Goal: Task Accomplishment & Management: Manage account settings

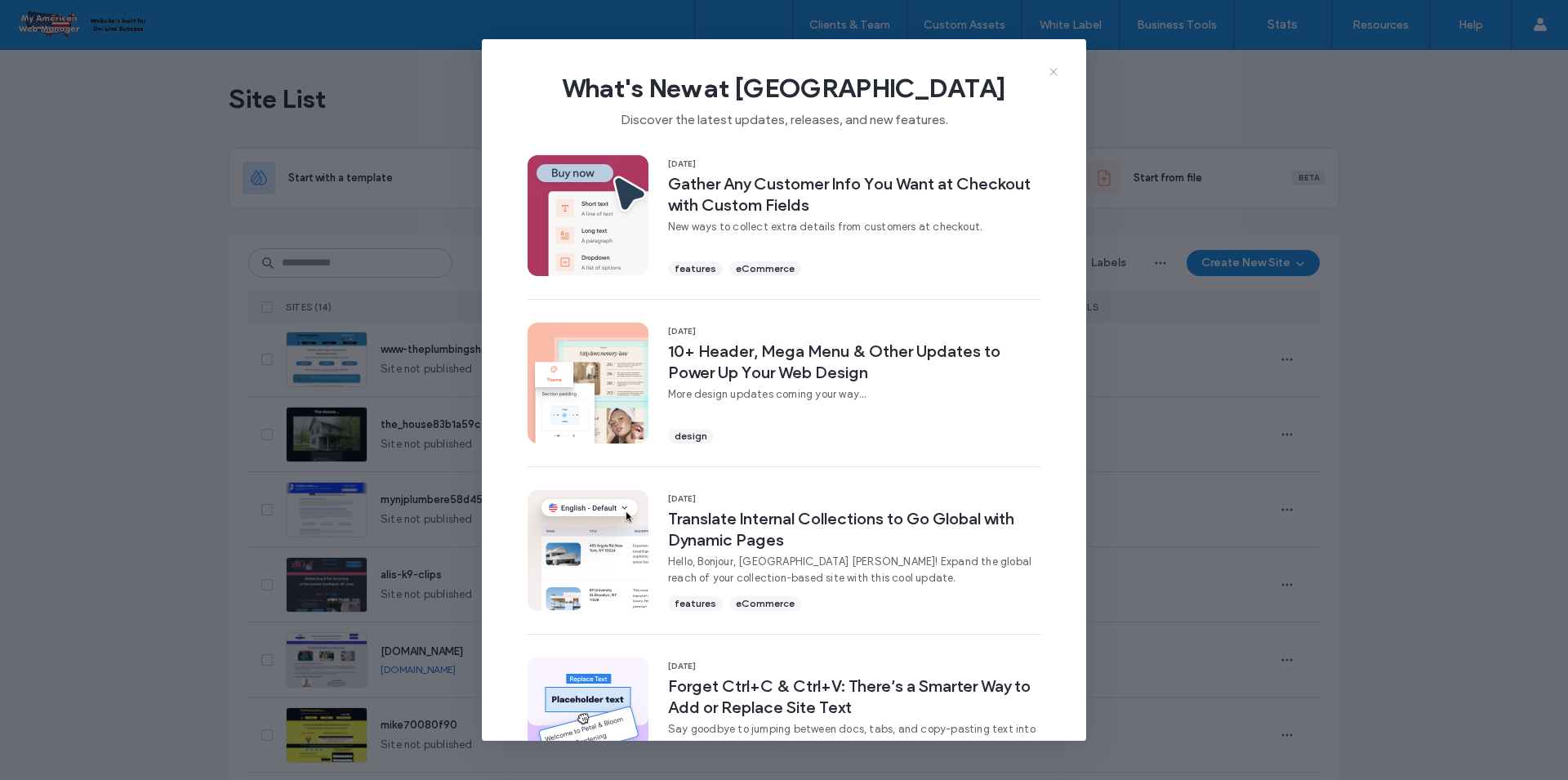
click at [1058, 73] on icon at bounding box center [1053, 71] width 13 height 13
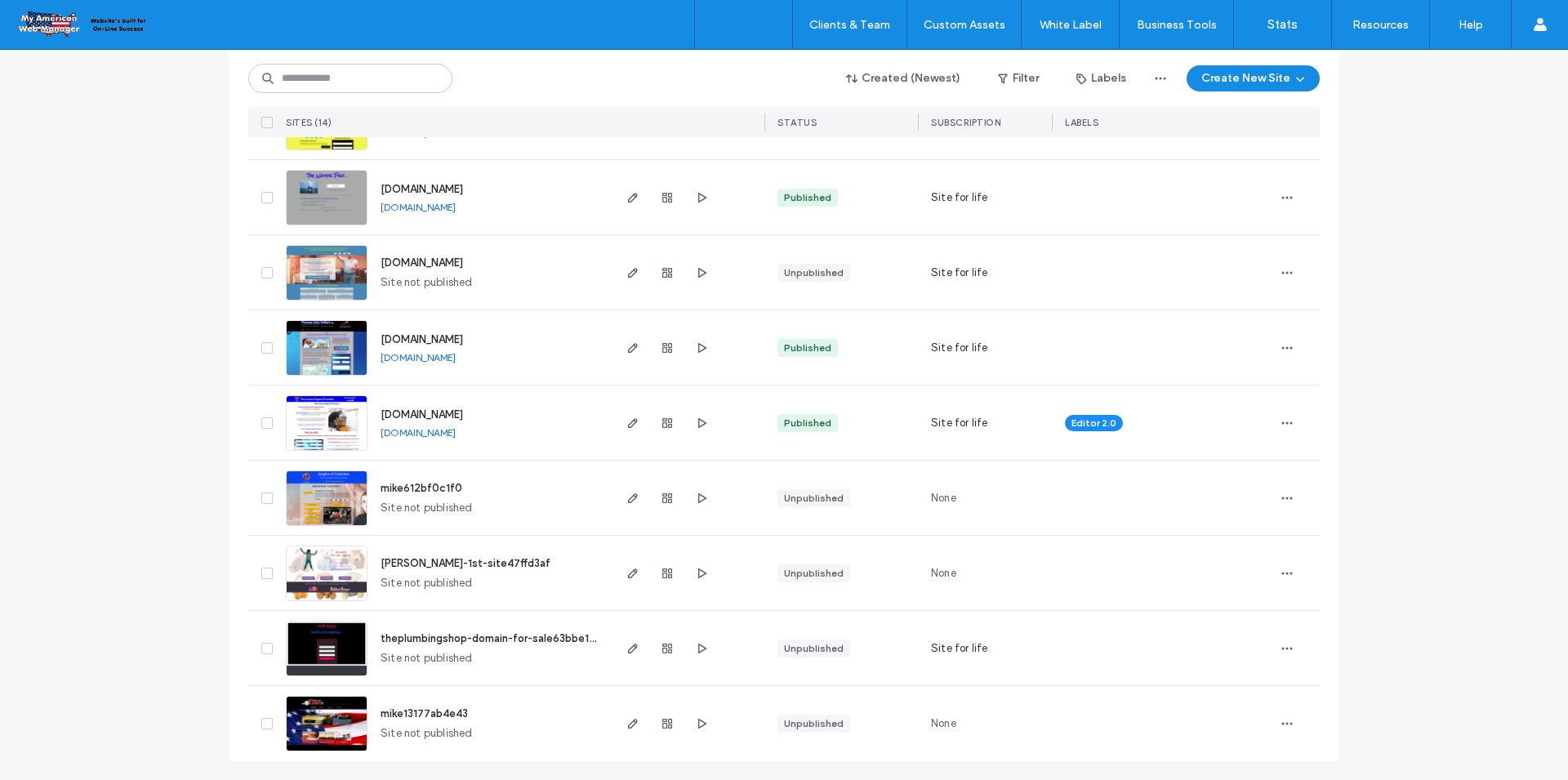
scroll to position [613, 0]
click at [463, 412] on span "www.theareasexpertplumber.com" at bounding box center [422, 413] width 83 height 13
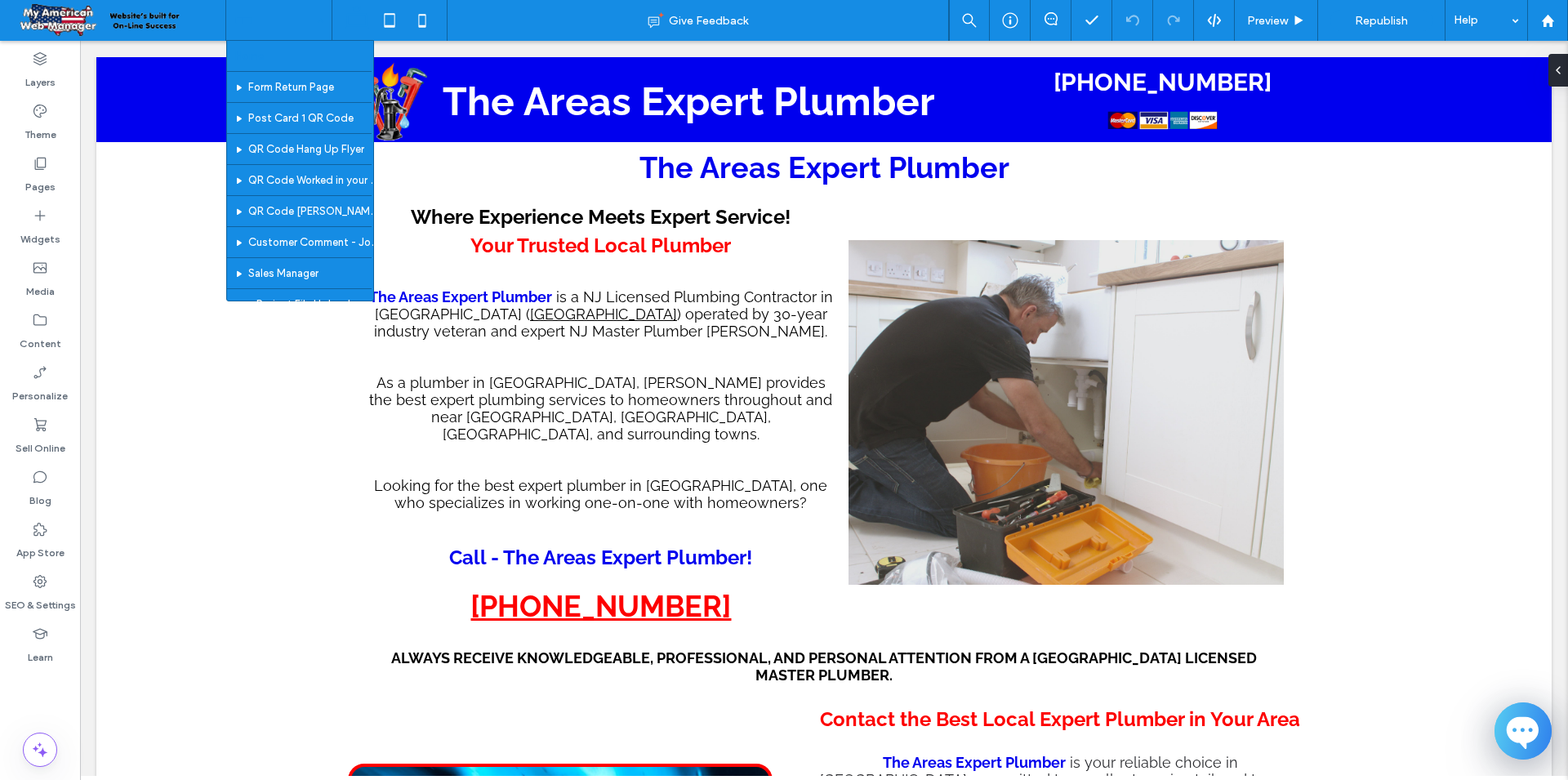
click at [321, 23] on div "Home Form Return Page Post Card 1 QR Code QR Code Hang Up Flyer QR Code Worked …" at bounding box center [278, 20] width 105 height 40
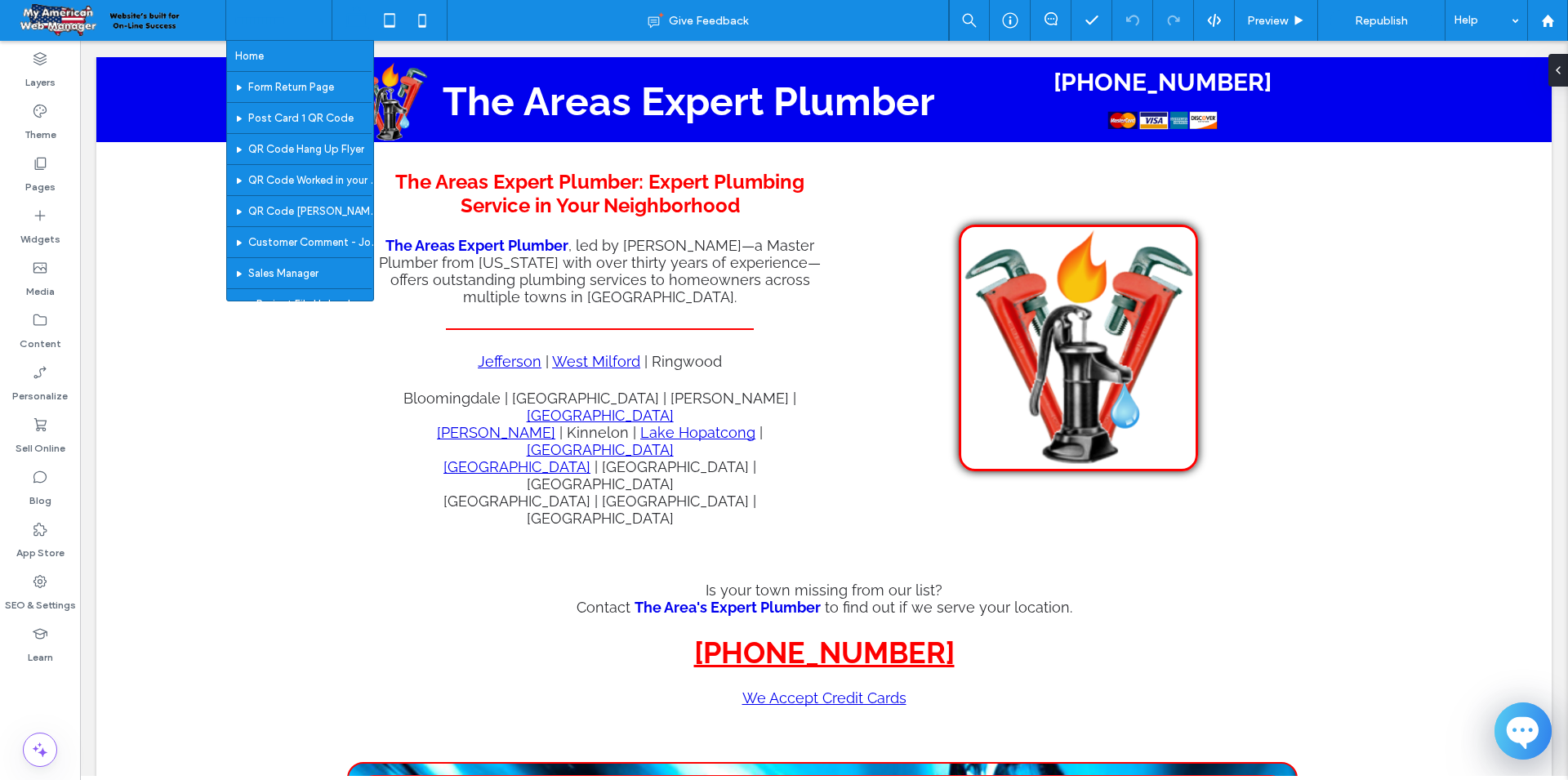
click at [321, 27] on div "Home Form Return Page Post Card 1 QR Code QR Code Hang Up Flyer QR Code Worked …" at bounding box center [278, 20] width 105 height 40
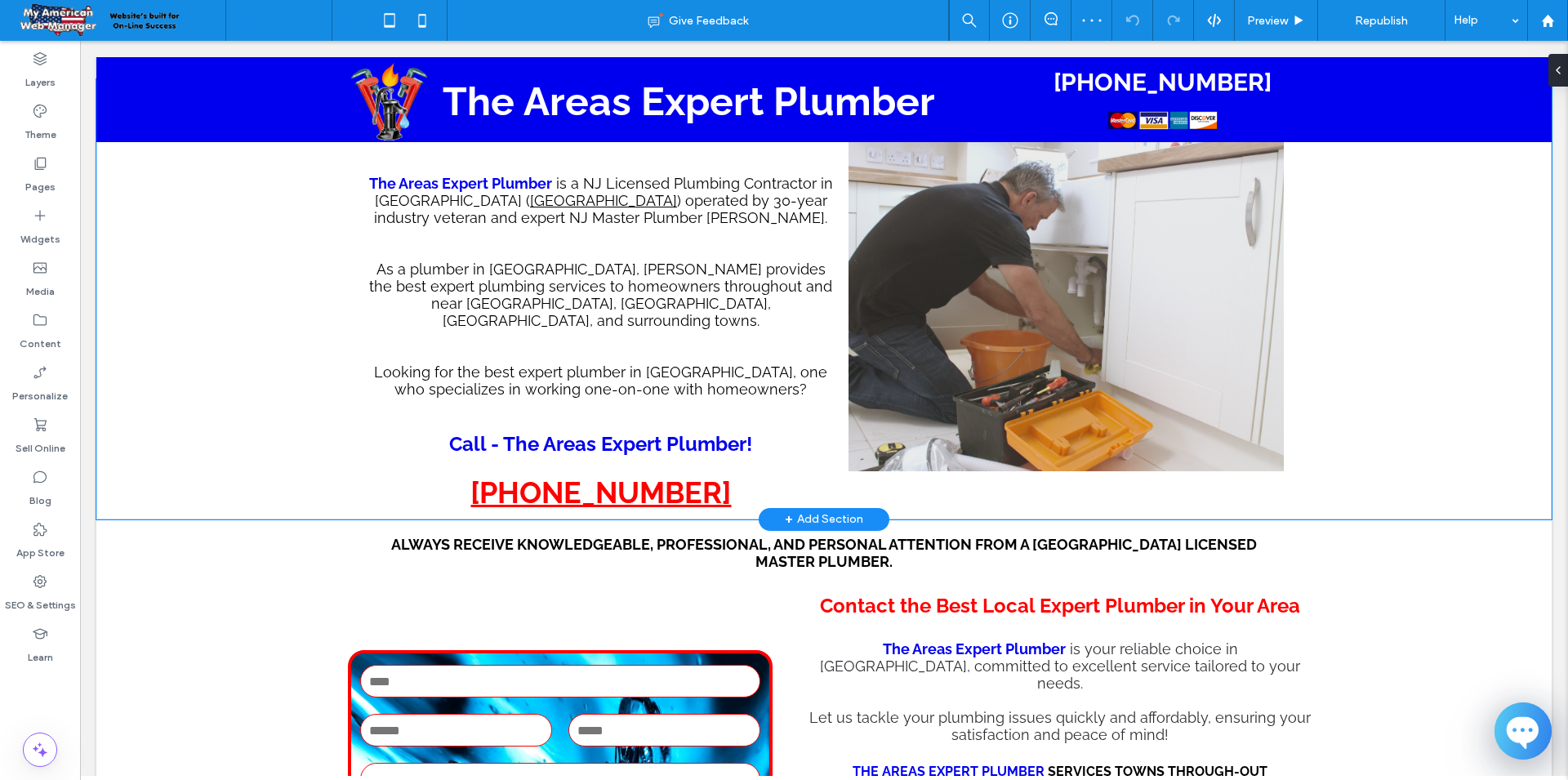
scroll to position [277, 0]
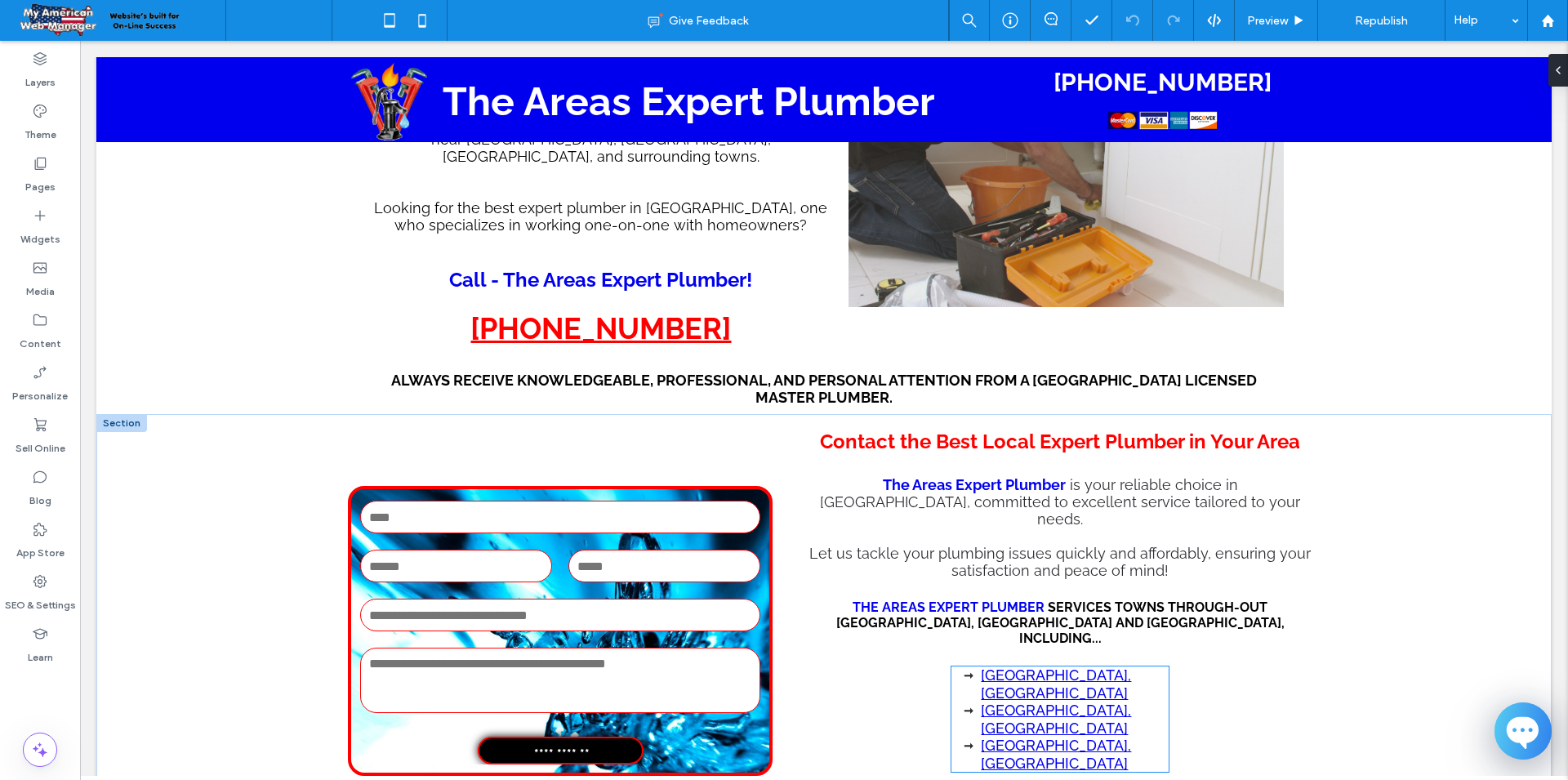
click at [1120, 736] on li "[GEOGRAPHIC_DATA], [GEOGRAPHIC_DATA]" at bounding box center [1075, 754] width 187 height 35
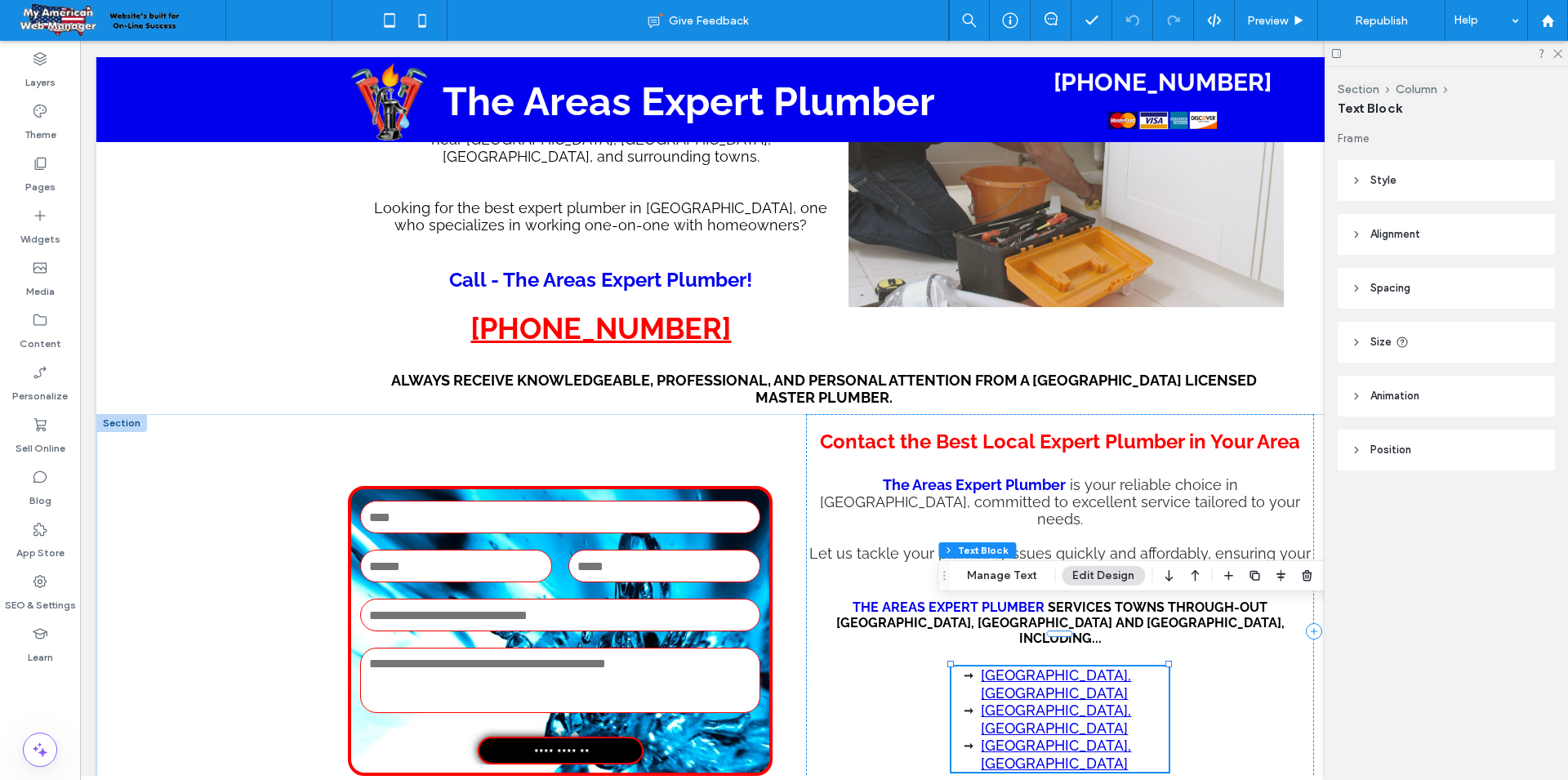
click at [1109, 577] on button "Edit Design" at bounding box center [1103, 575] width 84 height 19
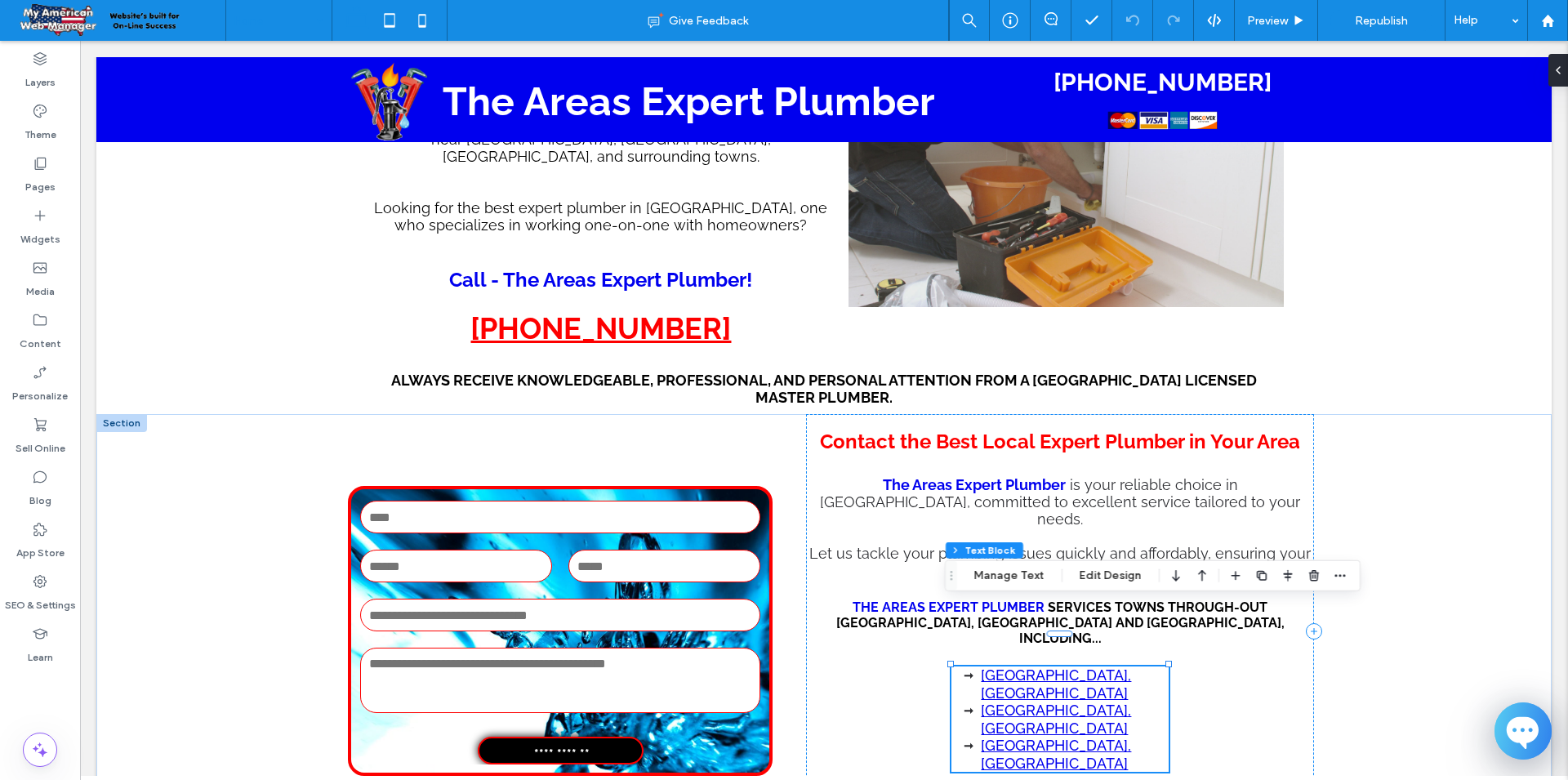
click at [1129, 736] on li "[GEOGRAPHIC_DATA], [GEOGRAPHIC_DATA]" at bounding box center [1075, 754] width 187 height 35
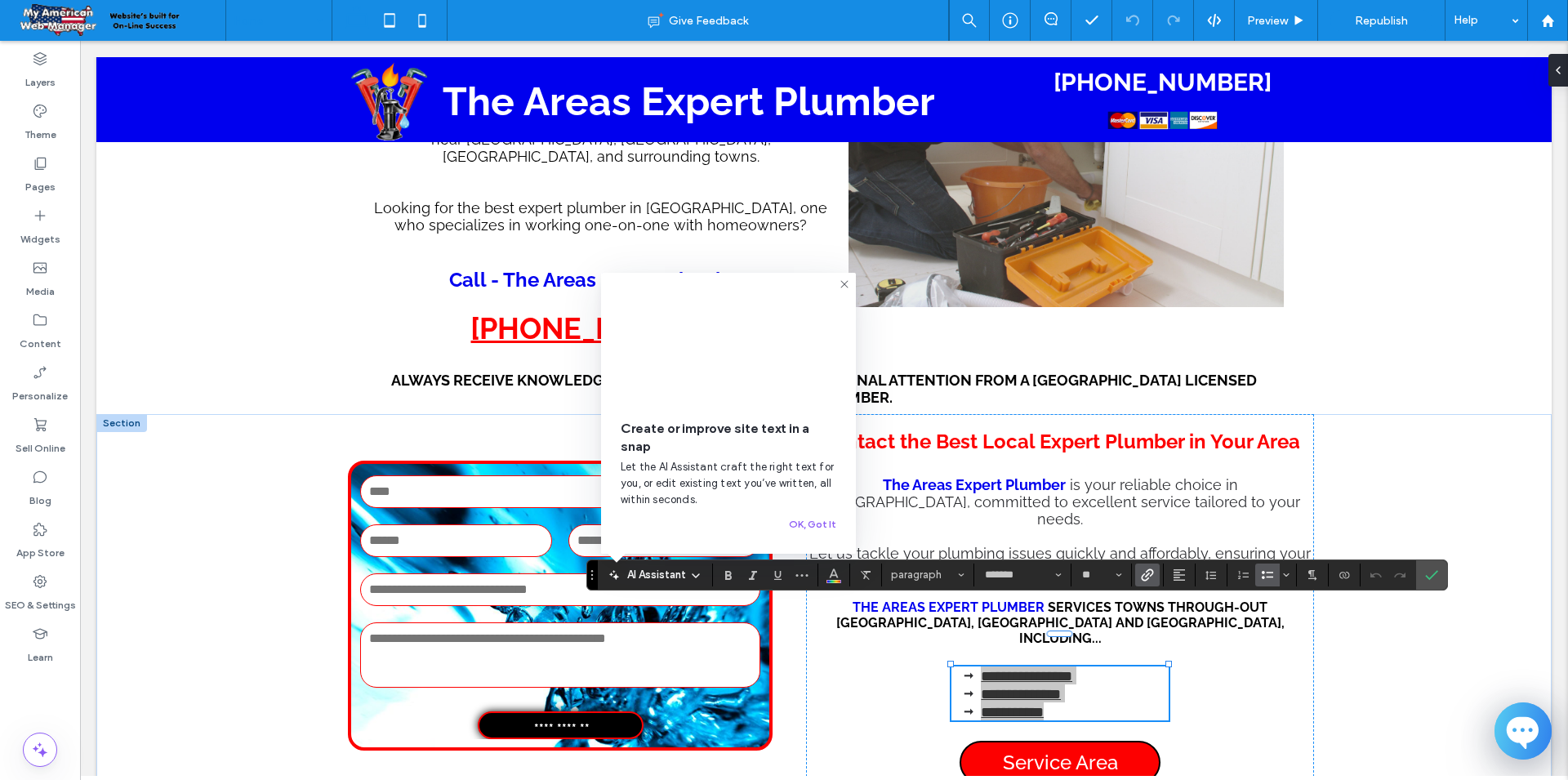
click at [845, 278] on icon at bounding box center [843, 283] width 13 height 13
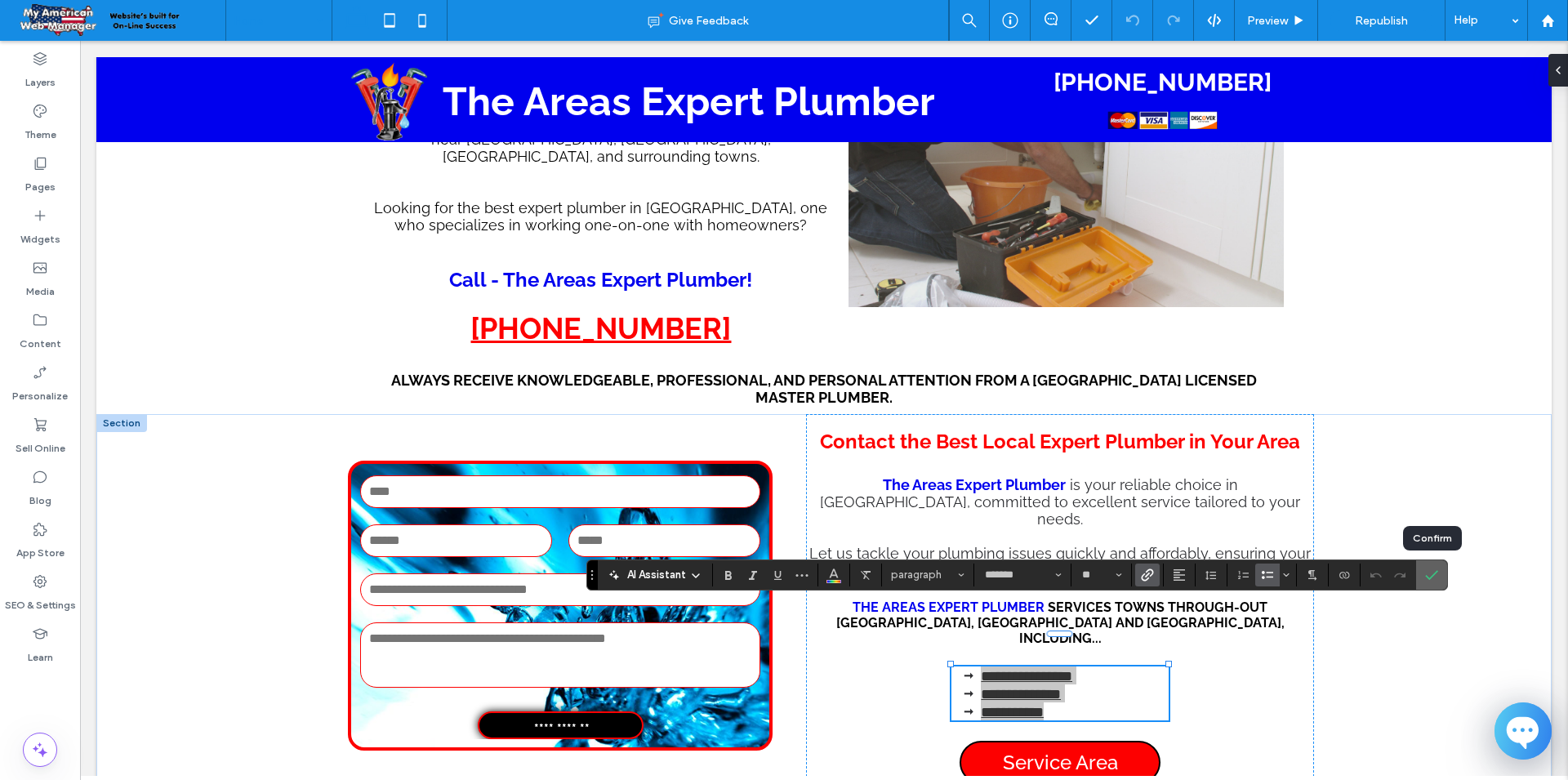
click at [1431, 570] on icon "Confirm" at bounding box center [1431, 574] width 13 height 13
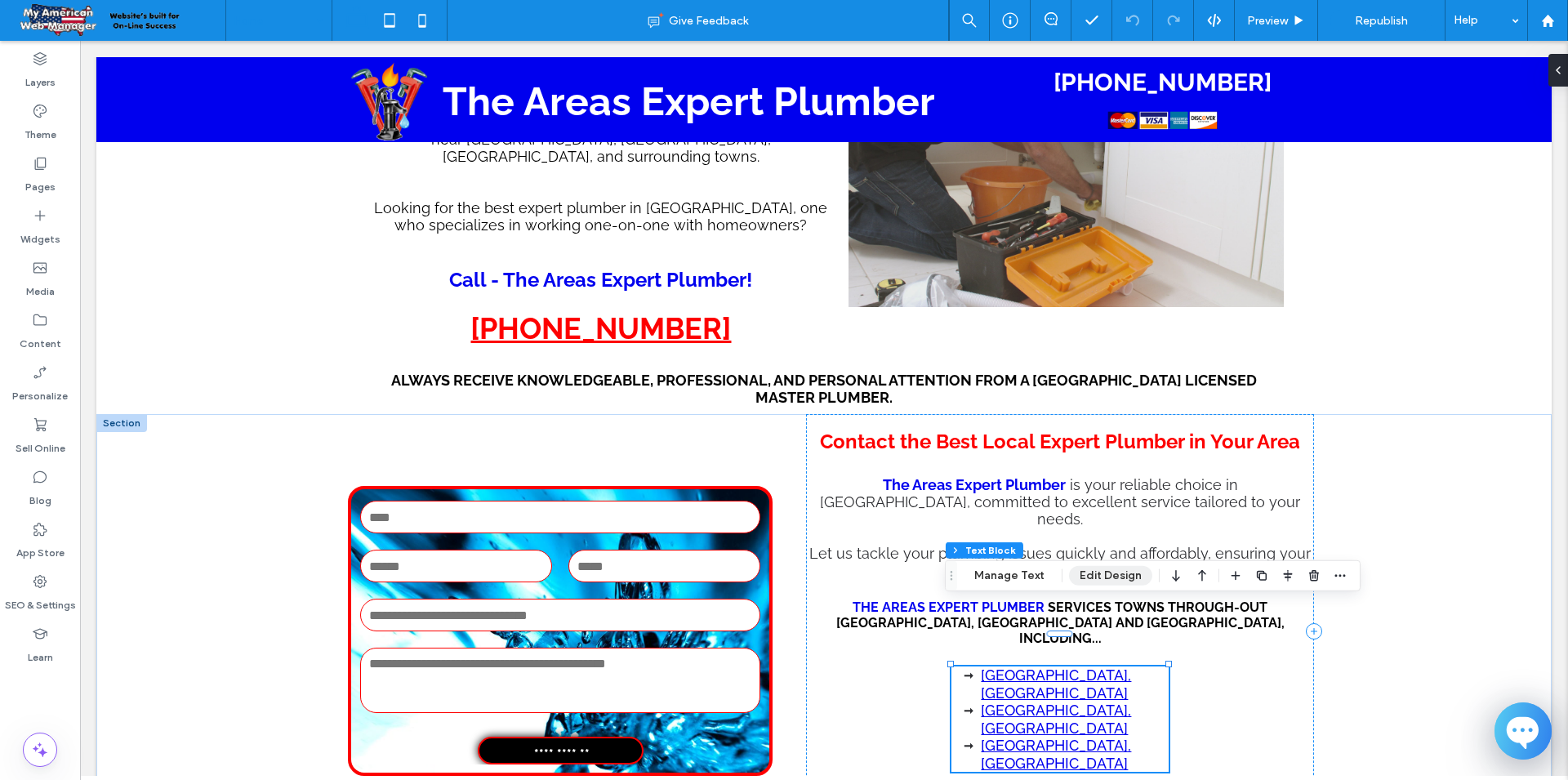
click at [1134, 579] on button "Edit Design" at bounding box center [1110, 575] width 84 height 19
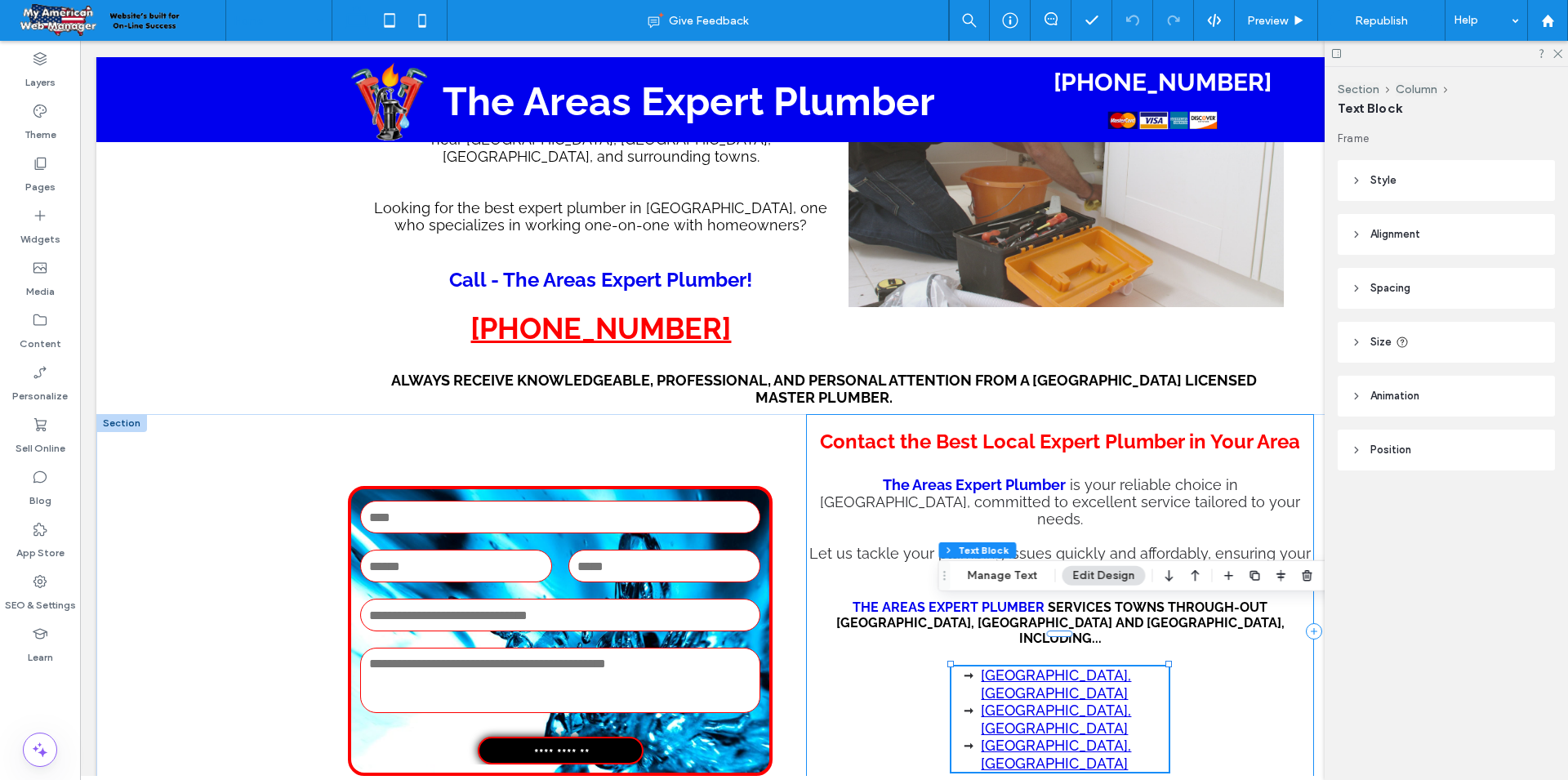
click at [1172, 631] on div "Contact the Best Local Expert Plumber in Your Area The Areas Expert Plumber is …" at bounding box center [1060, 631] width 508 height 434
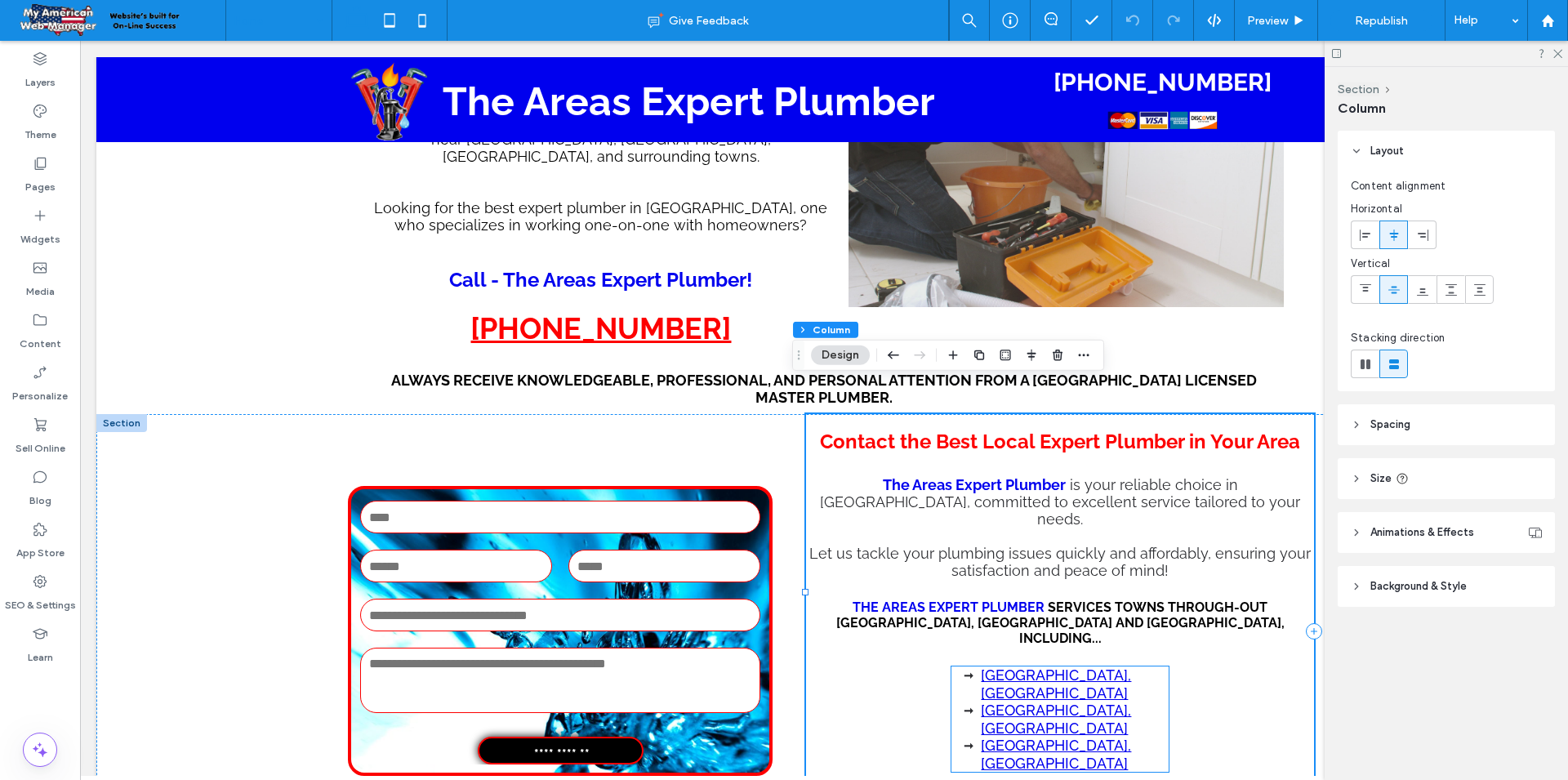
click at [1099, 702] on li "[GEOGRAPHIC_DATA], [GEOGRAPHIC_DATA]" at bounding box center [1075, 719] width 187 height 35
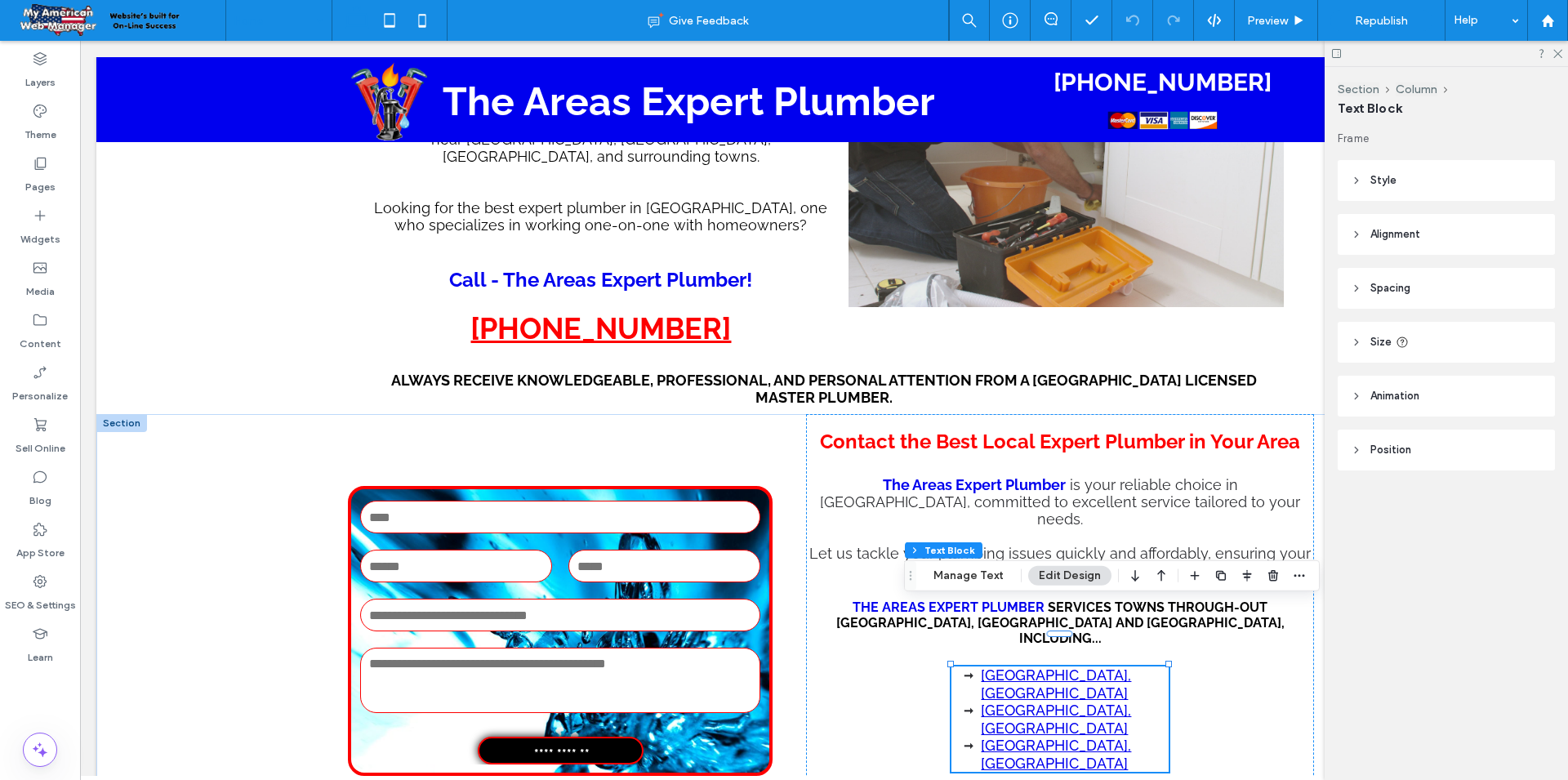
click at [1402, 234] on span "Alignment" at bounding box center [1395, 234] width 50 height 16
click at [1401, 179] on header "Style" at bounding box center [1447, 180] width 218 height 40
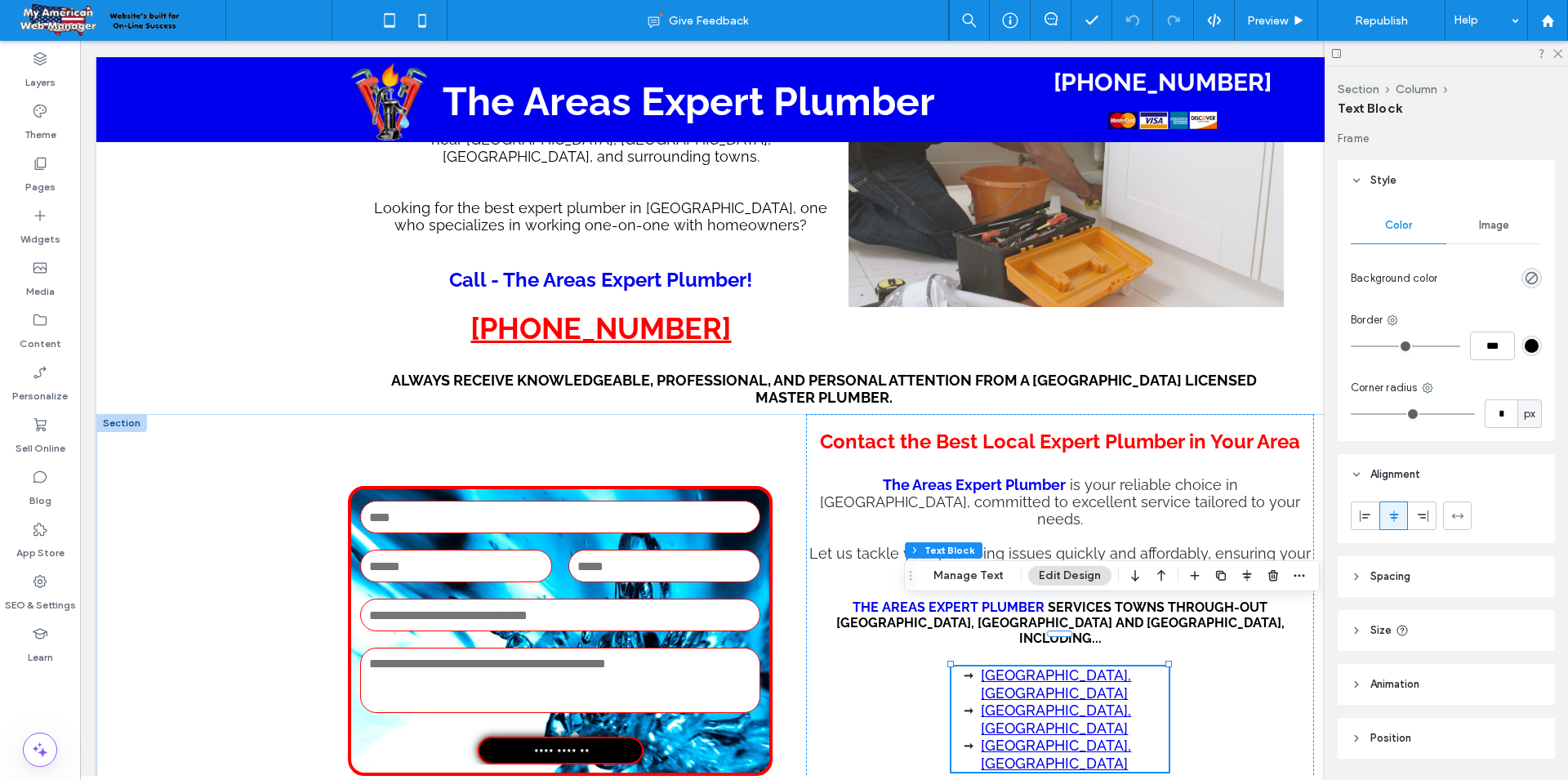
click at [1371, 731] on span "Position" at bounding box center [1391, 738] width 40 height 16
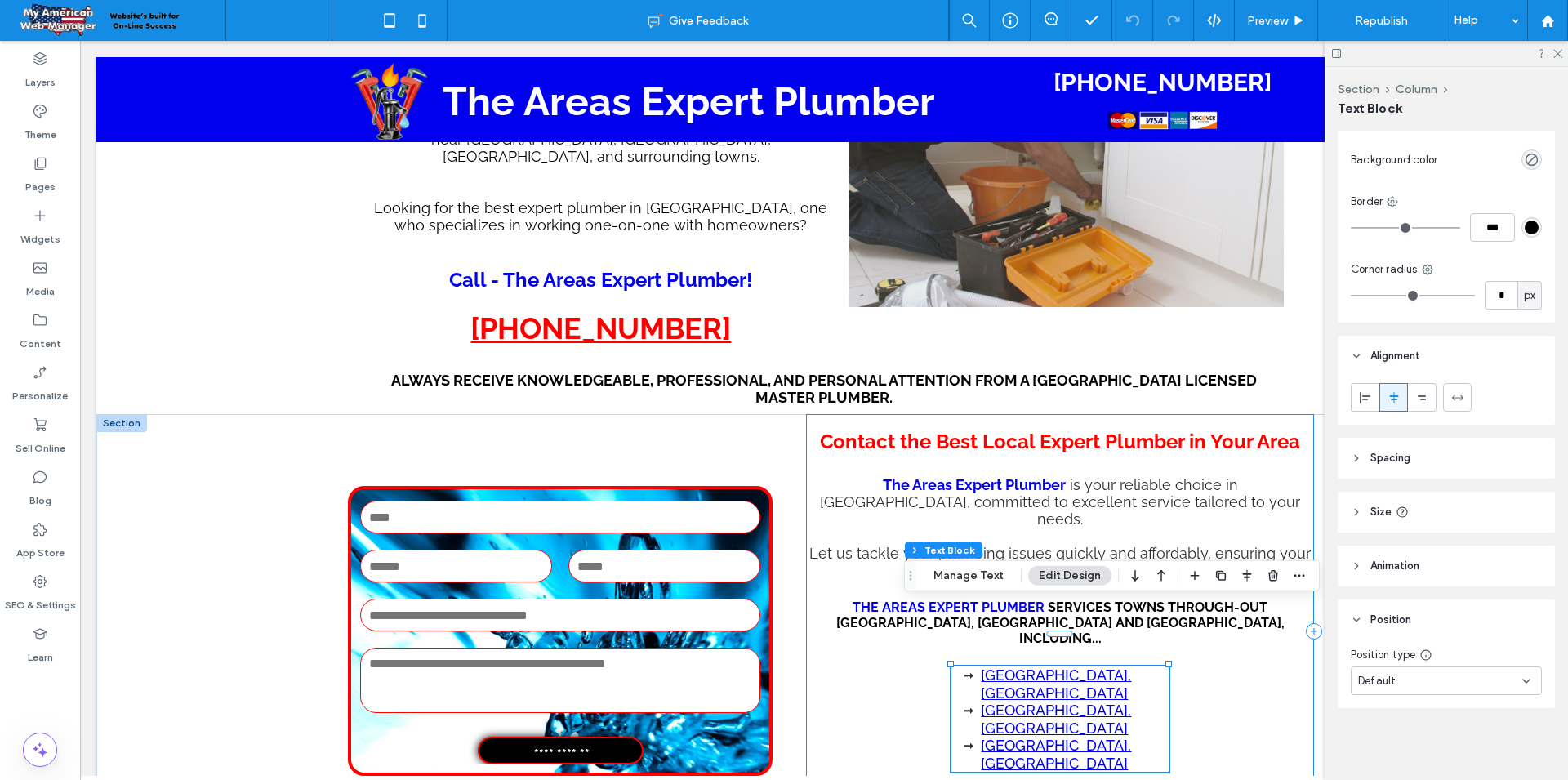
click at [1188, 693] on div "Contact the Best Local Expert Plumber in Your Area The Areas Expert Plumber is …" at bounding box center [1060, 631] width 508 height 434
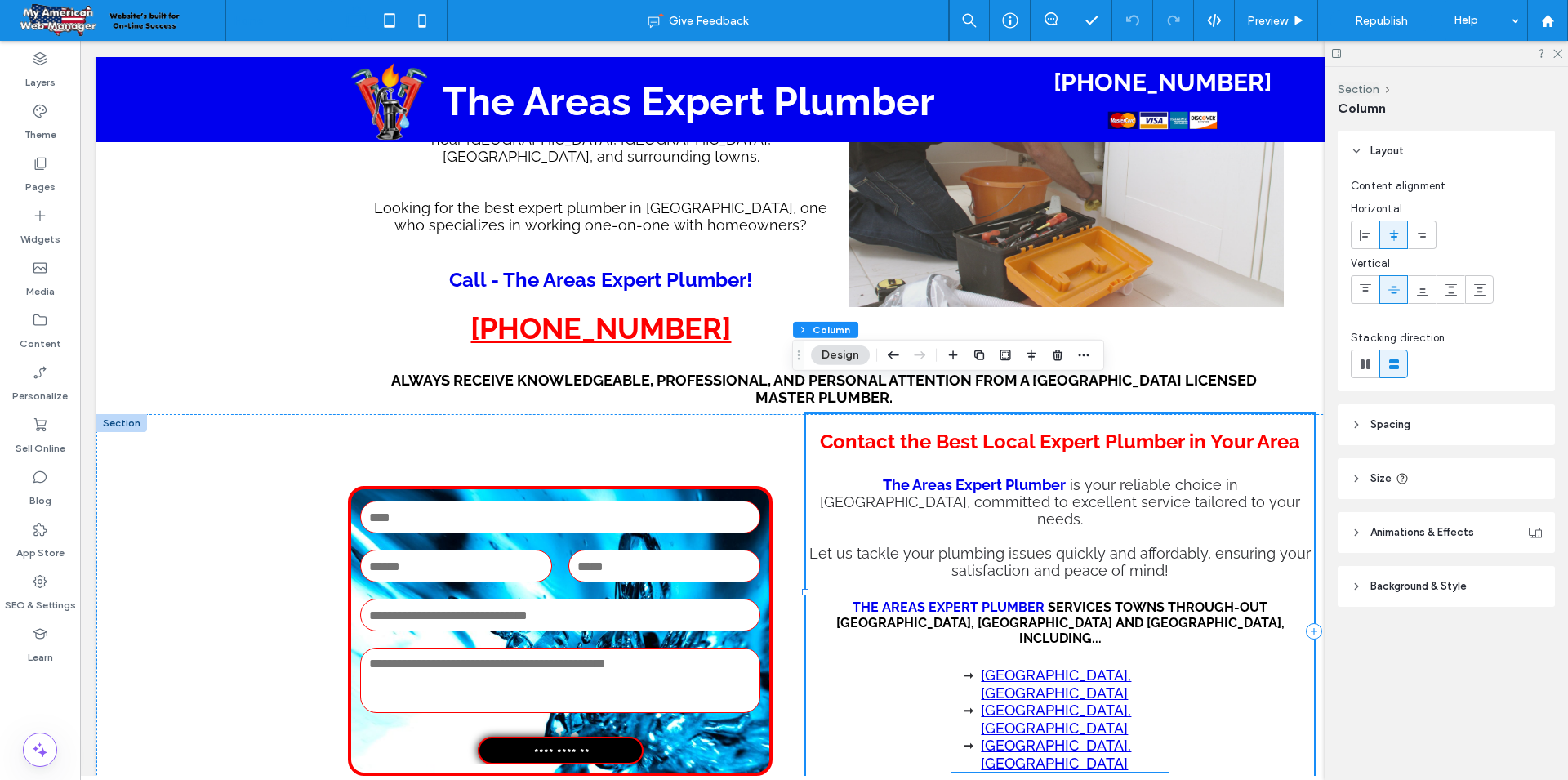
click at [1093, 702] on li "[GEOGRAPHIC_DATA], [GEOGRAPHIC_DATA]" at bounding box center [1075, 719] width 187 height 35
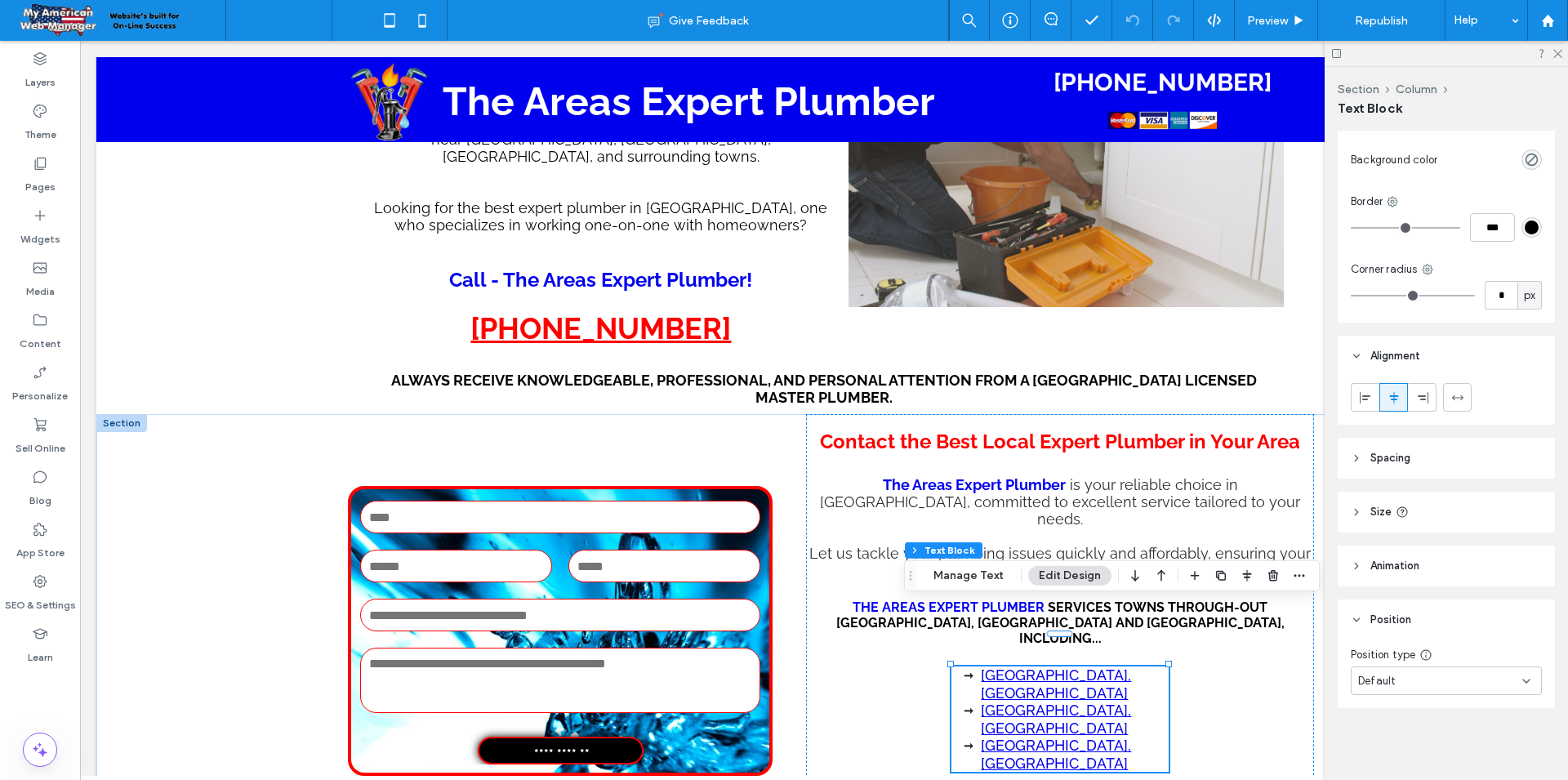
scroll to position [0, 0]
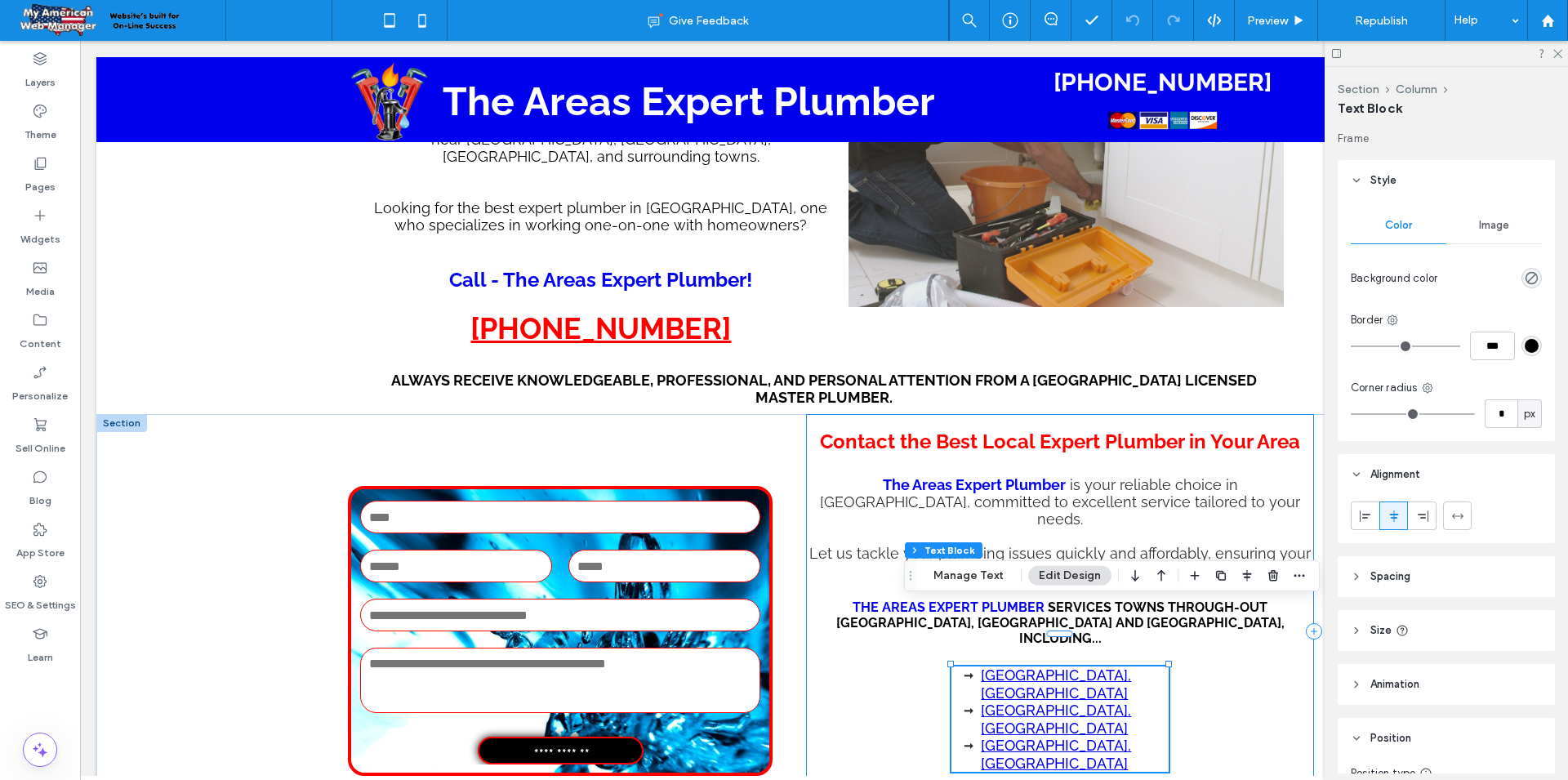
click at [1191, 641] on div "Contact the Best Local Expert Plumber in Your Area The Areas Expert Plumber is …" at bounding box center [1060, 631] width 508 height 434
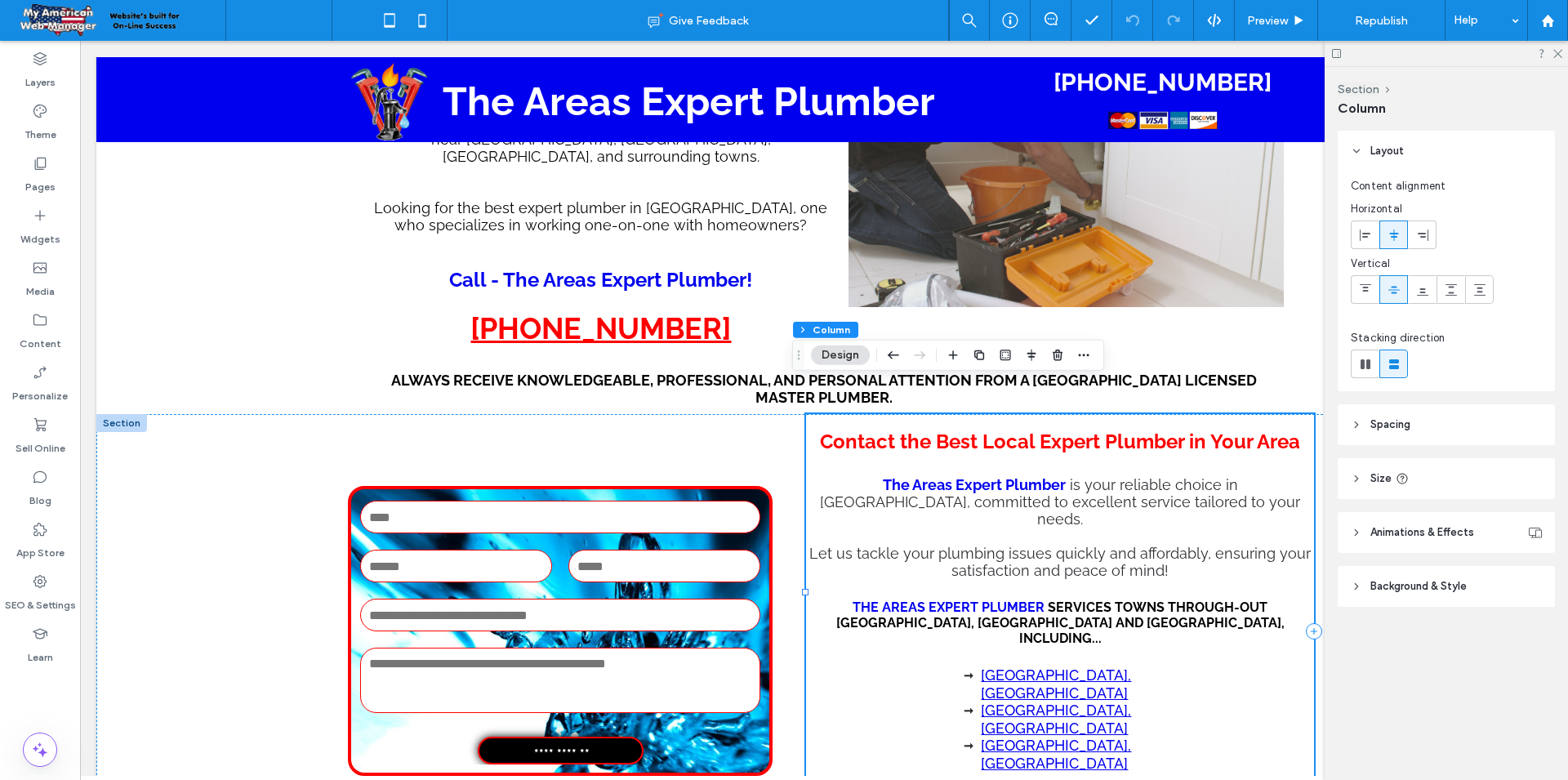
click at [1197, 603] on div "Contact the Best Local Expert Plumber in Your Area The Areas Expert Plumber is …" at bounding box center [1060, 631] width 508 height 434
click at [848, 613] on div "Contact the Best Local Expert Plumber in Your Area The Areas Expert Plumber is …" at bounding box center [1060, 631] width 508 height 434
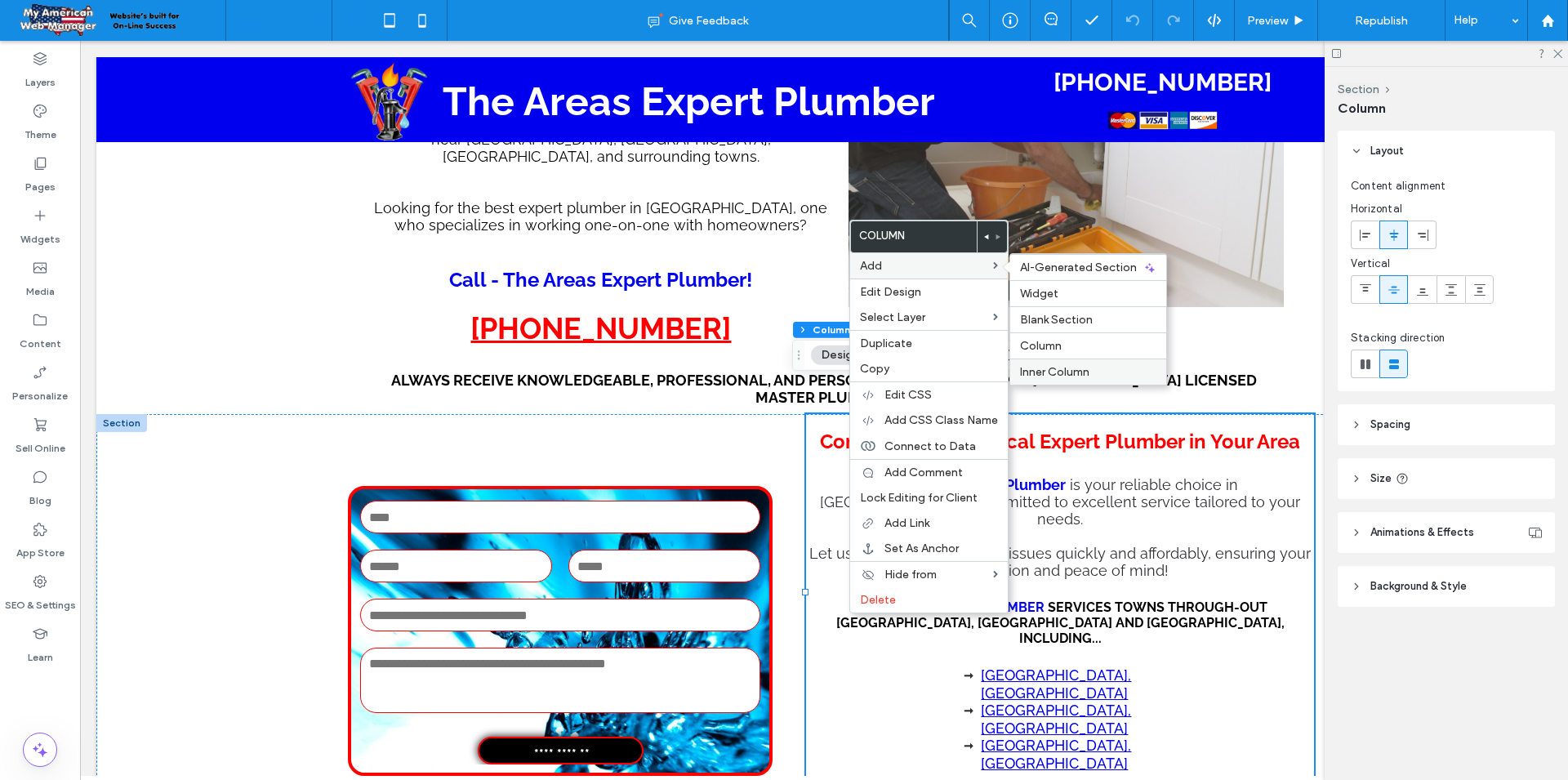
click at [1051, 373] on span "Inner Column" at bounding box center [1054, 372] width 69 height 13
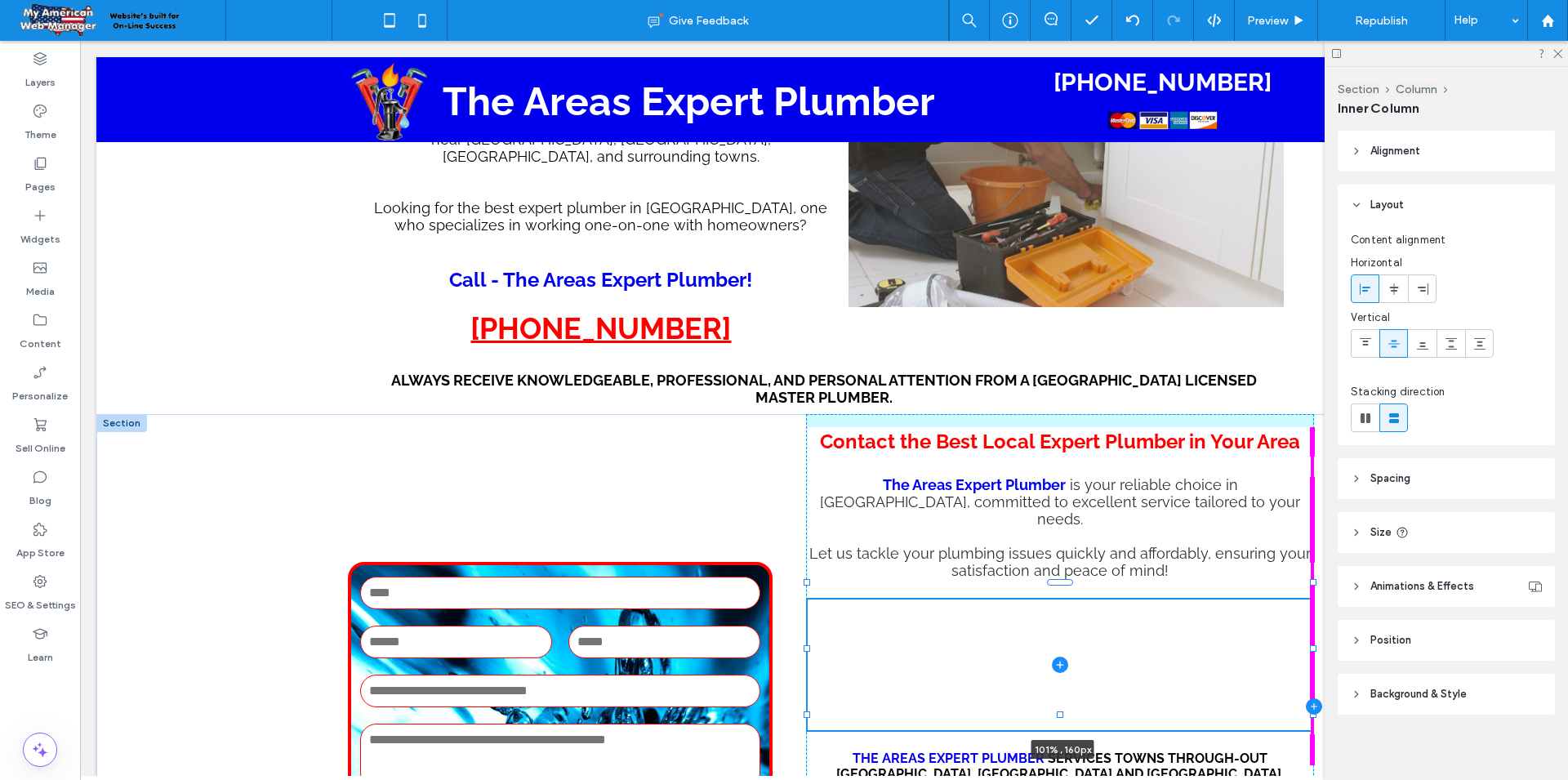
drag, startPoint x: 1298, startPoint y: 617, endPoint x: 1301, endPoint y: 632, distance: 15.3
click at [1301, 632] on div "**********" at bounding box center [824, 713] width 980 height 598
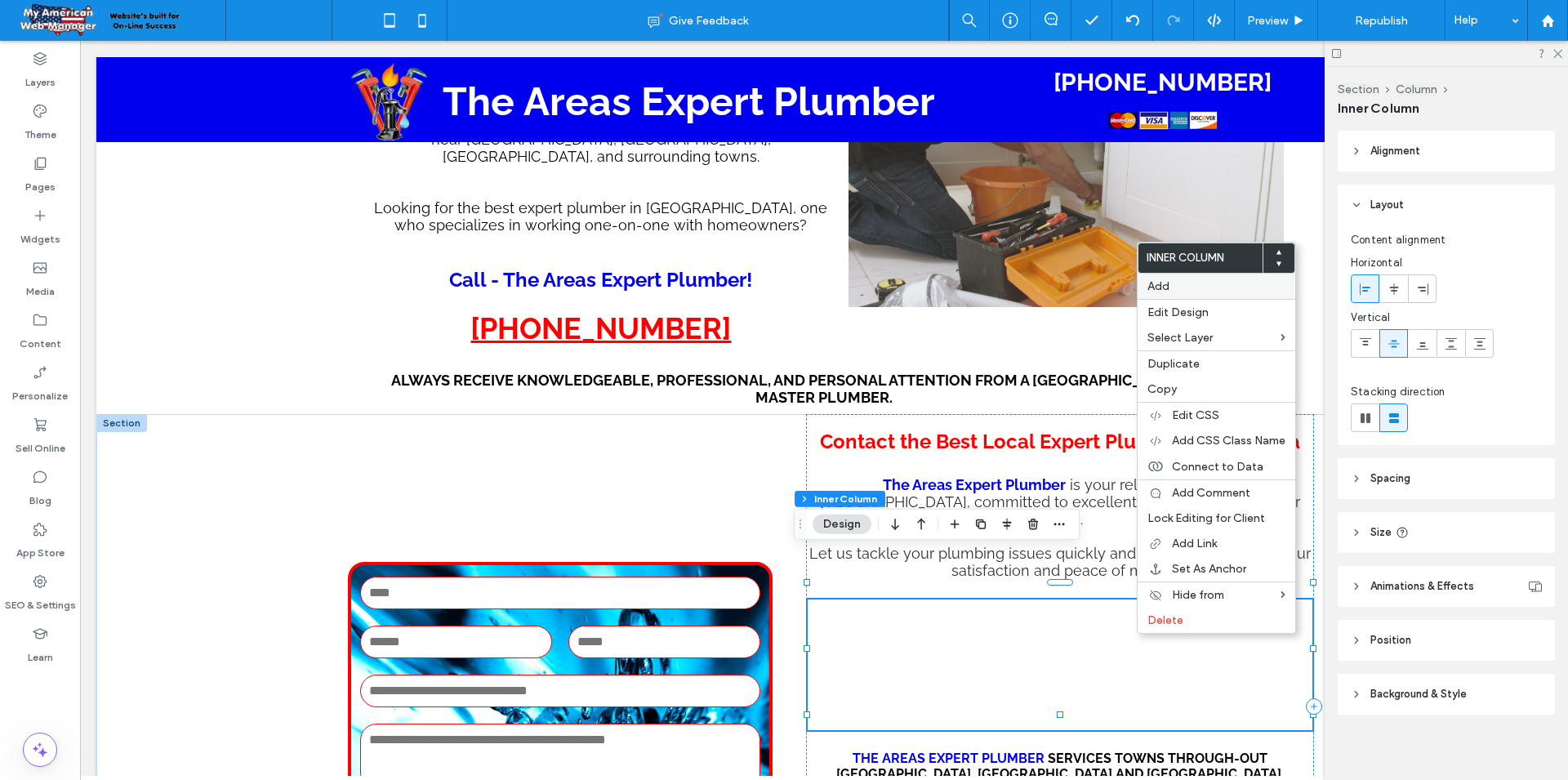
click at [1172, 288] on label "Add" at bounding box center [1216, 286] width 138 height 13
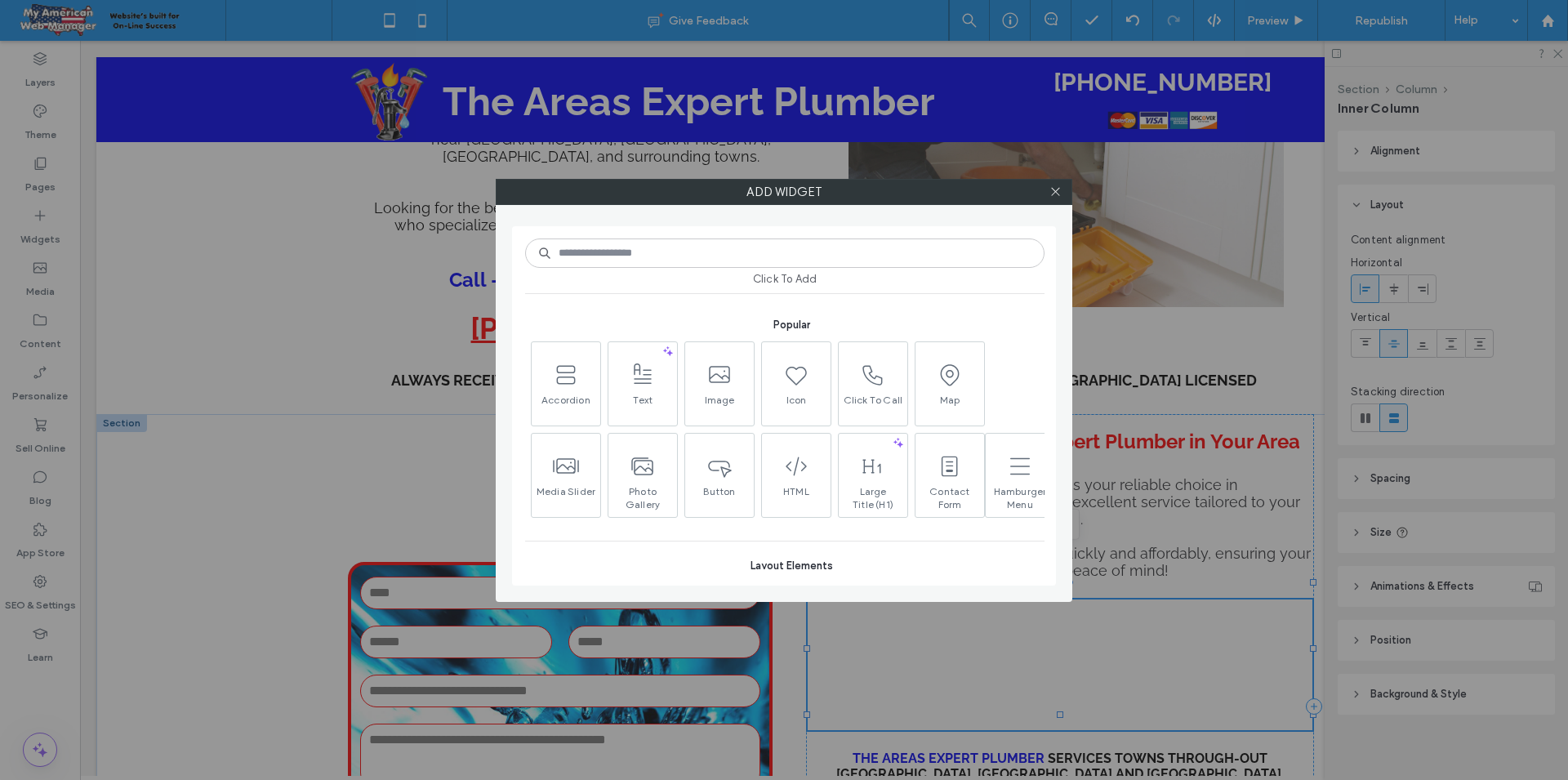
click at [1062, 199] on div at bounding box center [1054, 191] width 24 height 24
click at [1053, 193] on icon at bounding box center [1055, 191] width 13 height 13
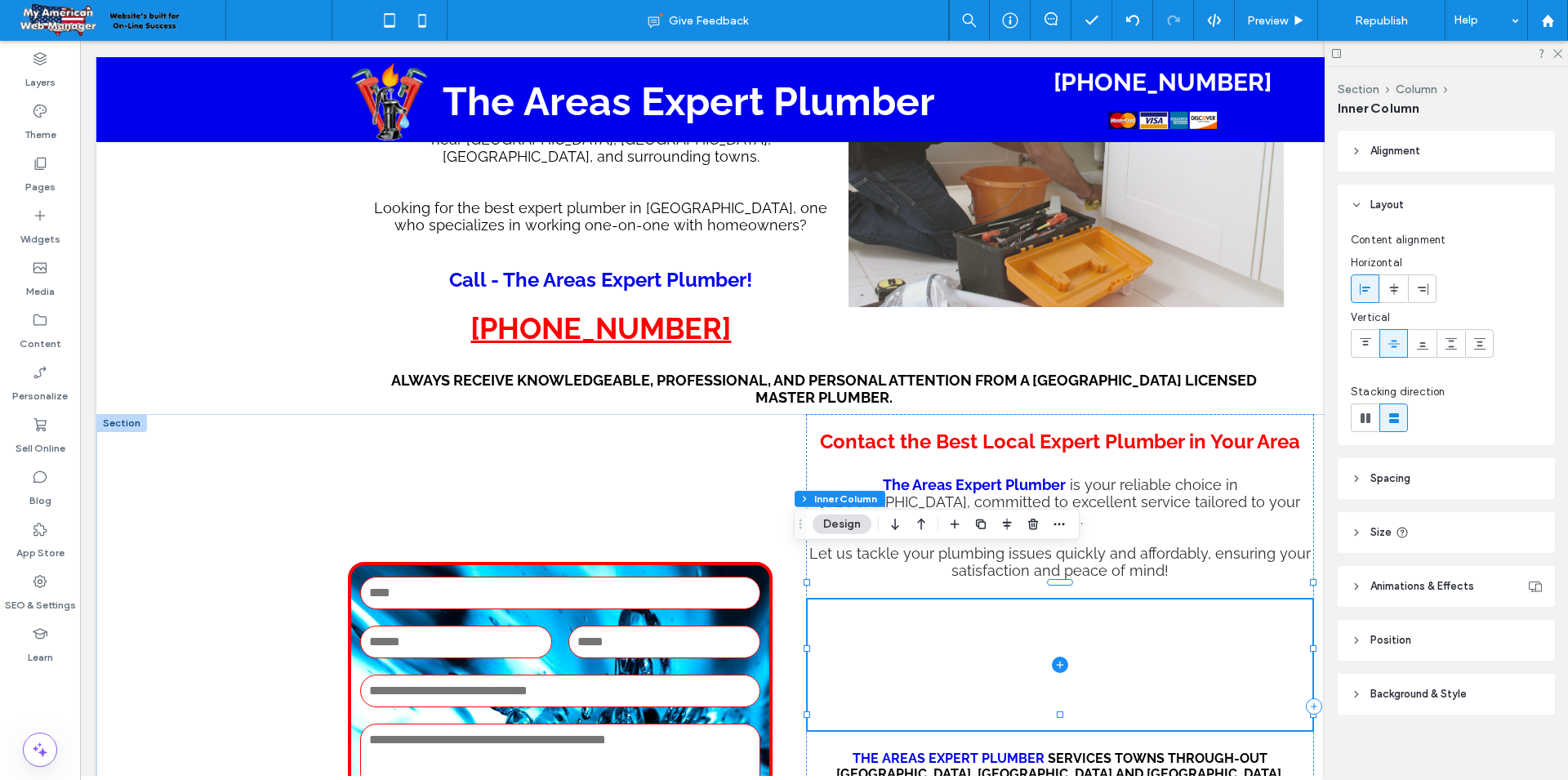
click at [1166, 615] on span at bounding box center [1060, 664] width 504 height 131
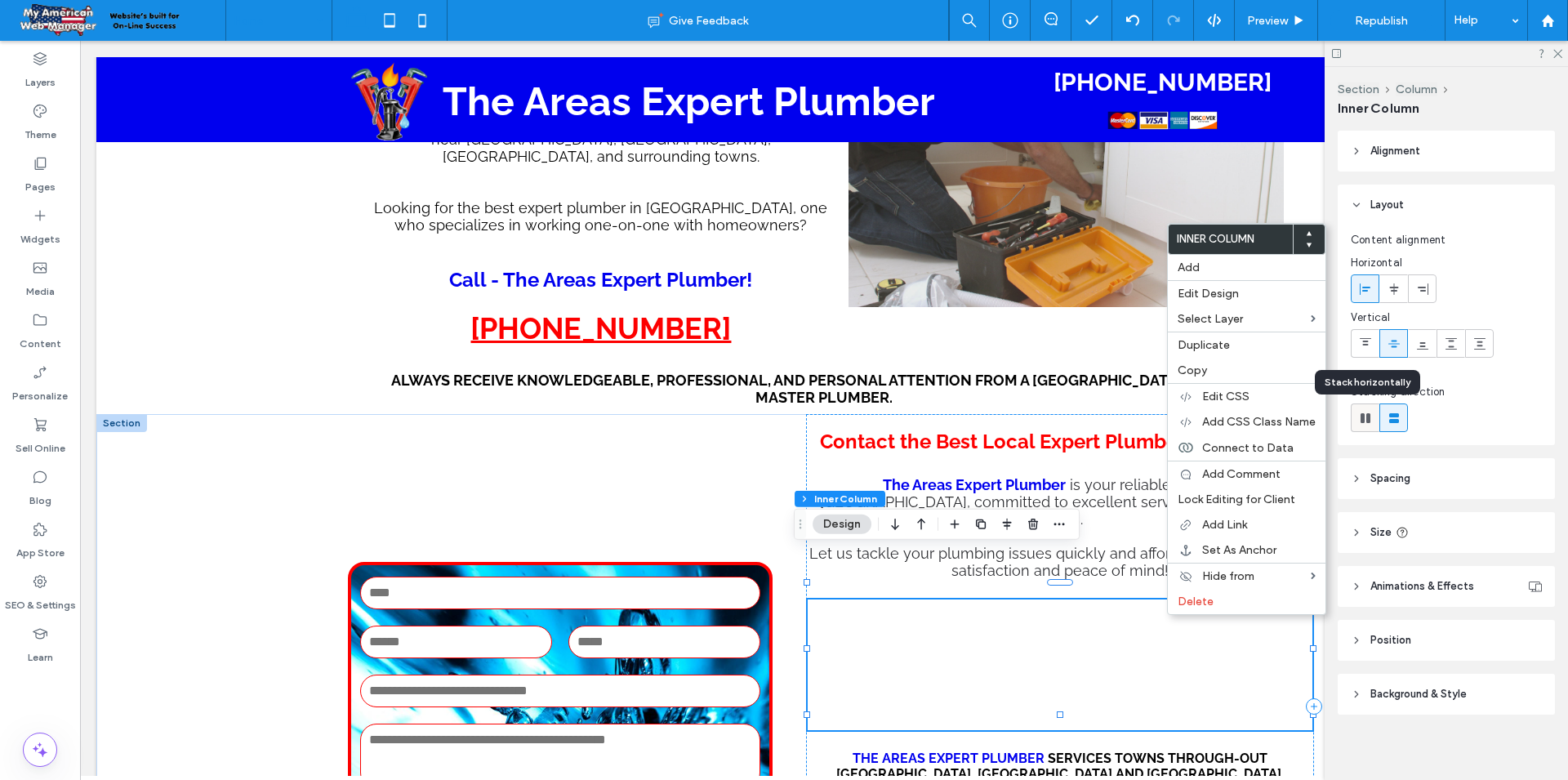
click at [1375, 418] on div at bounding box center [1366, 417] width 27 height 27
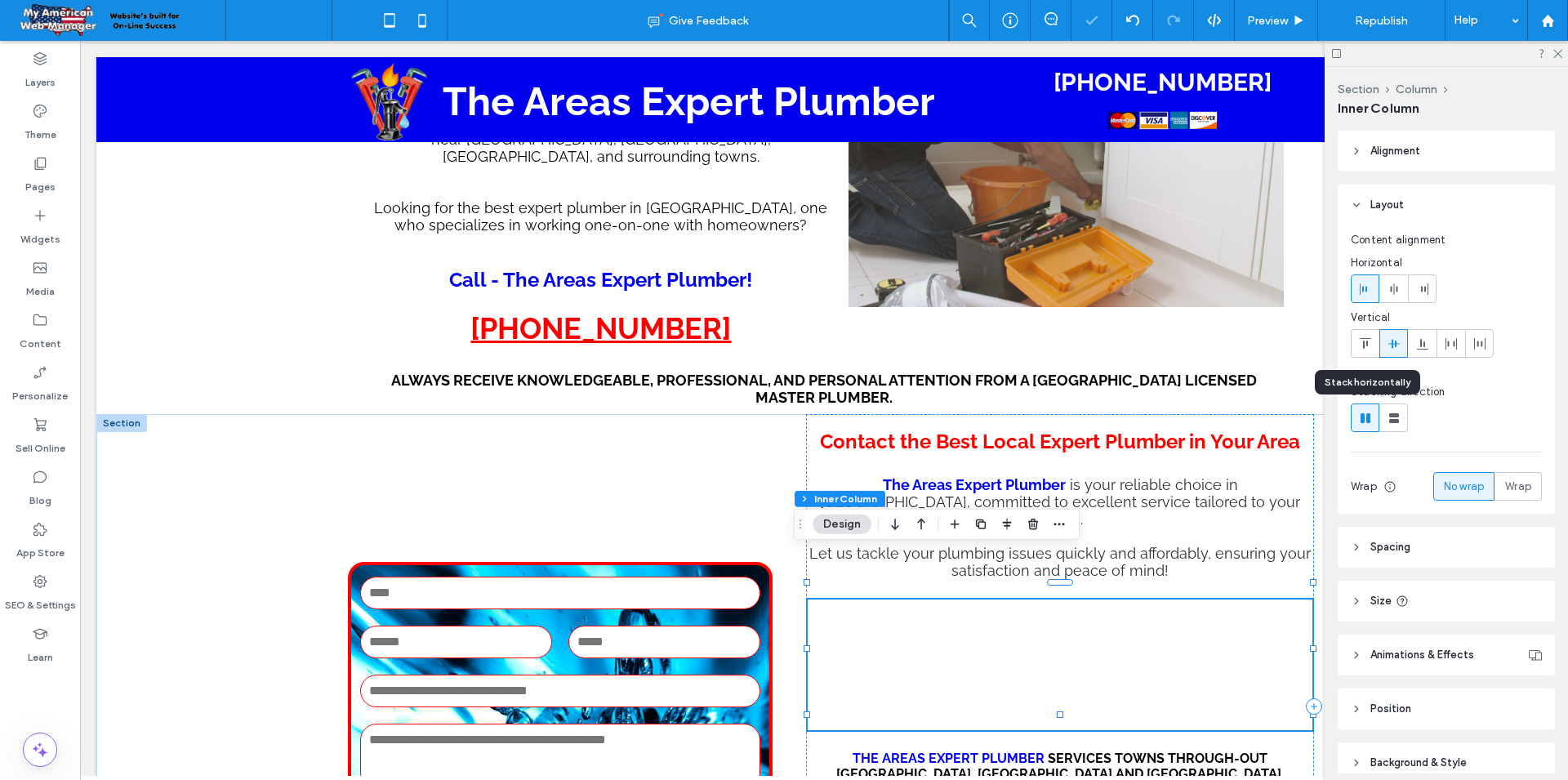
type input "*"
type input "**"
click at [1199, 660] on span at bounding box center [1060, 664] width 504 height 131
click at [1215, 608] on span at bounding box center [1060, 664] width 504 height 131
click at [1294, 611] on span at bounding box center [1060, 664] width 504 height 131
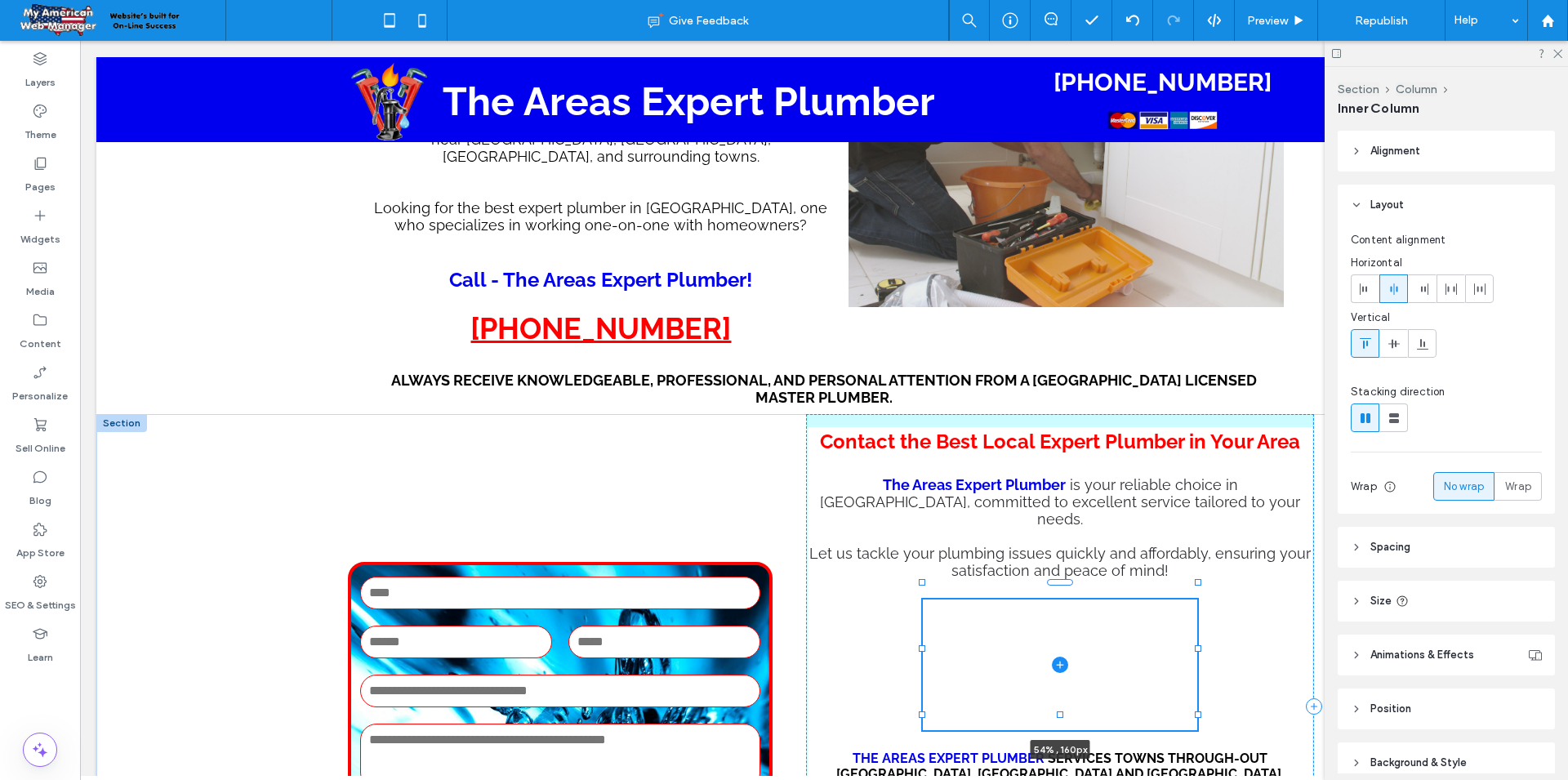
drag, startPoint x: 1299, startPoint y: 614, endPoint x: 1174, endPoint y: 615, distance: 125.0
click at [1195, 645] on div at bounding box center [1199, 648] width 7 height 7
type input "**"
type input "****"
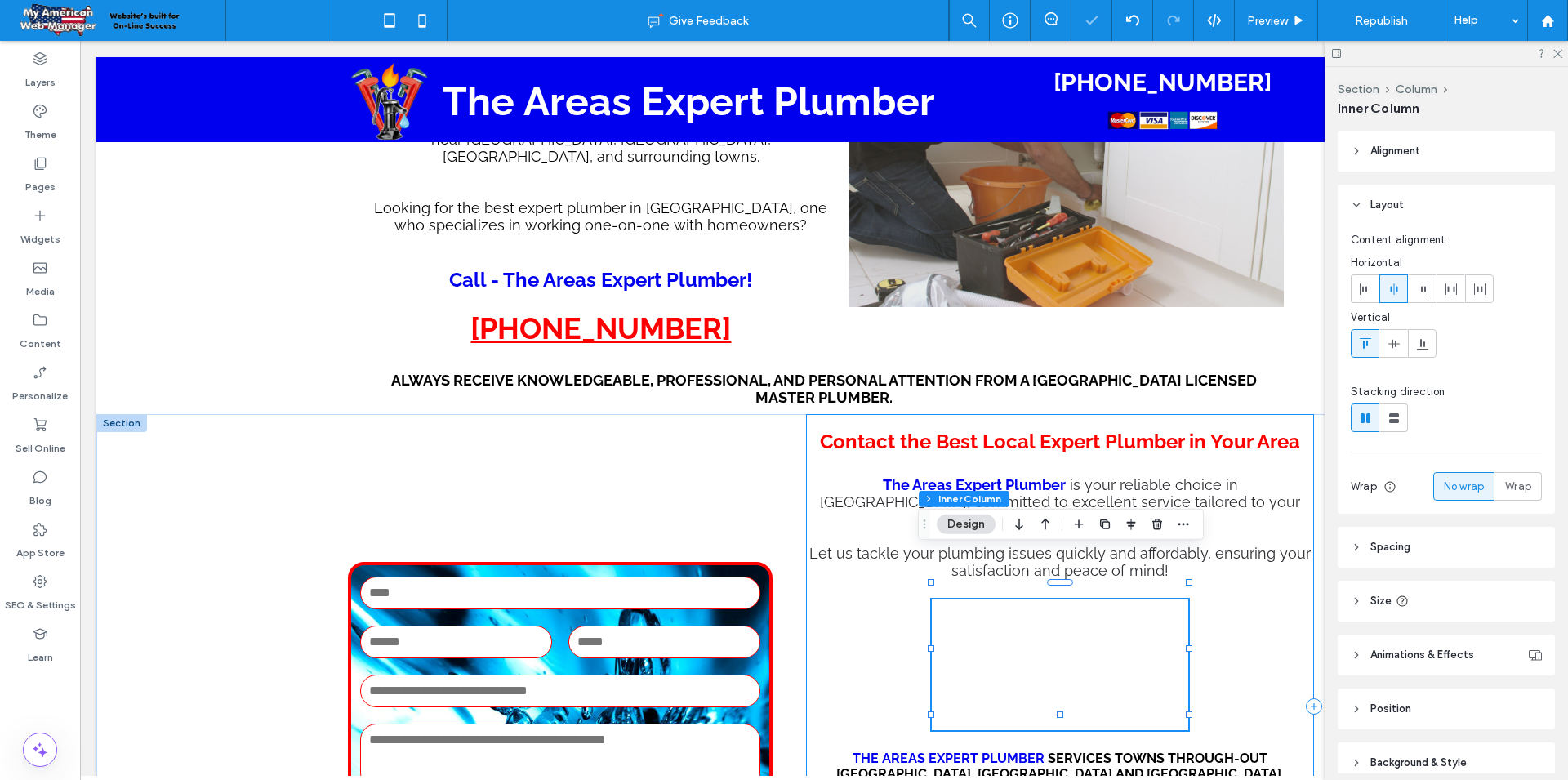
click at [1221, 614] on div "Contact the Best Local Expert Plumber in Your Area The Areas Expert Plumber is …" at bounding box center [1060, 707] width 508 height 585
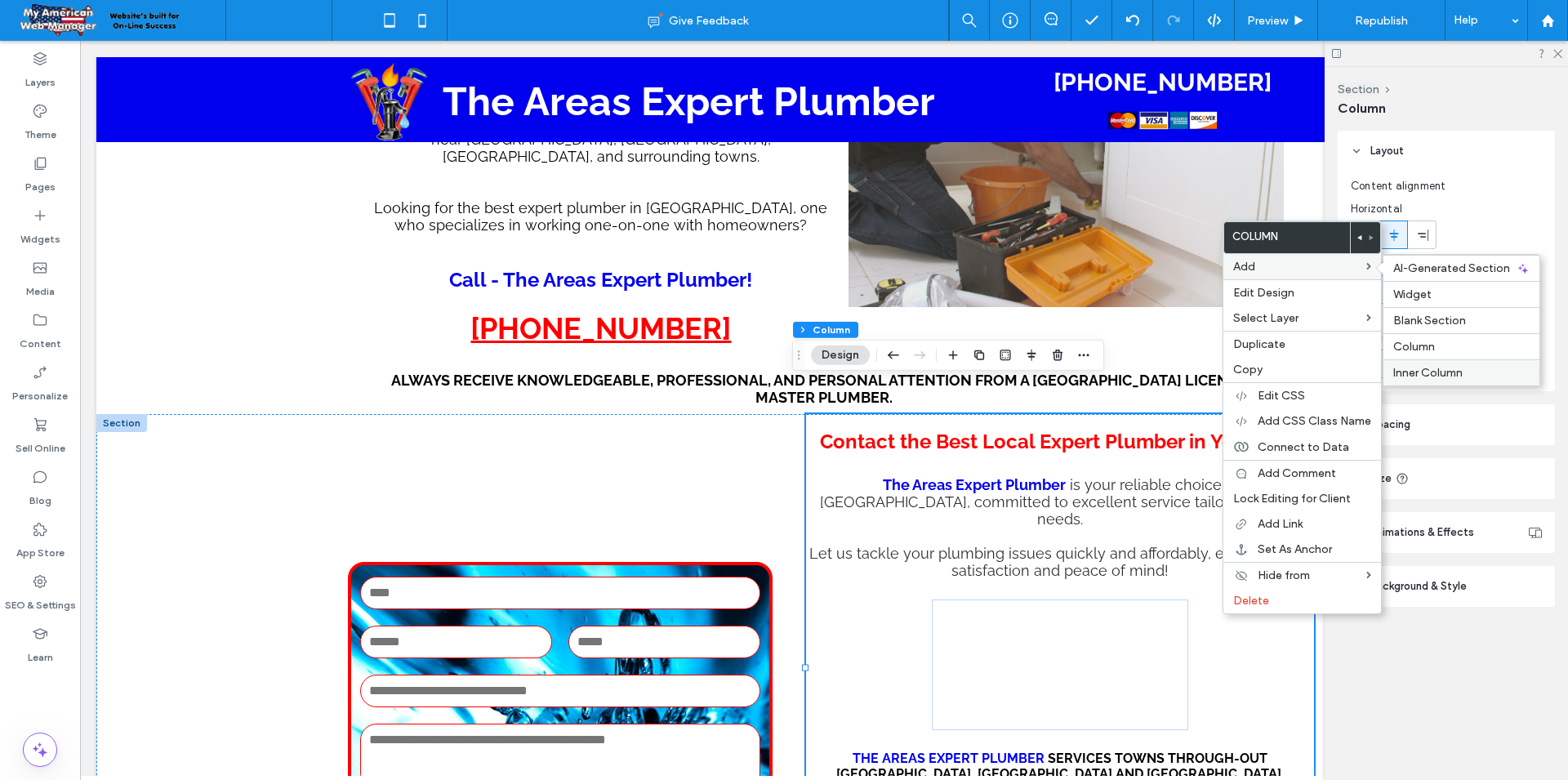
click at [1430, 370] on span "Inner Column" at bounding box center [1428, 373] width 69 height 13
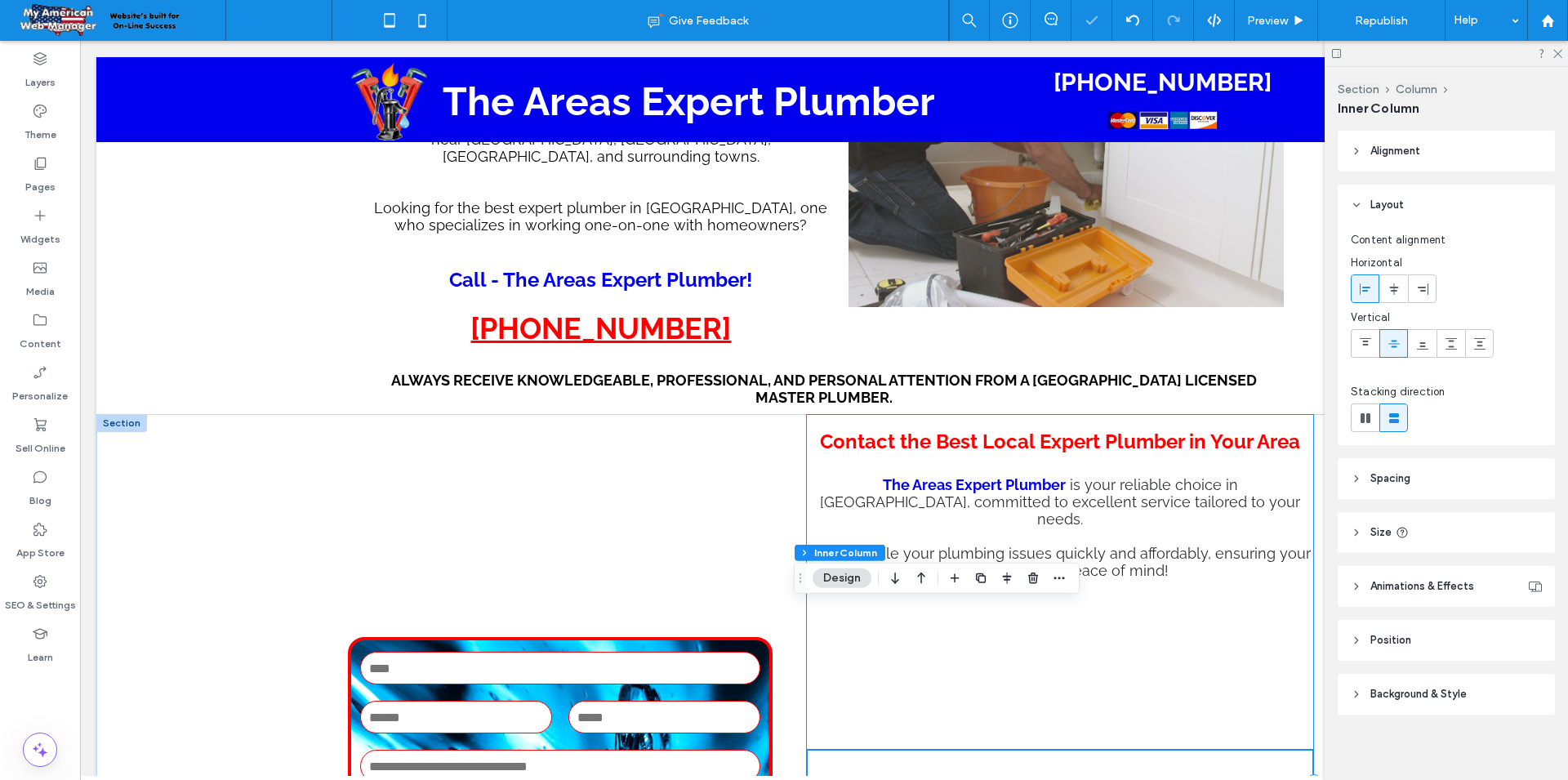
scroll to position [555, 0]
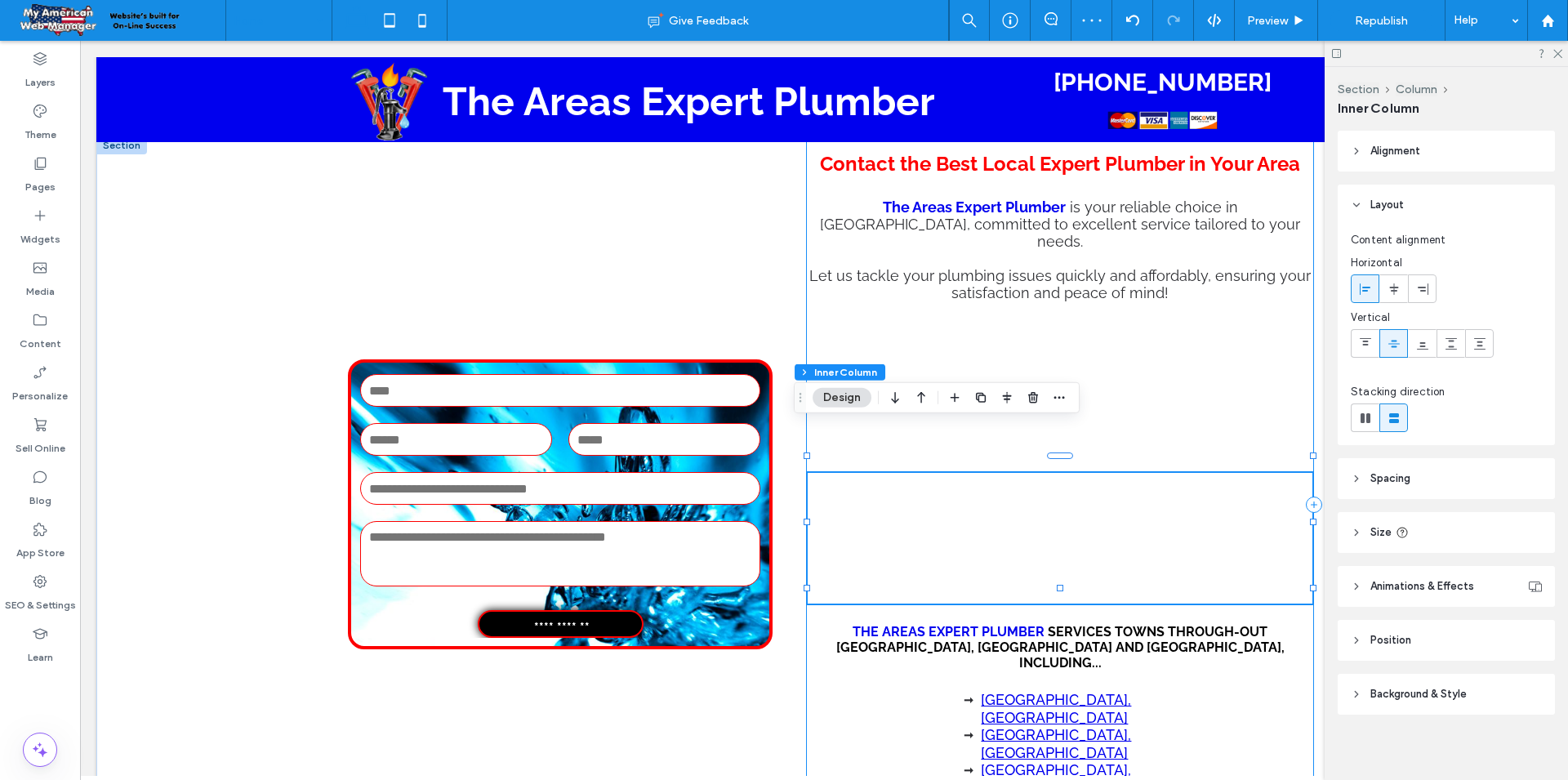
click at [1218, 368] on div "Contact the Best Local Expert Plumber in Your Area The Areas Expert Plumber is …" at bounding box center [1060, 504] width 508 height 736
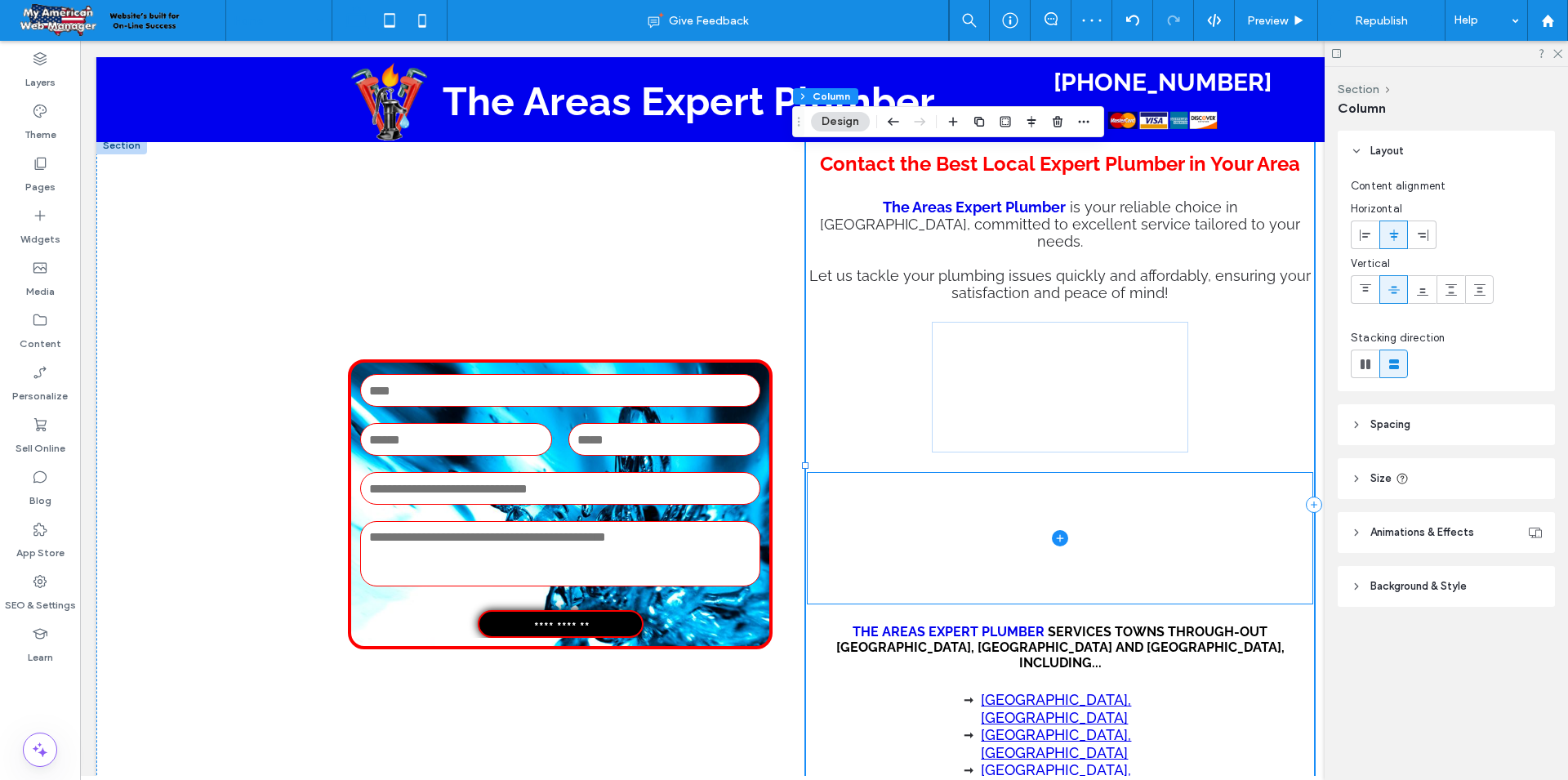
click at [1168, 473] on span at bounding box center [1060, 538] width 504 height 131
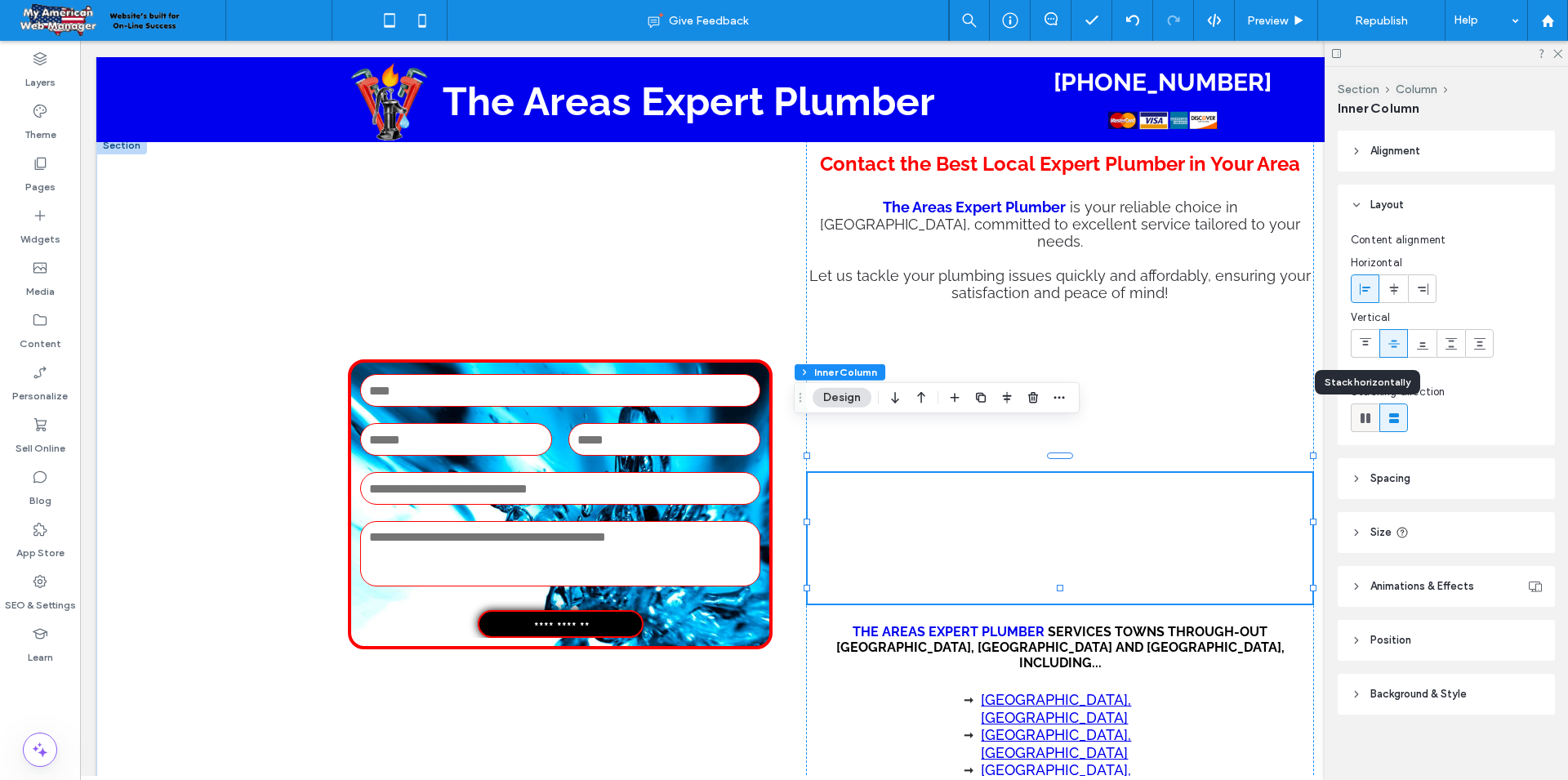
click at [1362, 423] on icon at bounding box center [1365, 417] width 16 height 16
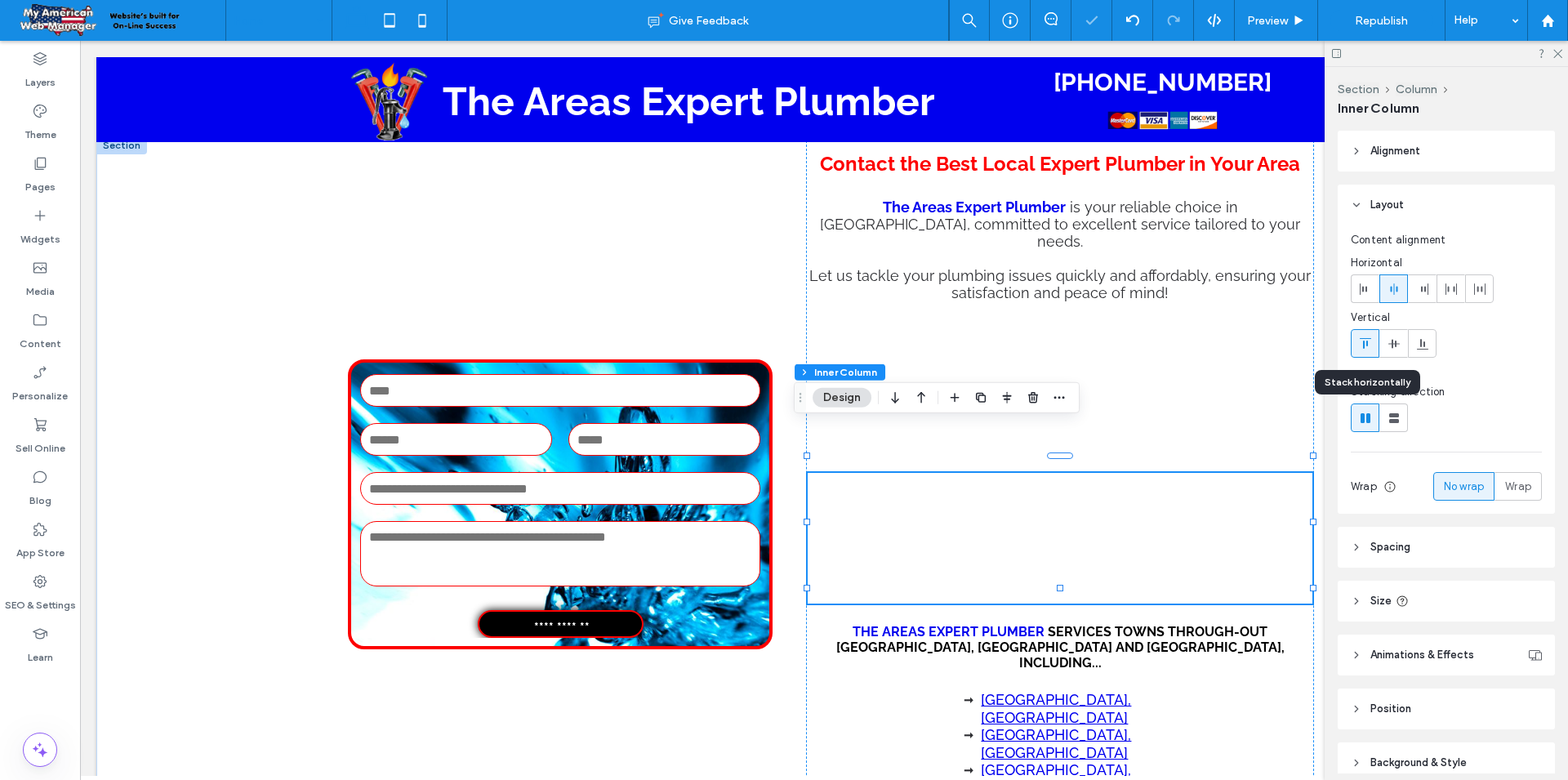
type input "*"
type input "**"
click at [1362, 423] on icon at bounding box center [1365, 417] width 16 height 16
click at [1217, 395] on div "Contact the Best Local Expert Plumber in Your Area The Areas Expert Plumber is …" at bounding box center [1060, 504] width 508 height 736
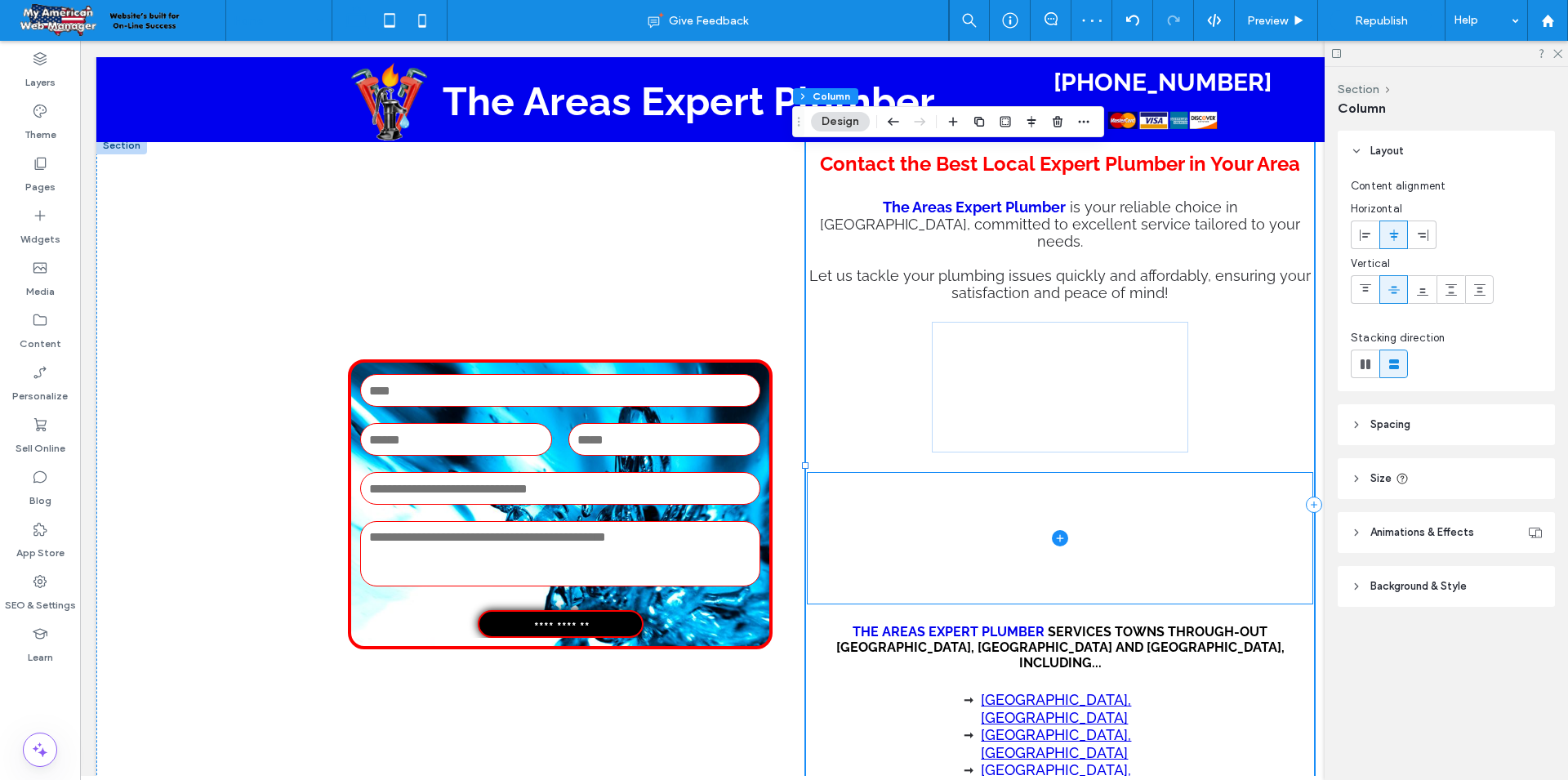
click at [843, 487] on span at bounding box center [1060, 538] width 504 height 131
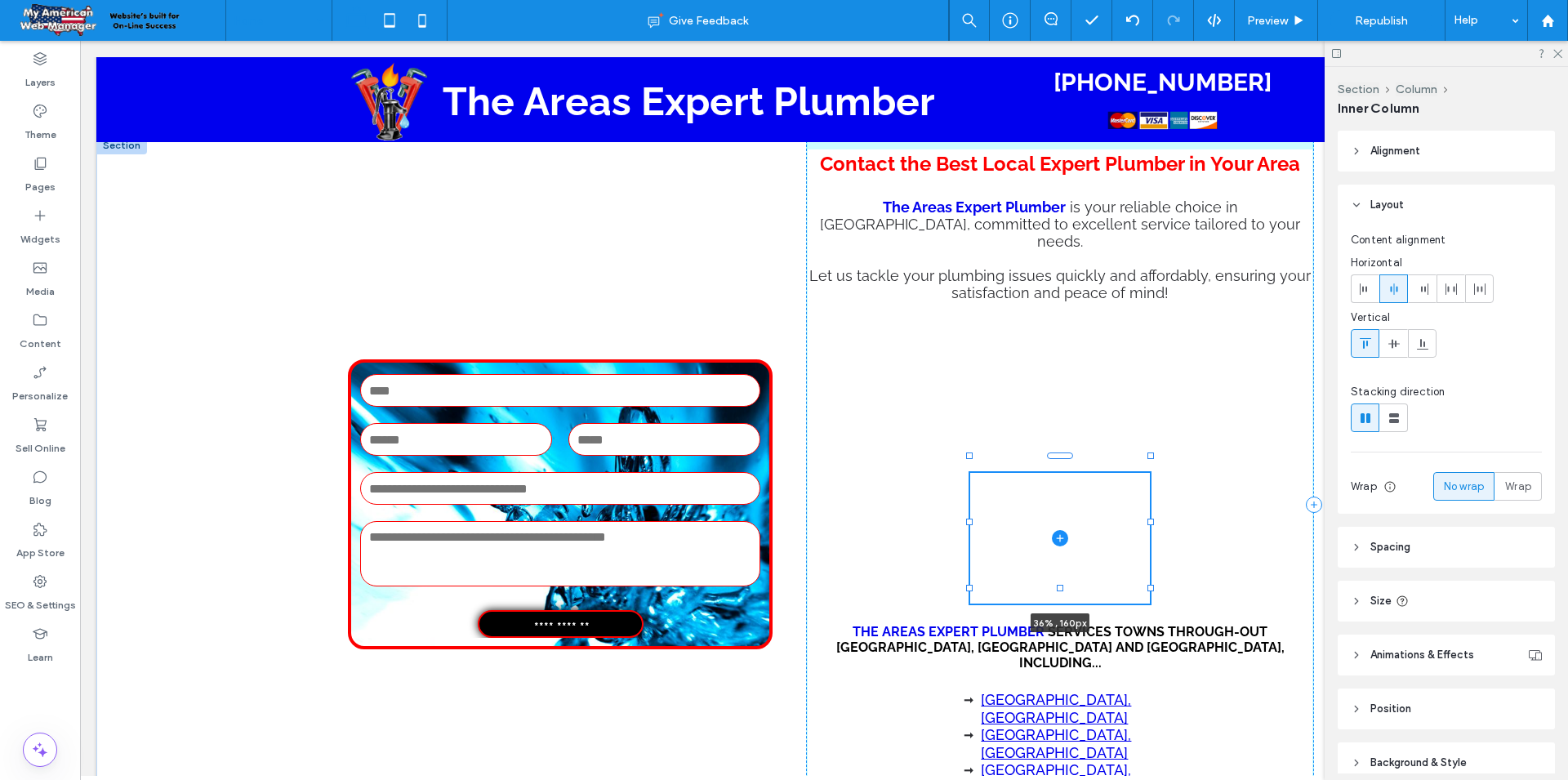
drag, startPoint x: 795, startPoint y: 492, endPoint x: 953, endPoint y: 498, distance: 158.1
click at [953, 498] on div "**********" at bounding box center [824, 511] width 980 height 749
type input "**"
type input "****"
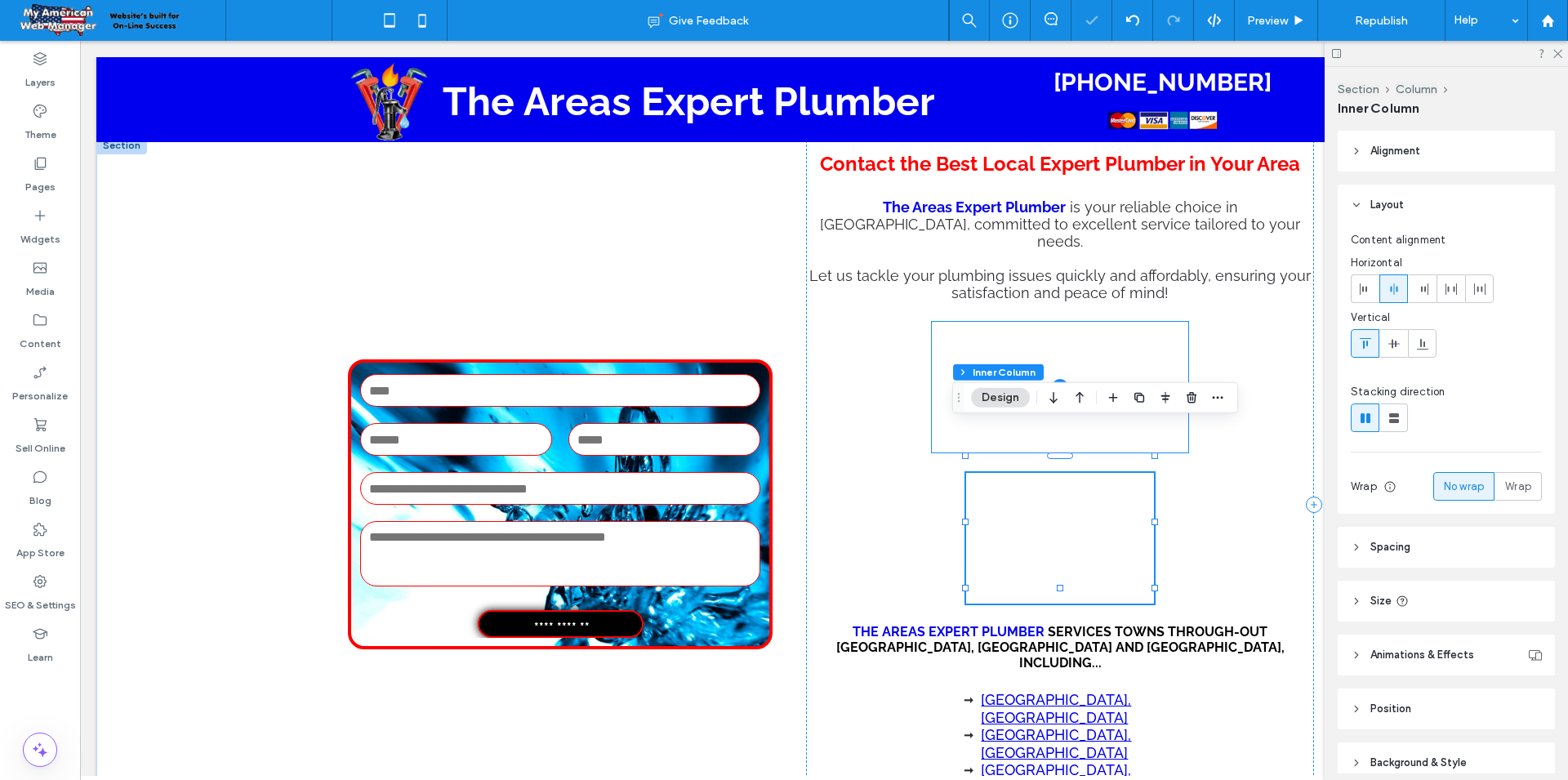
click at [1140, 350] on span at bounding box center [1060, 387] width 256 height 131
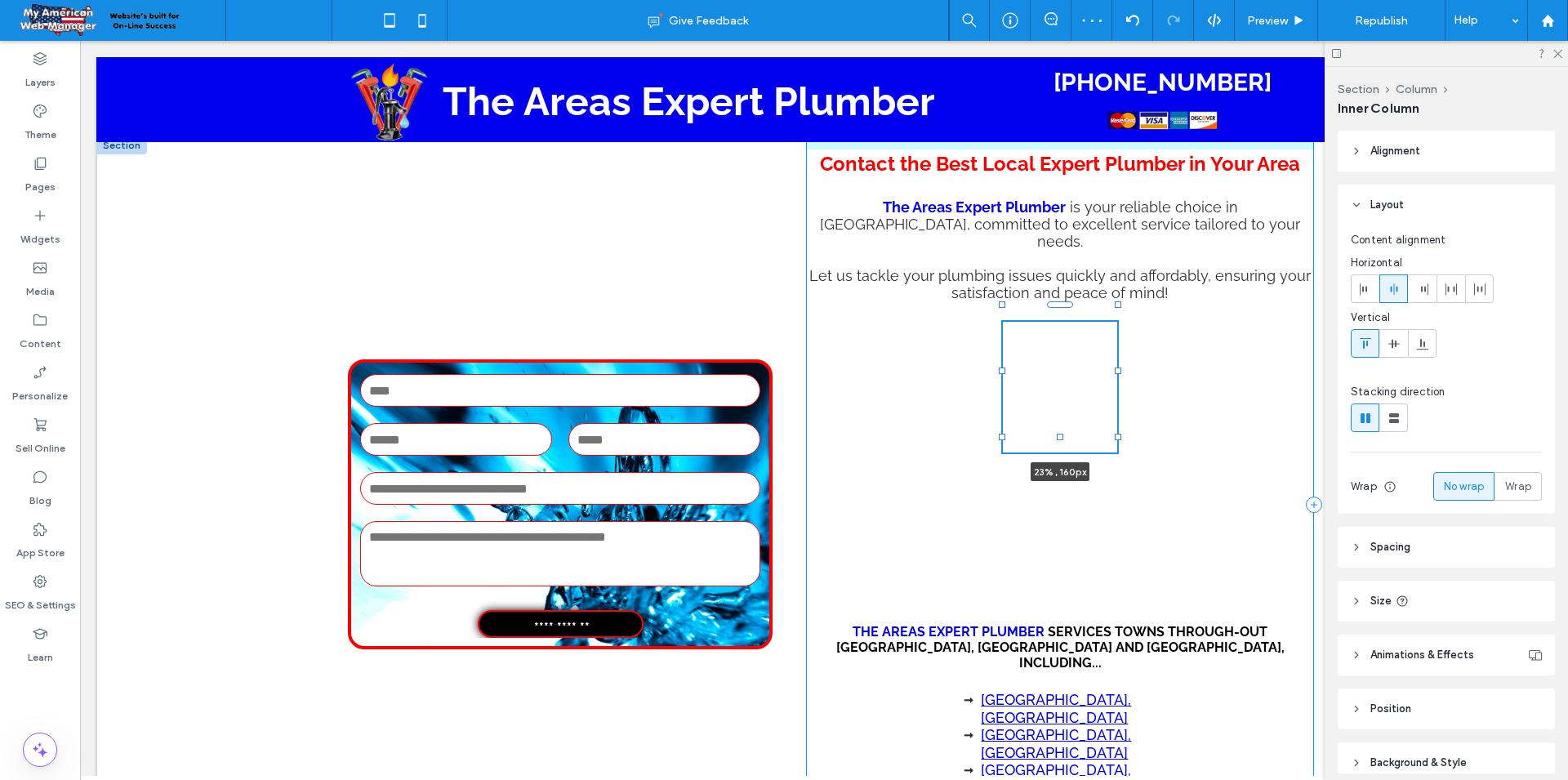
drag, startPoint x: 1174, startPoint y: 340, endPoint x: 1102, endPoint y: 344, distance: 72.1
click at [1004, 306] on div at bounding box center [1003, 305] width 1 height 1
type input "**"
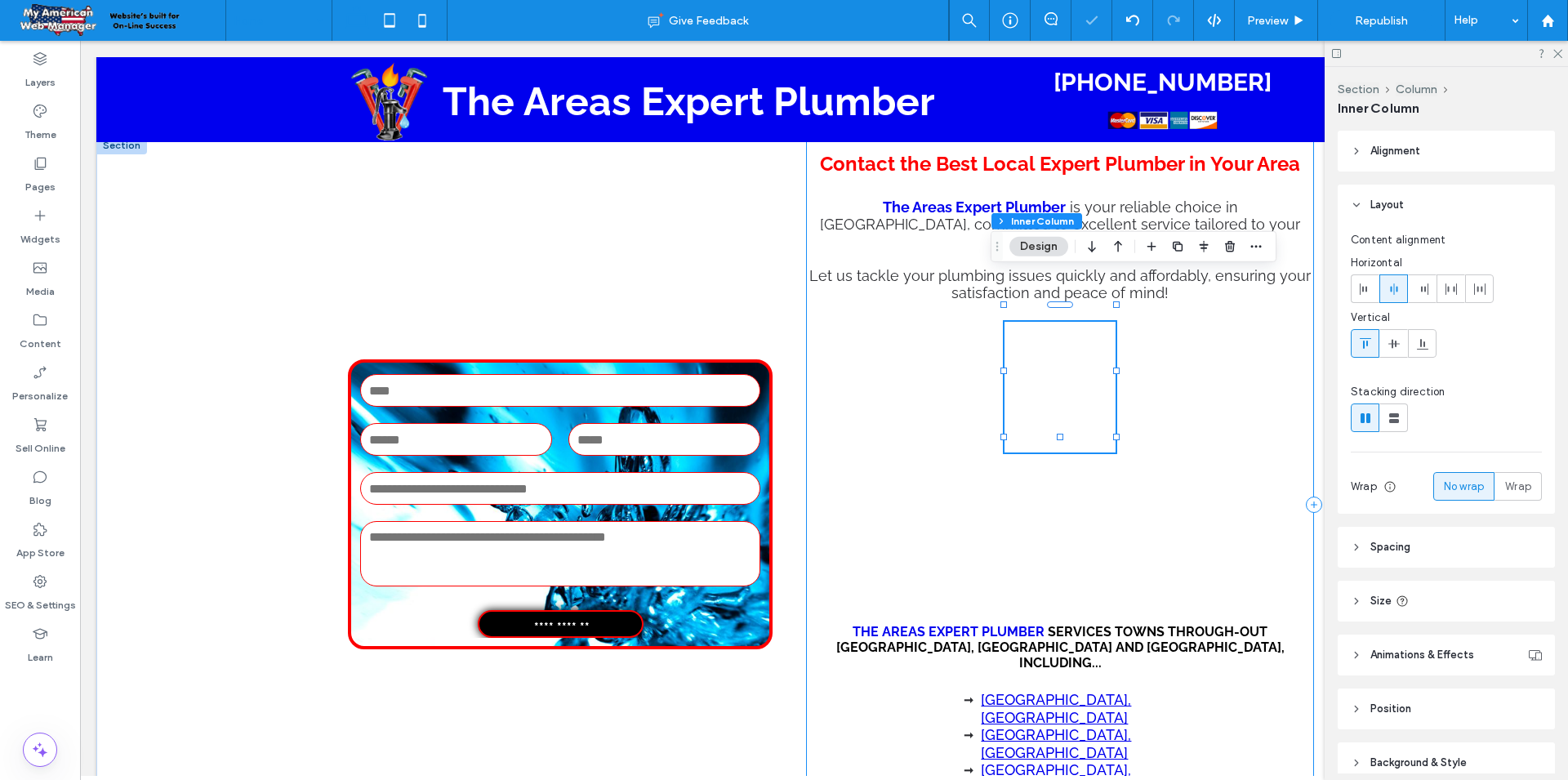
click at [1150, 346] on div "Contact the Best Local Expert Plumber in Your Area The Areas Expert Plumber is …" at bounding box center [1060, 504] width 508 height 736
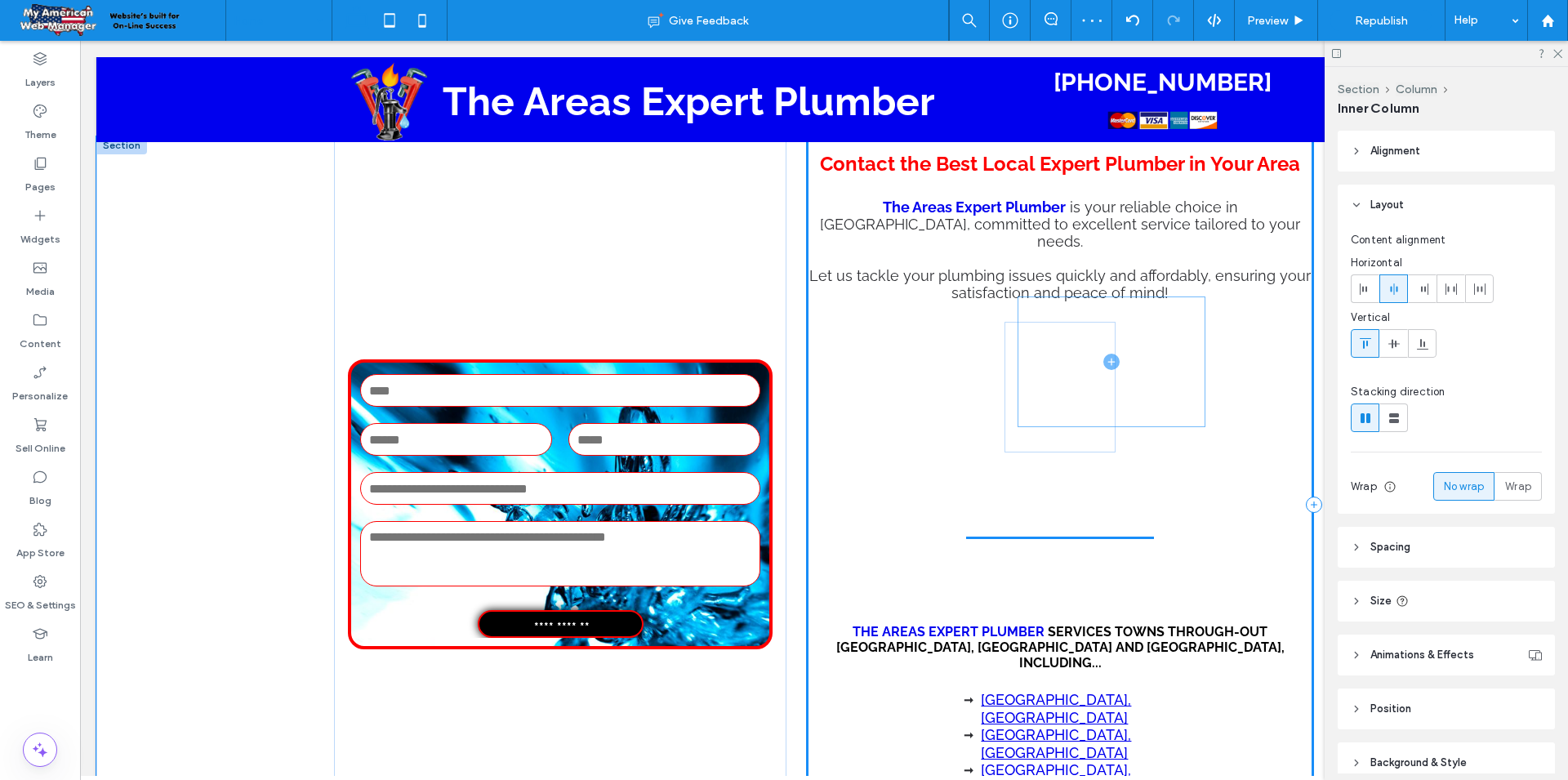
drag, startPoint x: 1052, startPoint y: 483, endPoint x: 1118, endPoint y: 355, distance: 144.0
click at [1118, 355] on div "Contact the Best Local Expert Plumber in Your Area The Areas Expert Plumber is …" at bounding box center [1060, 504] width 508 height 736
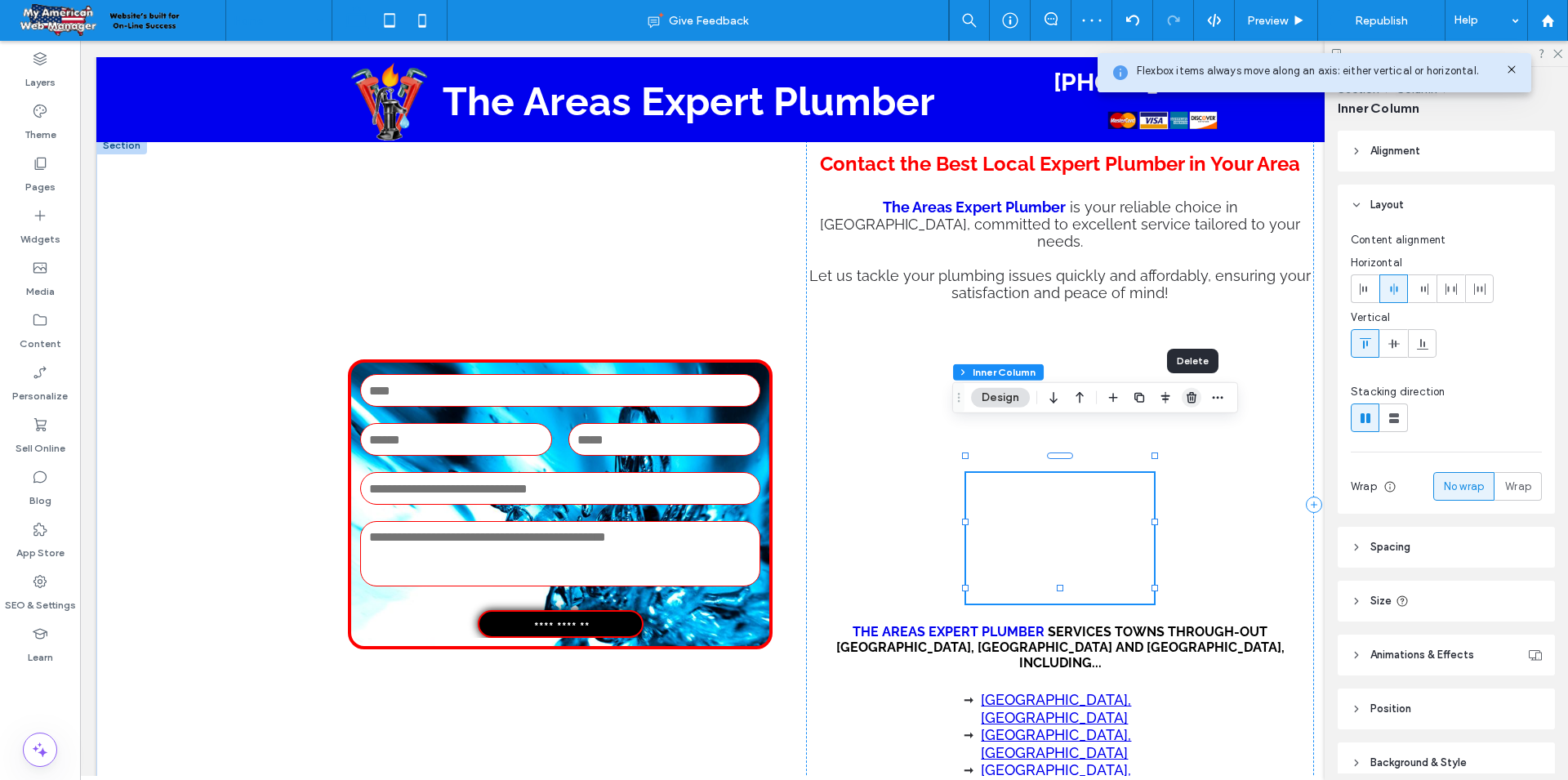
click at [1187, 398] on icon "button" at bounding box center [1191, 397] width 13 height 13
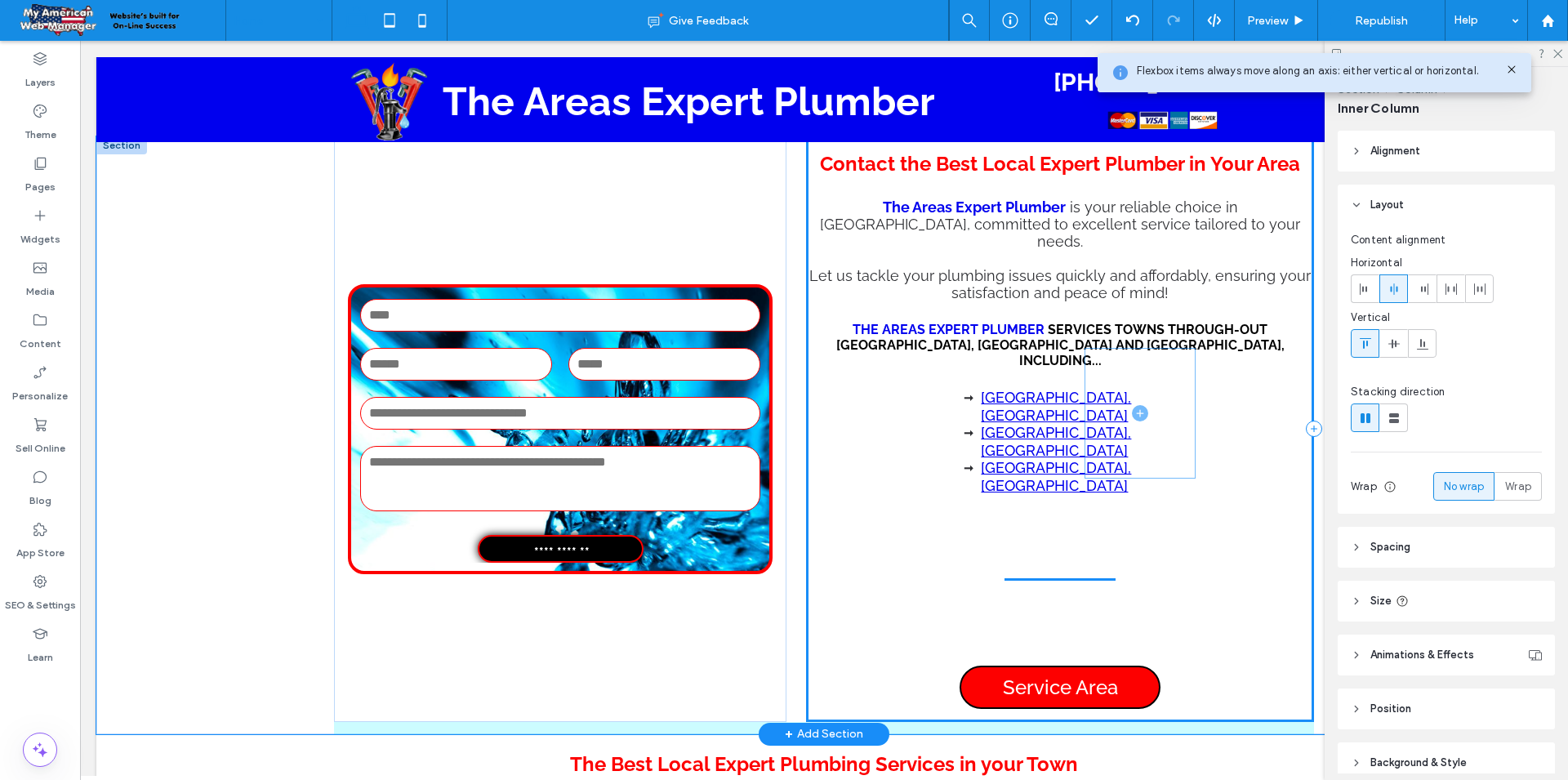
drag, startPoint x: 1070, startPoint y: 343, endPoint x: 1165, endPoint y: 421, distance: 122.9
click at [1165, 421] on div "Contact the Best Local Expert Plumber in Your Area The Areas Expert Plumber is …" at bounding box center [1060, 429] width 508 height 585
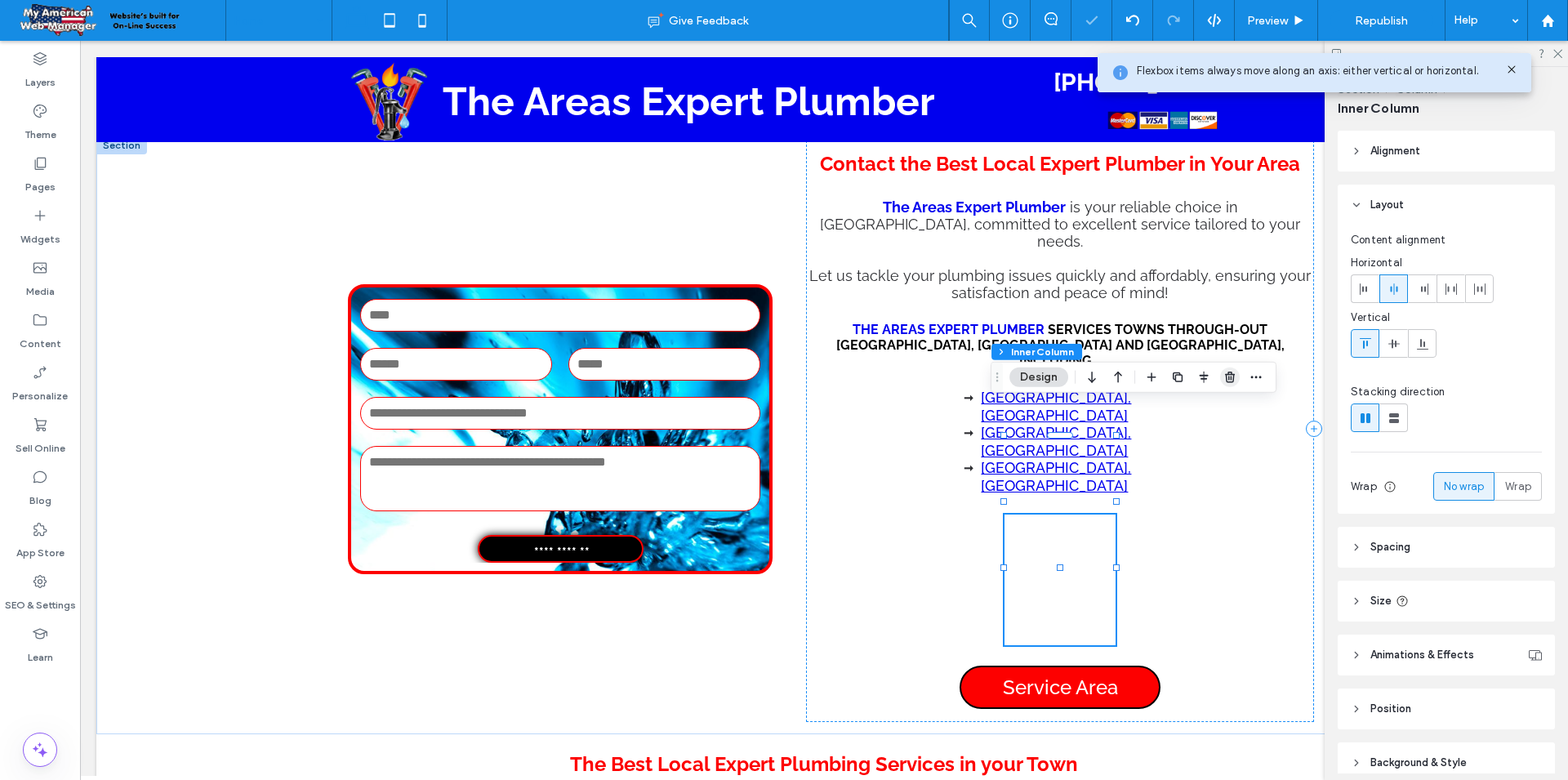
click at [1225, 379] on icon "button" at bounding box center [1229, 377] width 13 height 13
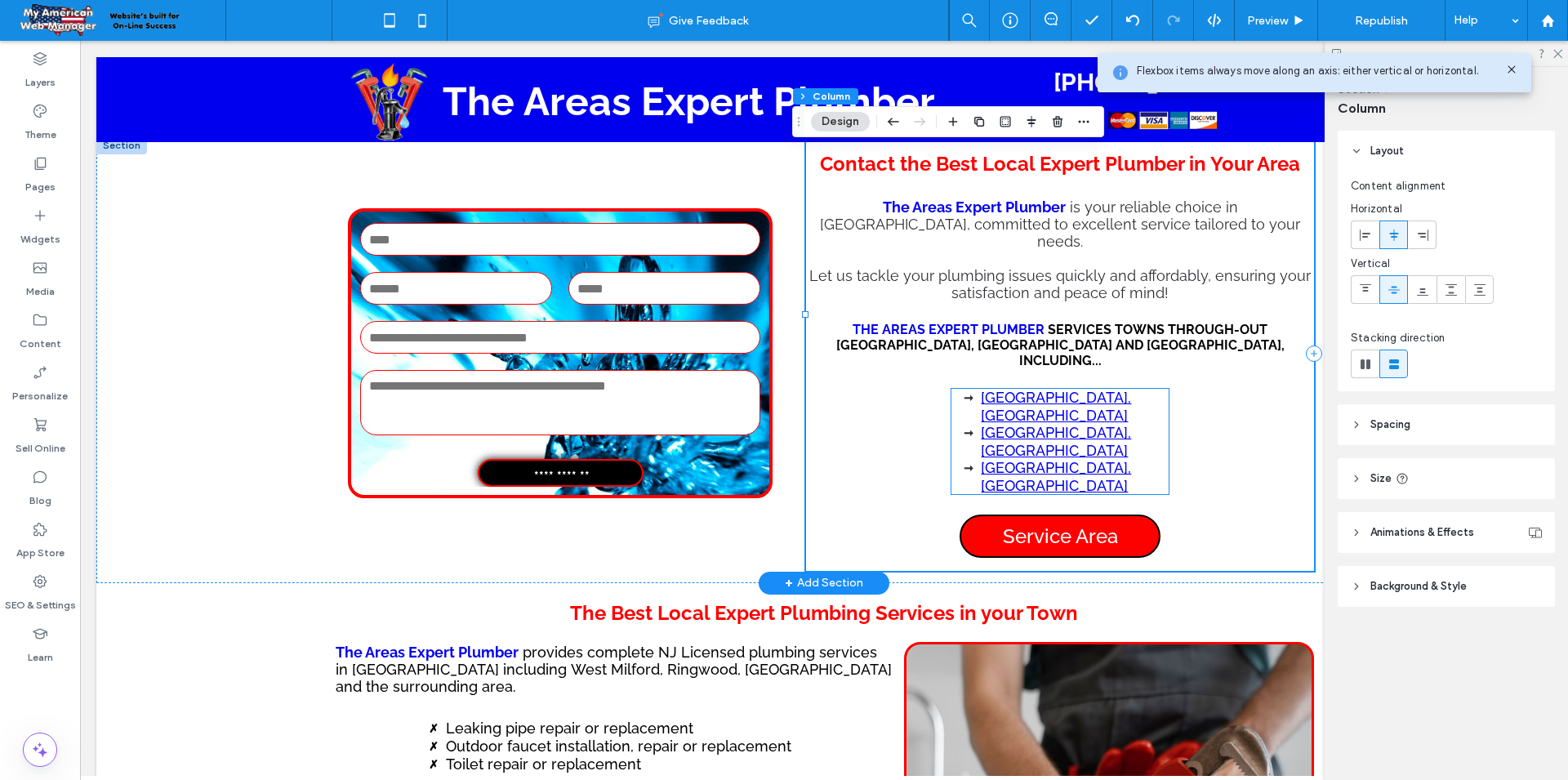
click at [1062, 424] on li "[GEOGRAPHIC_DATA], [GEOGRAPHIC_DATA]" at bounding box center [1075, 442] width 187 height 35
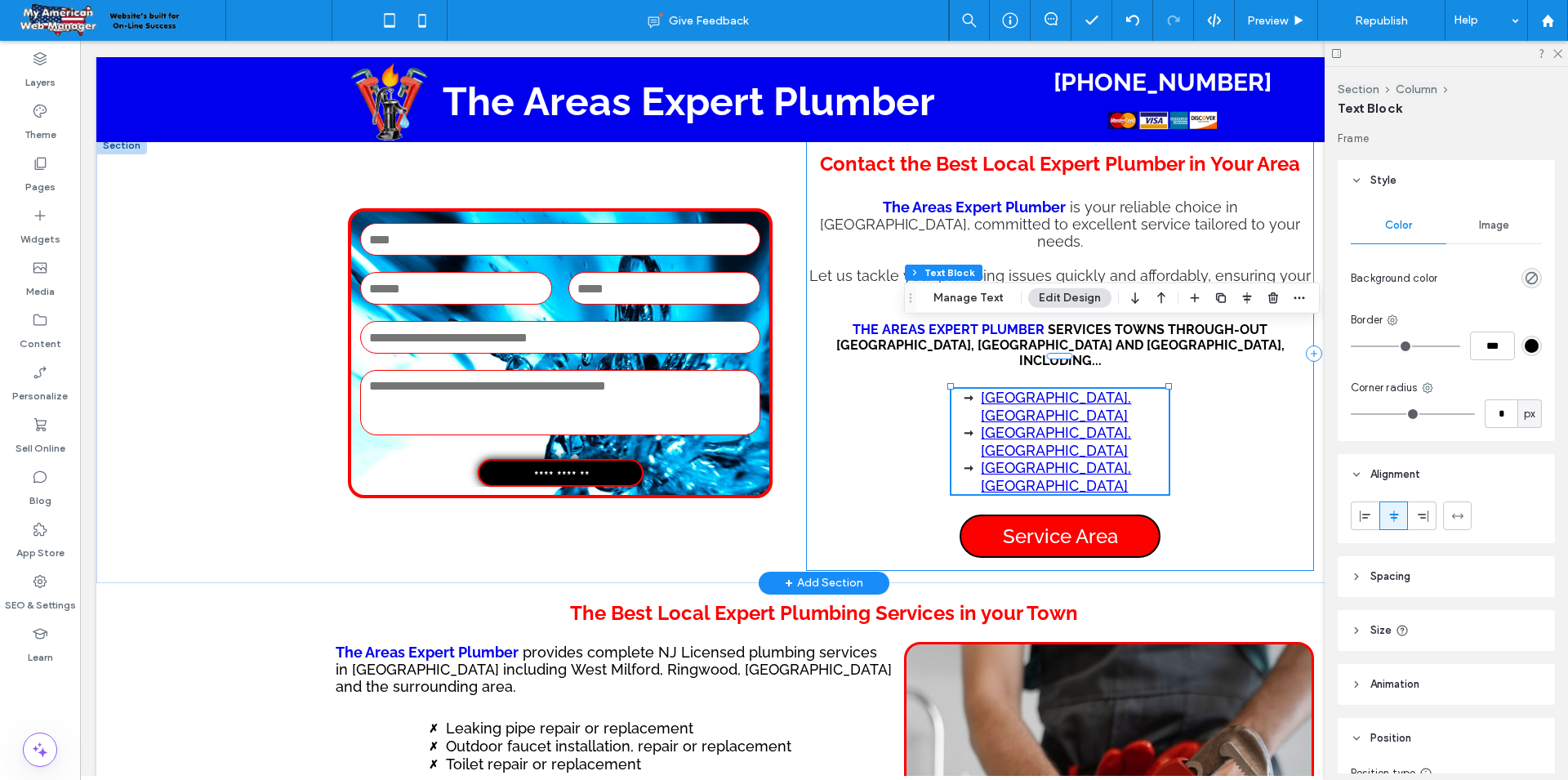
click at [1187, 356] on div "Contact the Best Local Expert Plumber in Your Area The Areas Expert Plumber is …" at bounding box center [1060, 353] width 508 height 434
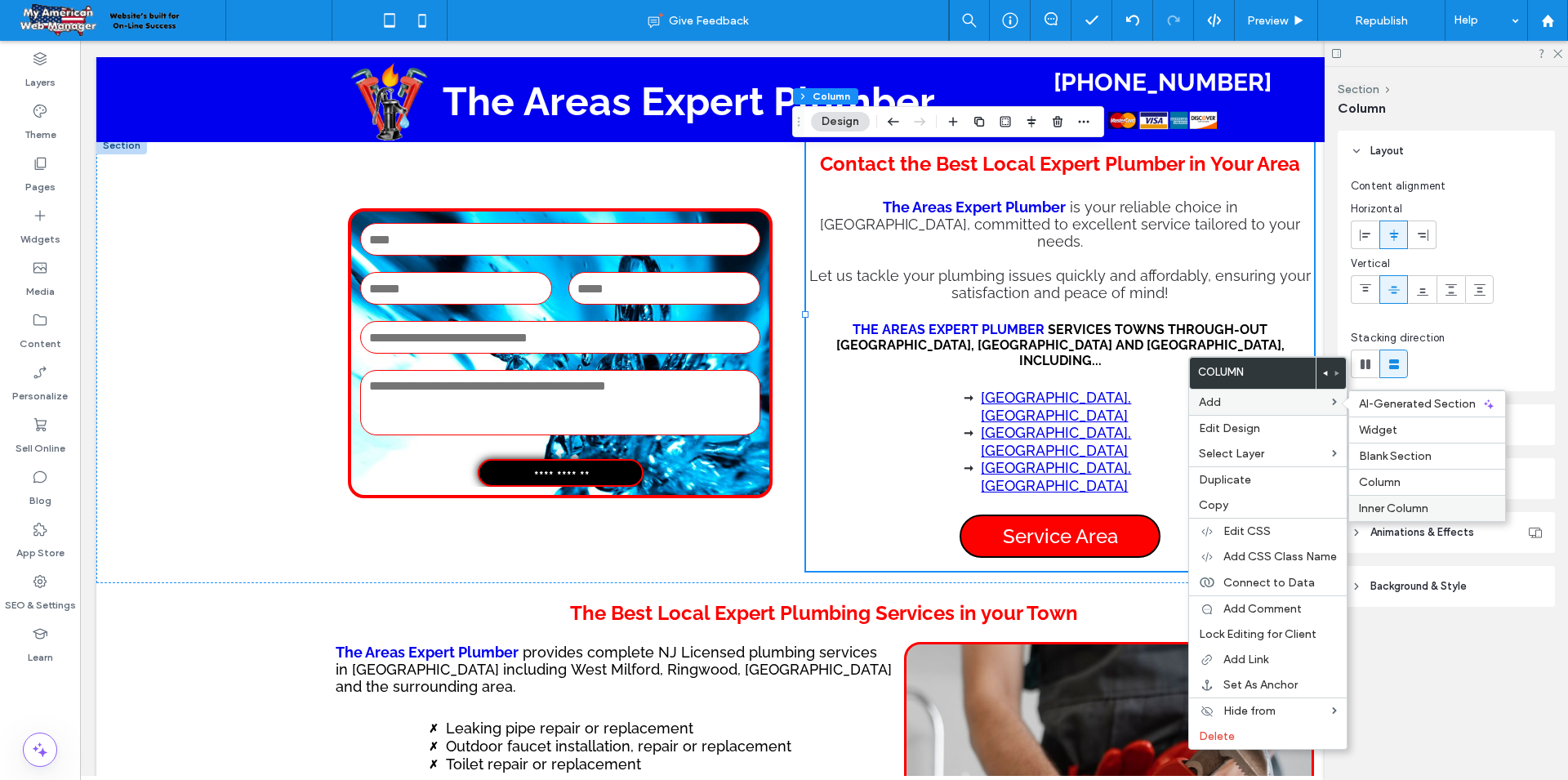
click at [1409, 509] on span "Inner Column" at bounding box center [1393, 508] width 69 height 13
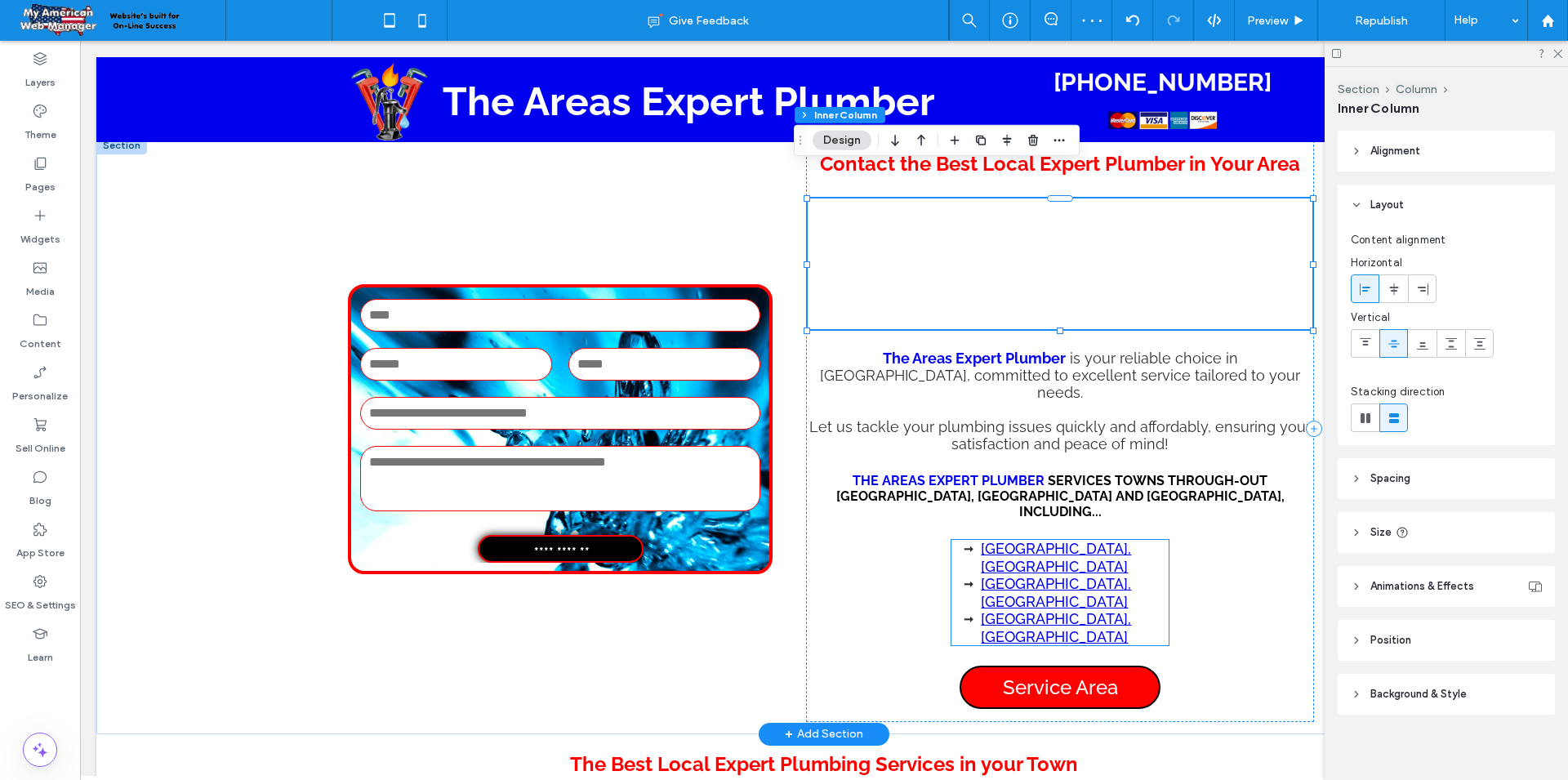
click at [1092, 575] on li "[GEOGRAPHIC_DATA], [GEOGRAPHIC_DATA]" at bounding box center [1075, 593] width 187 height 35
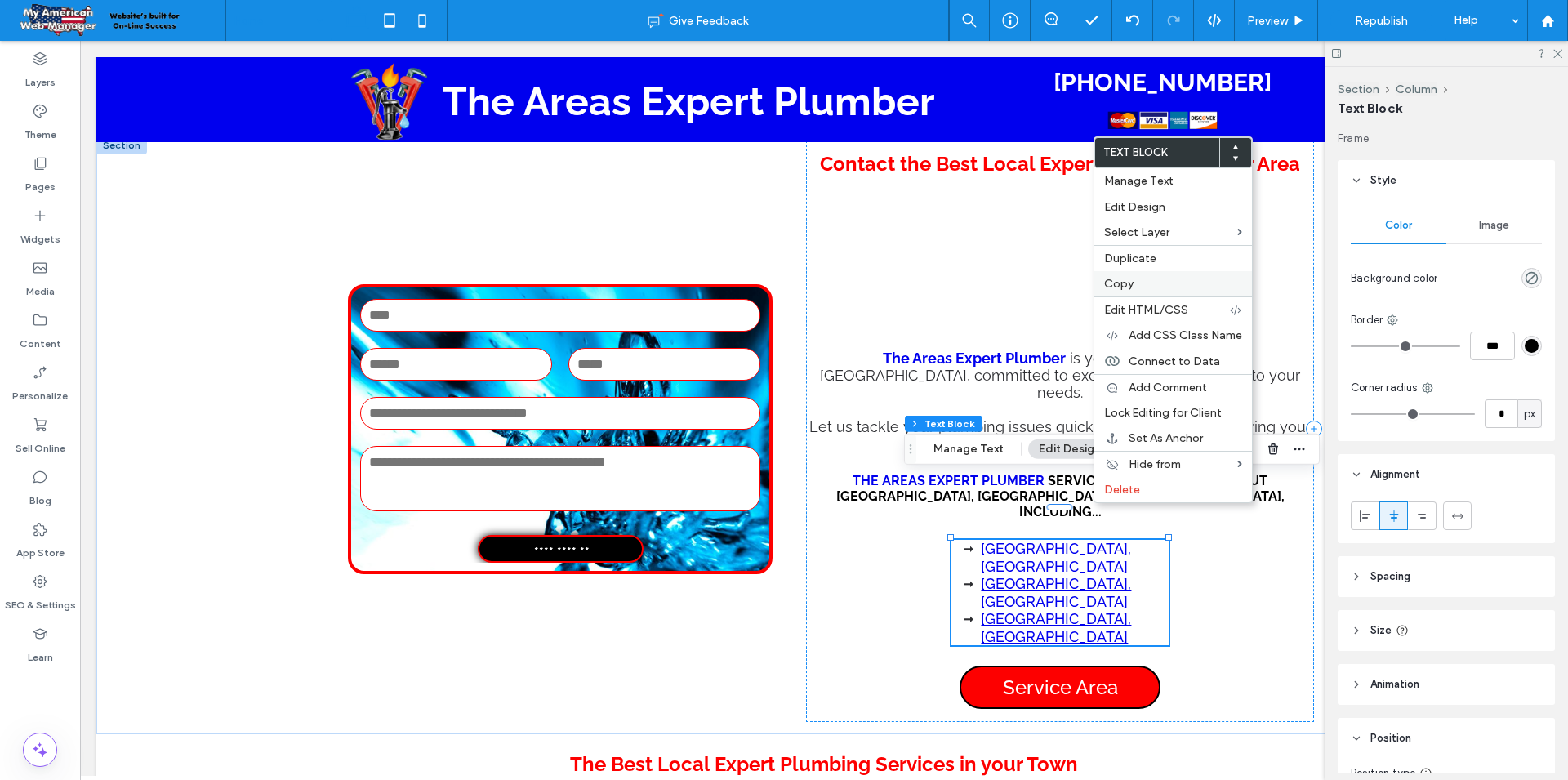
click at [1140, 285] on label "Copy" at bounding box center [1173, 283] width 138 height 13
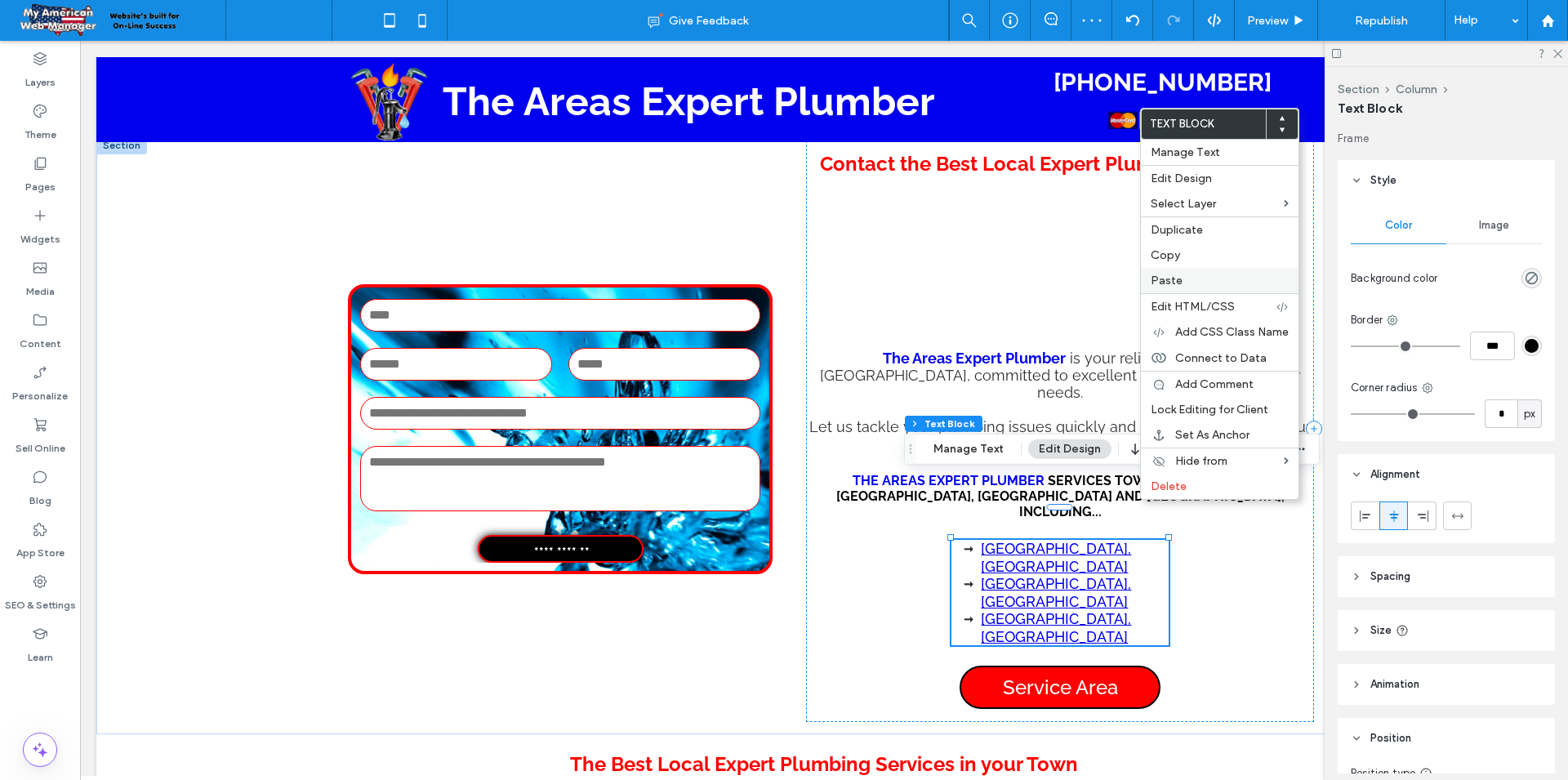
click at [1179, 280] on span "Paste" at bounding box center [1167, 280] width 32 height 13
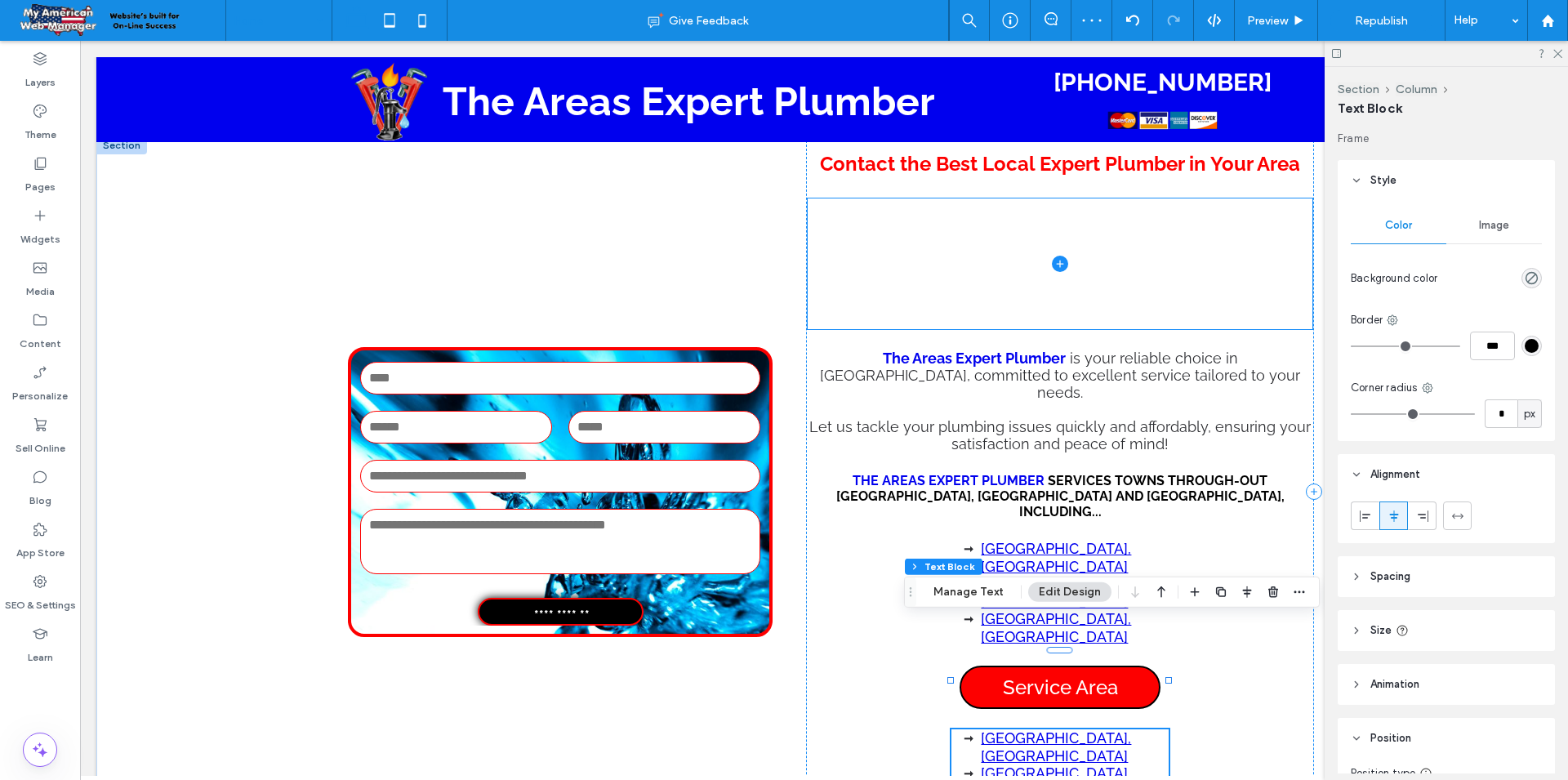
click at [1278, 234] on span at bounding box center [1060, 263] width 504 height 131
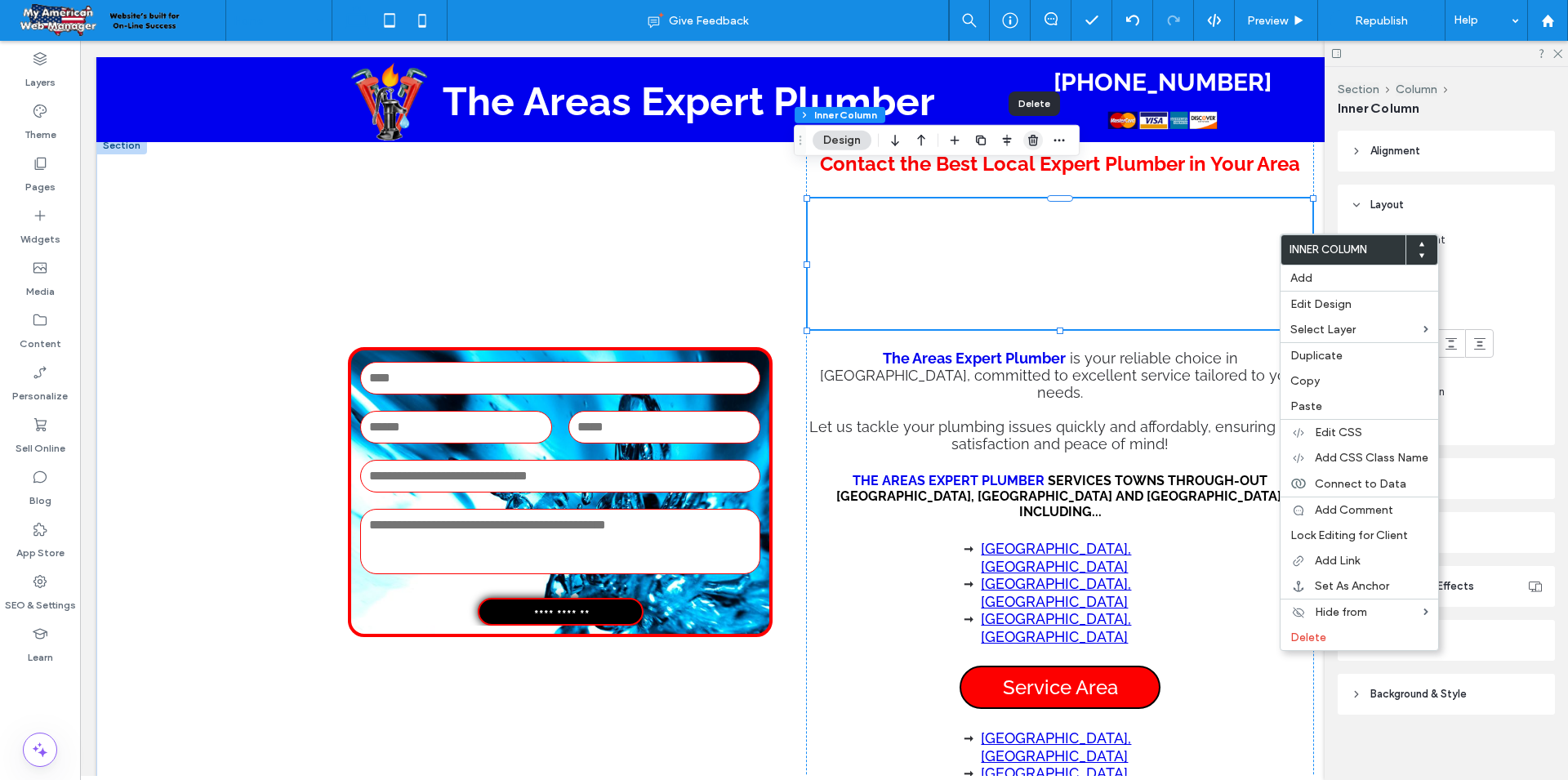
click at [1037, 142] on use "button" at bounding box center [1033, 140] width 10 height 11
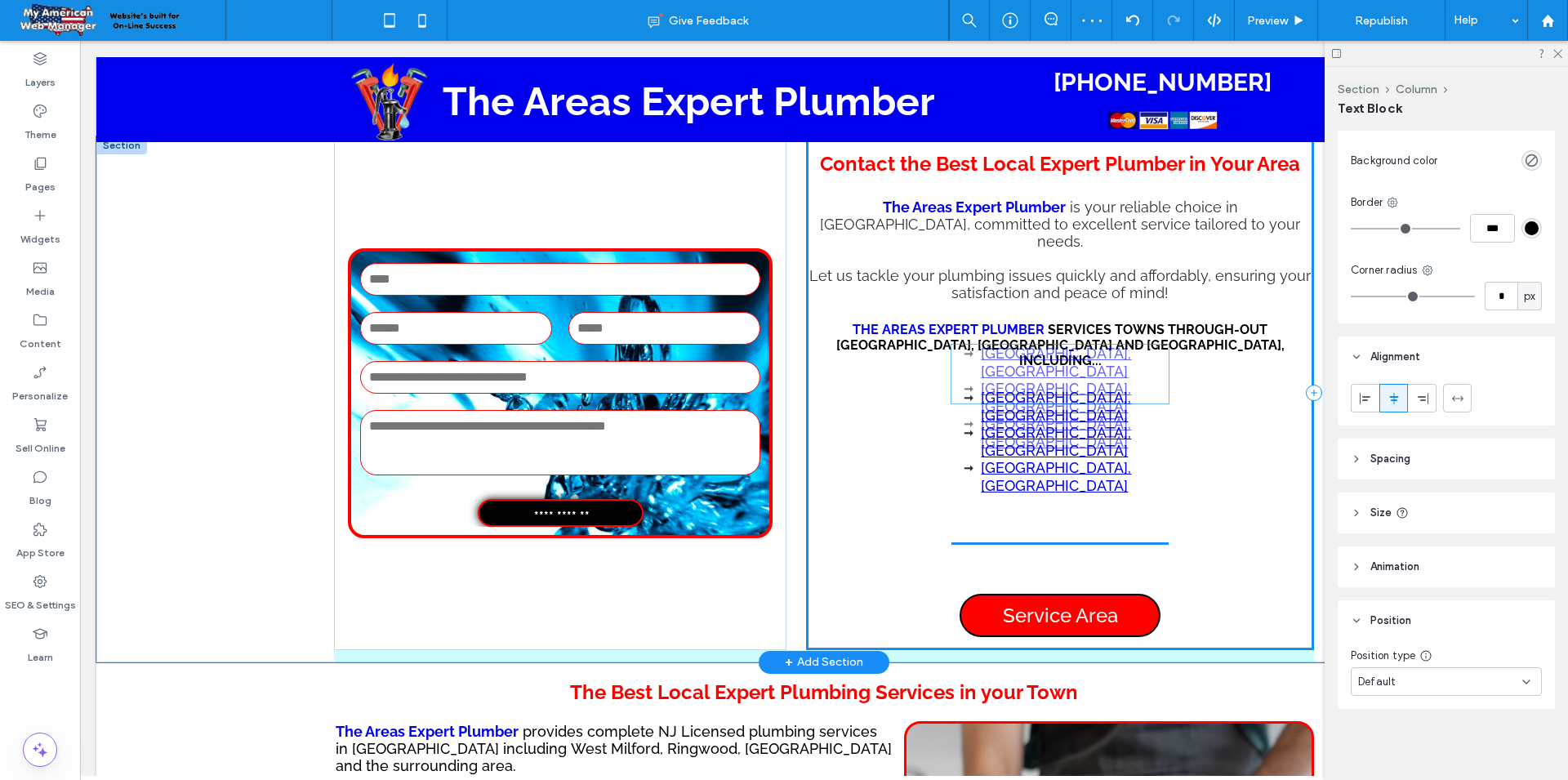
scroll to position [118, 0]
drag, startPoint x: 1084, startPoint y: 503, endPoint x: 1097, endPoint y: 385, distance: 118.7
click at [1097, 385] on div "Contact the Best Local Expert Plumber in Your Area The Areas Expert Plumber is …" at bounding box center [1060, 393] width 508 height 514
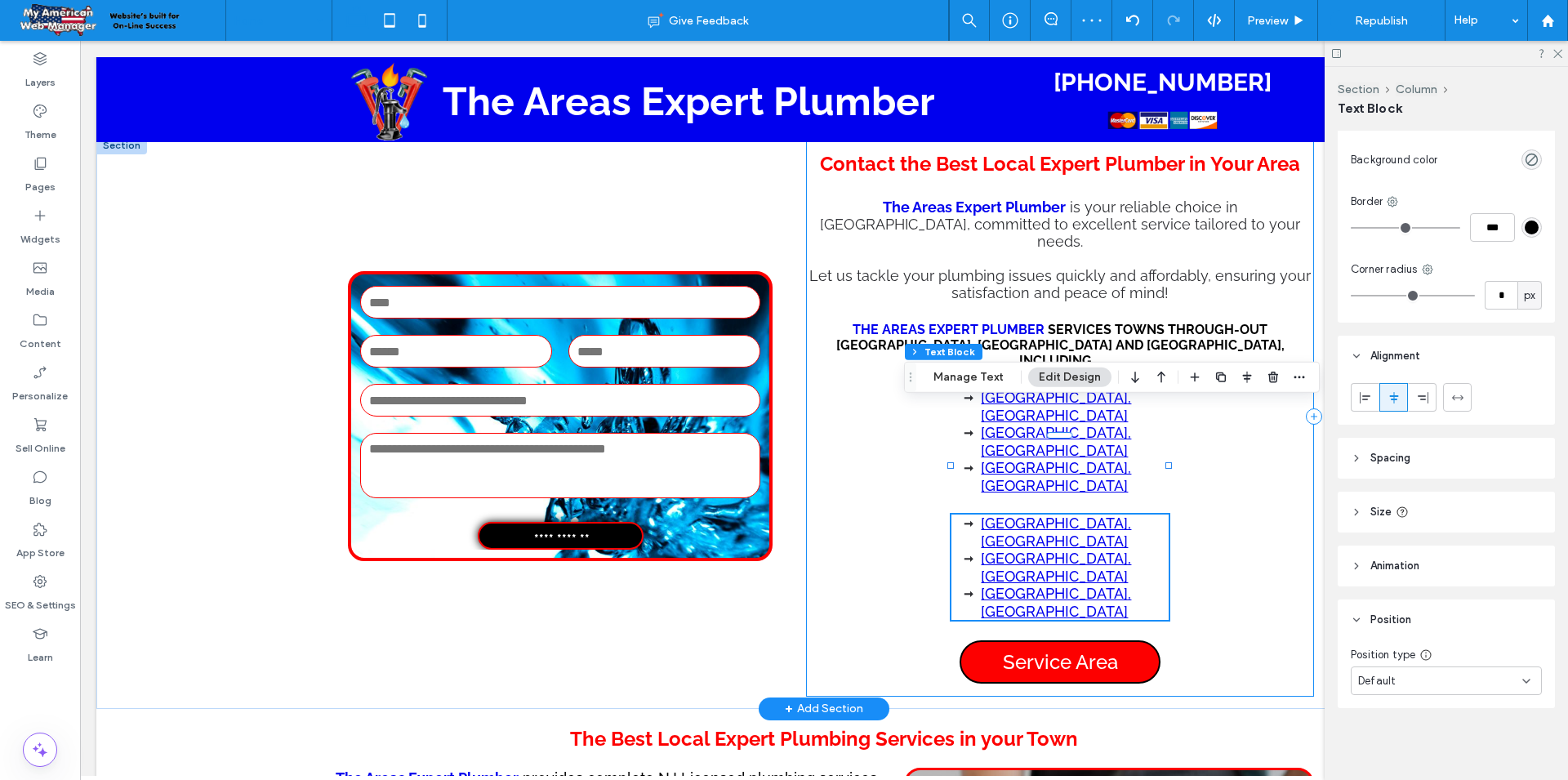
click at [1213, 443] on div "Contact the Best Local Expert Plumber in Your Area The Areas Expert Plumber is …" at bounding box center [1060, 417] width 508 height 560
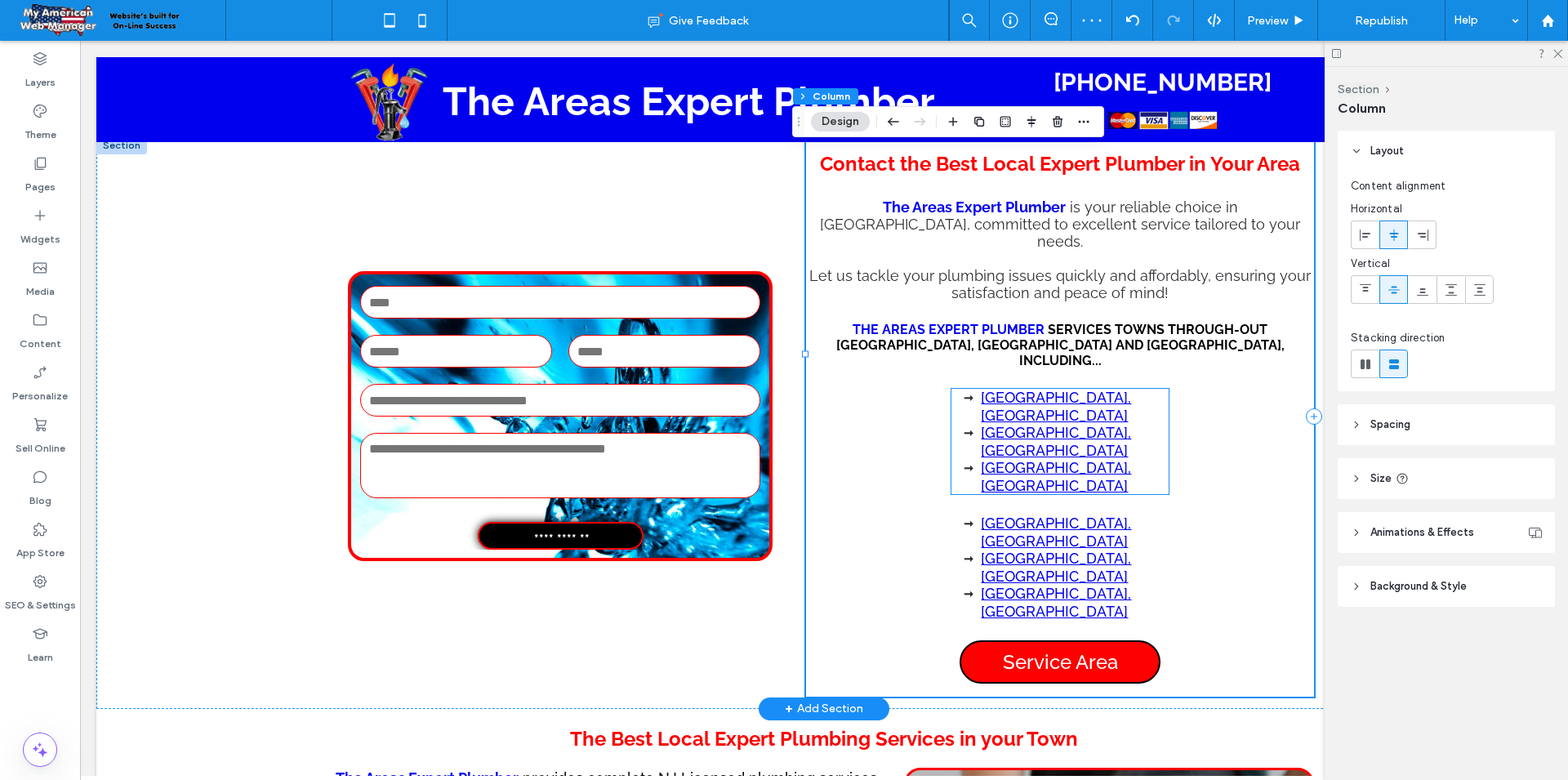
click at [1053, 459] on link "[GEOGRAPHIC_DATA], [GEOGRAPHIC_DATA]" at bounding box center [1056, 476] width 150 height 35
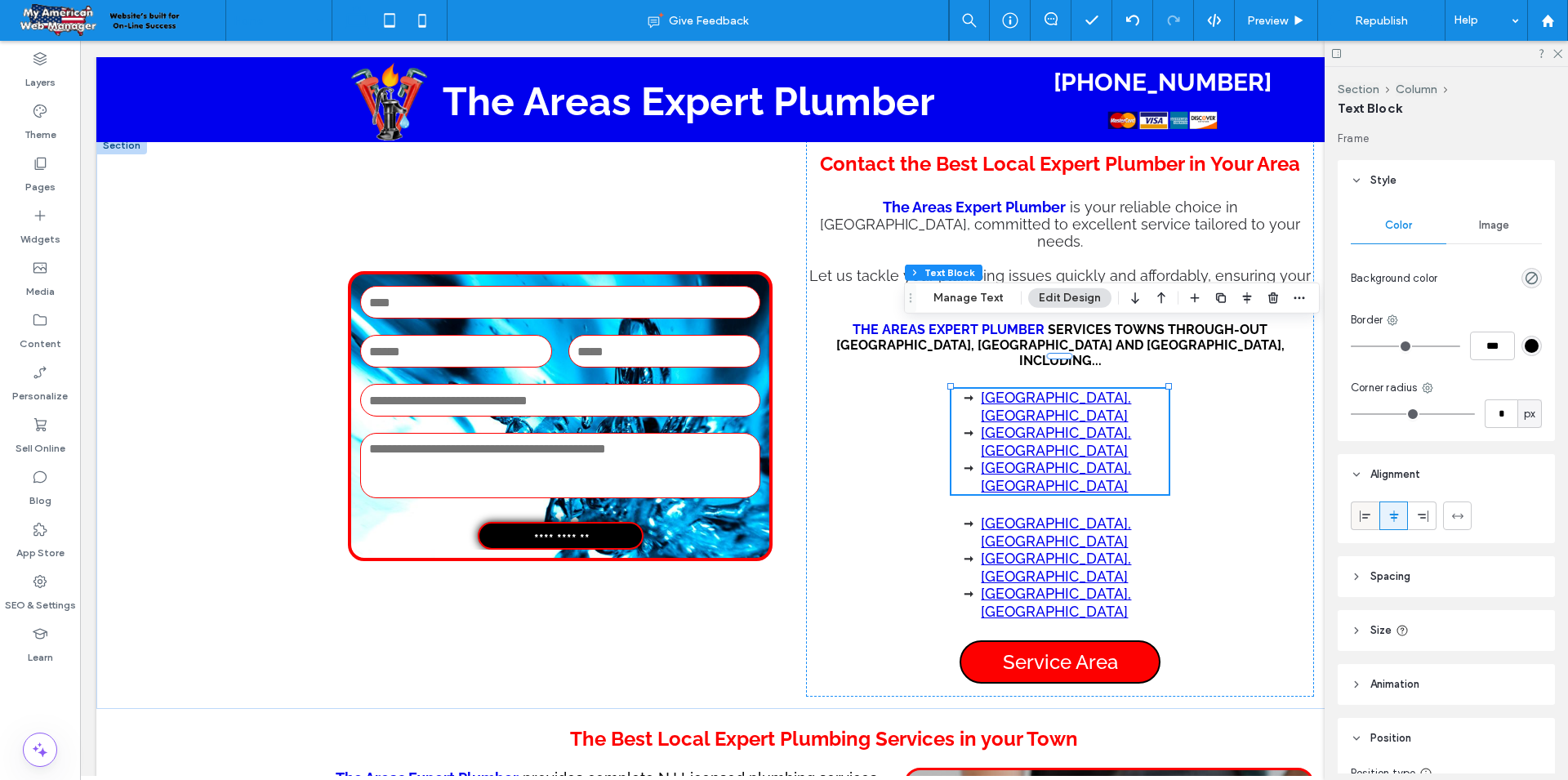
click at [1354, 523] on div at bounding box center [1366, 515] width 27 height 27
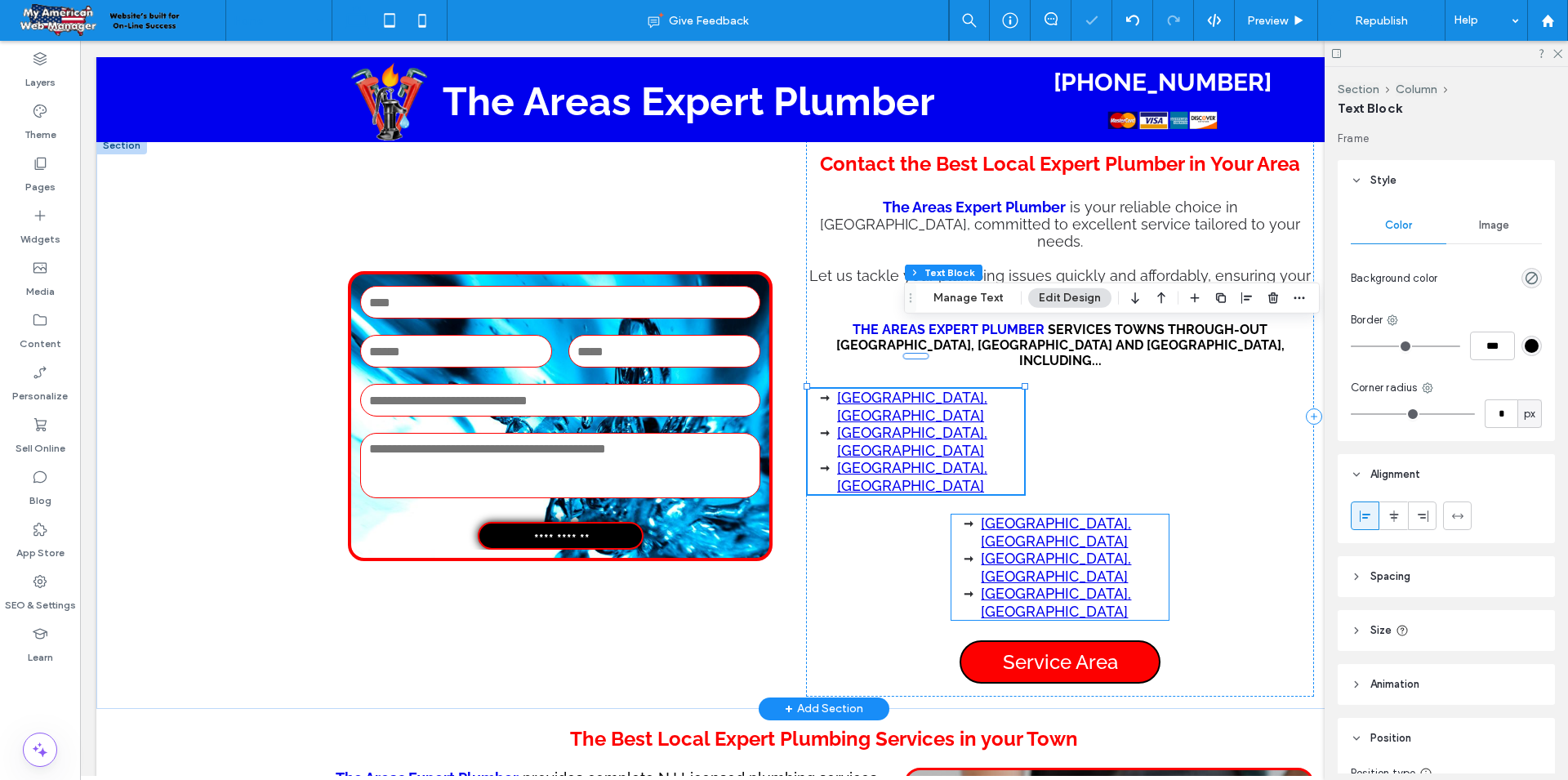
click at [999, 550] on li "[GEOGRAPHIC_DATA], [GEOGRAPHIC_DATA]" at bounding box center [1075, 568] width 187 height 35
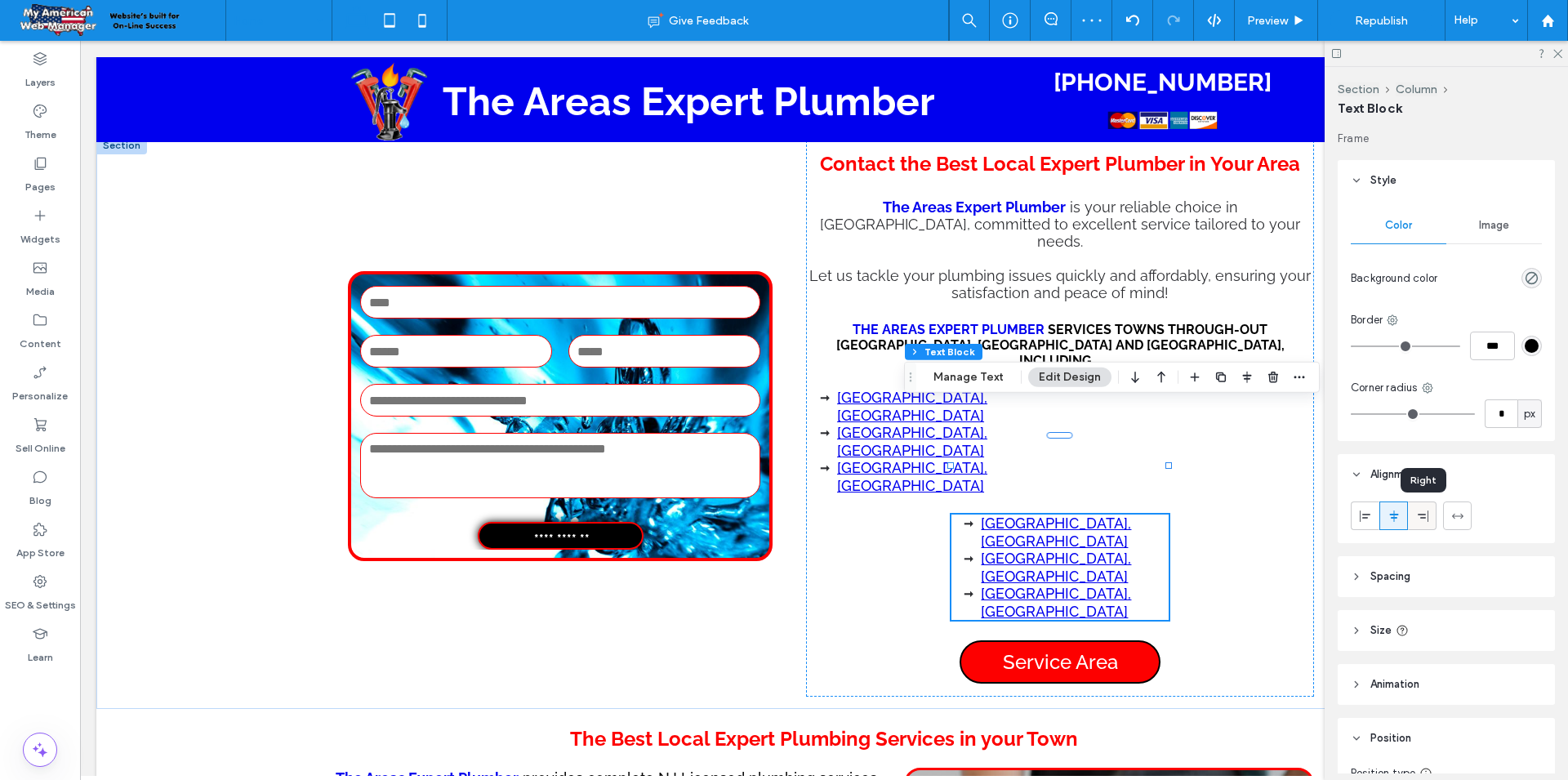
click at [1430, 520] on div at bounding box center [1422, 515] width 27 height 27
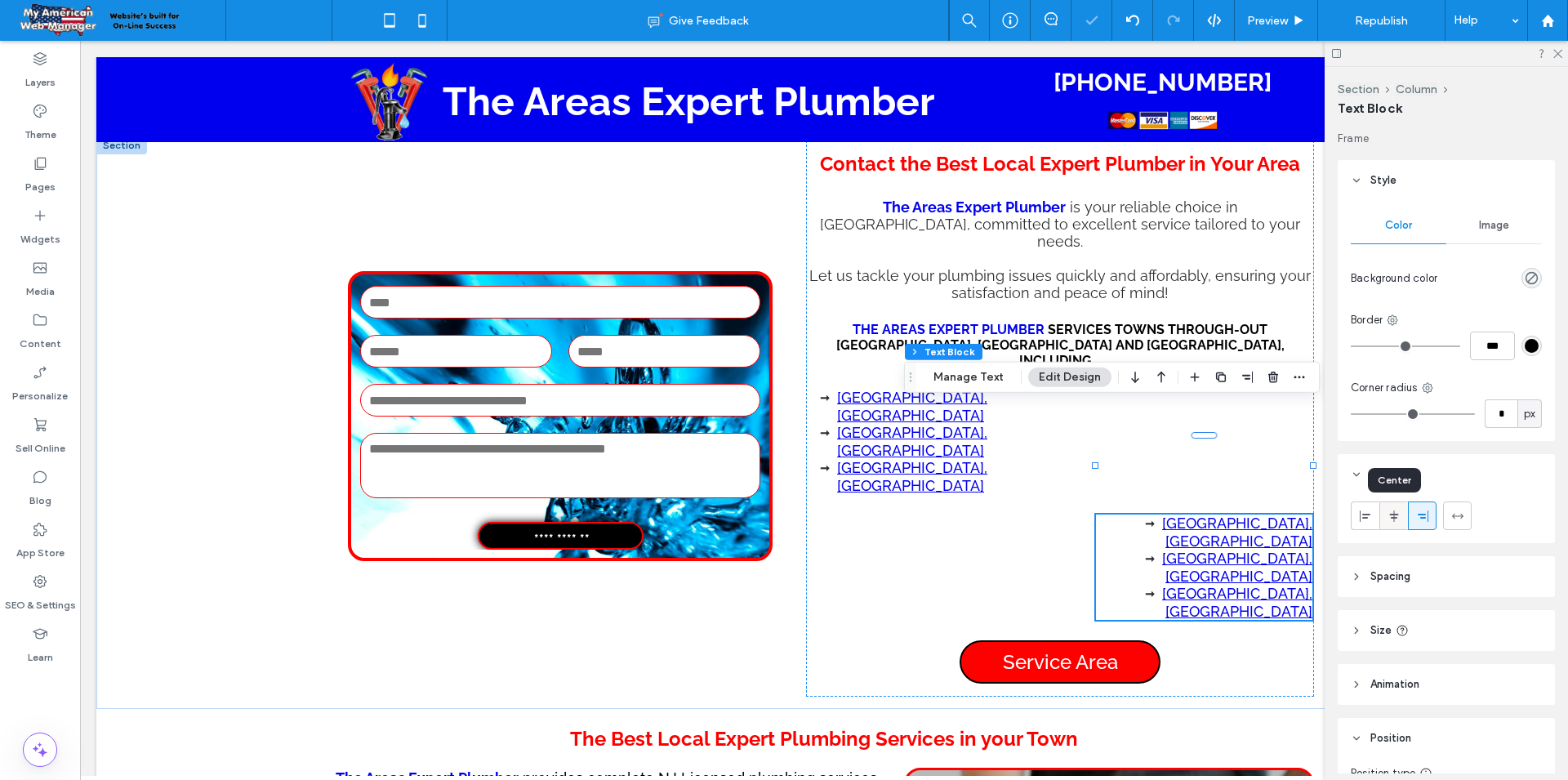
click at [1406, 520] on div at bounding box center [1393, 515] width 27 height 27
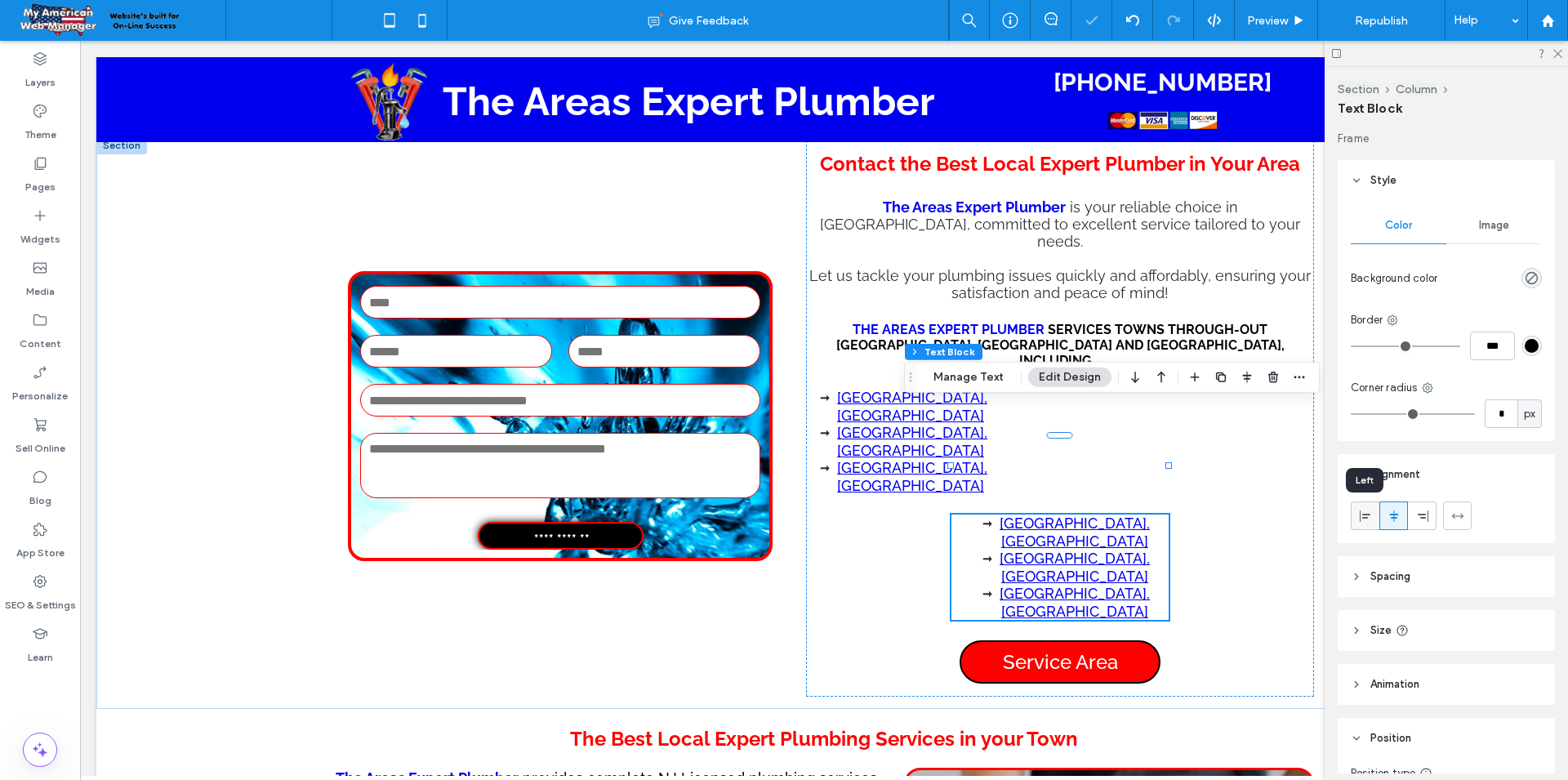
click at [1366, 519] on icon at bounding box center [1365, 515] width 13 height 13
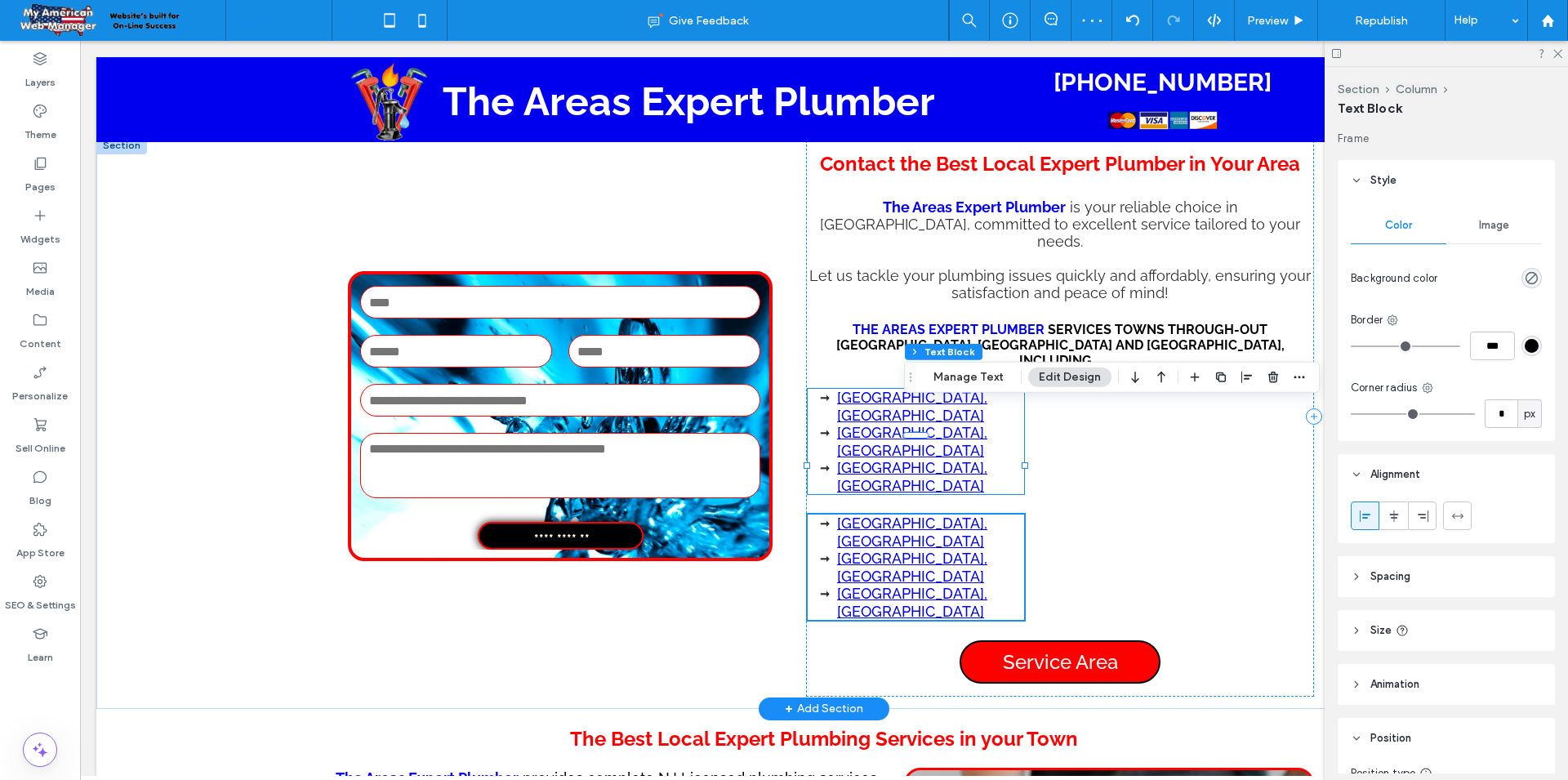
click at [994, 389] on li "[GEOGRAPHIC_DATA], [GEOGRAPHIC_DATA]" at bounding box center [930, 406] width 187 height 35
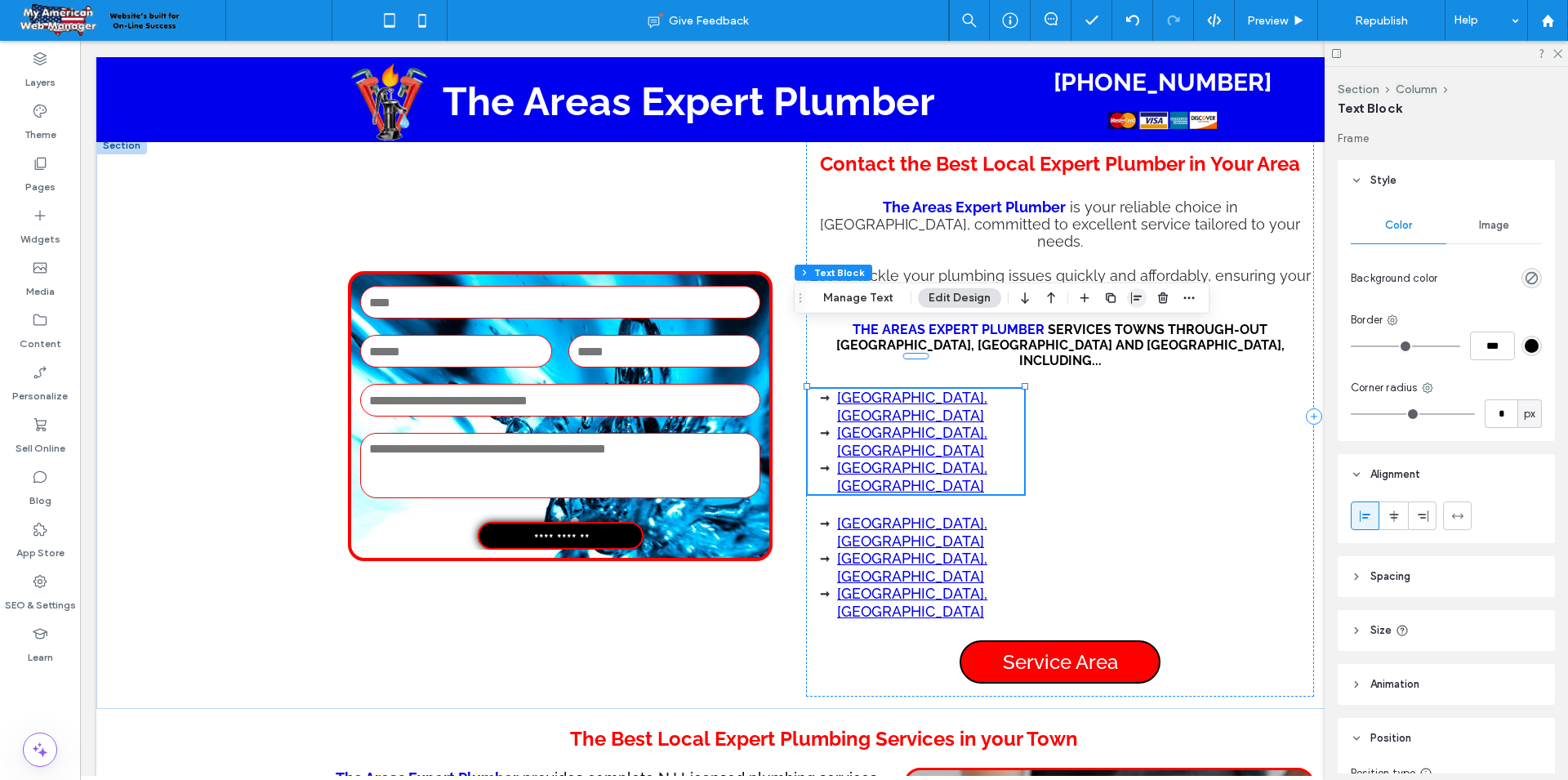
click at [1130, 302] on icon "button" at bounding box center [1136, 298] width 13 height 13
click at [1123, 335] on span "center" at bounding box center [1120, 330] width 19 height 19
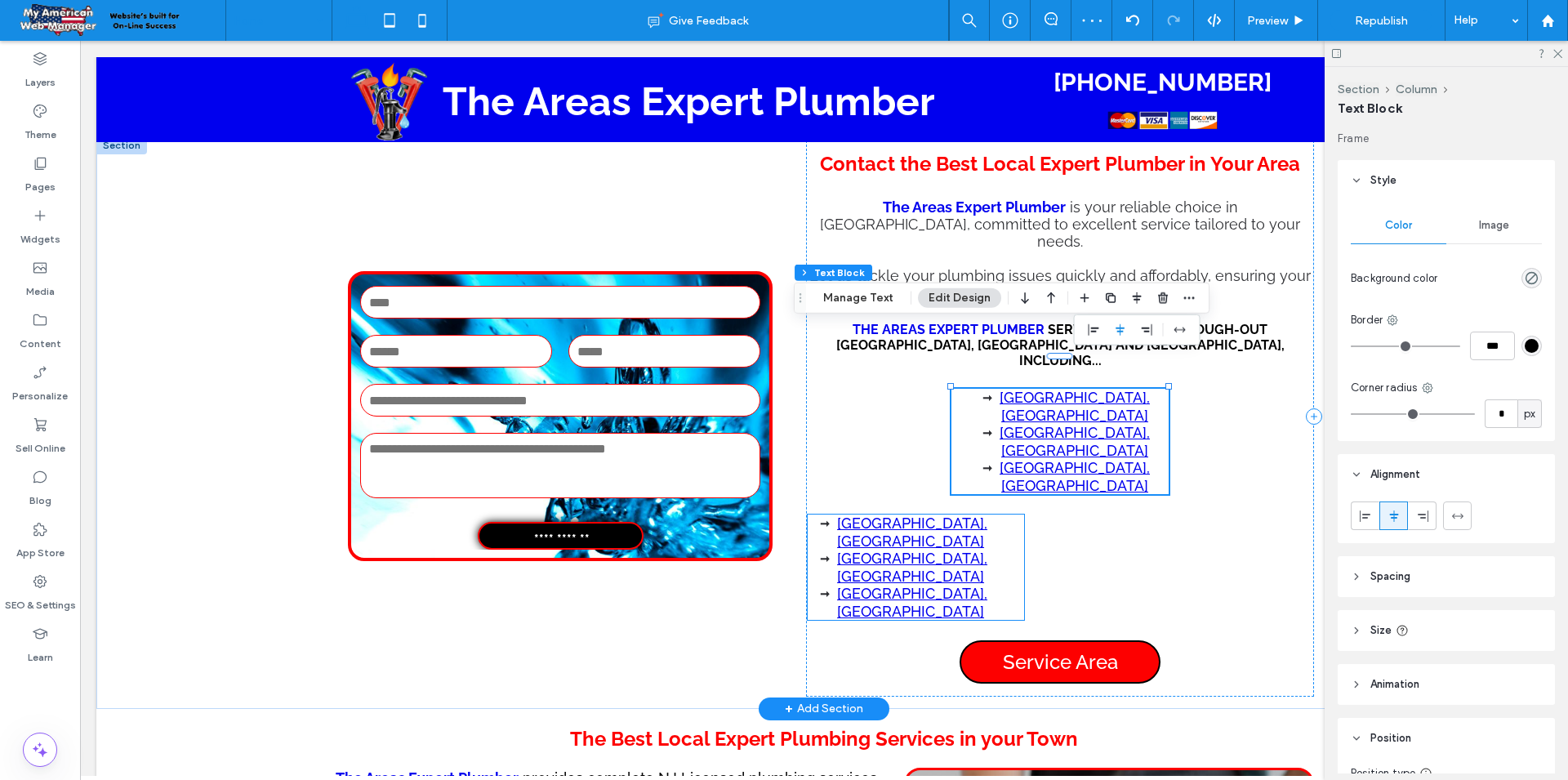
click at [1001, 550] on li "[GEOGRAPHIC_DATA], [GEOGRAPHIC_DATA]" at bounding box center [930, 568] width 187 height 35
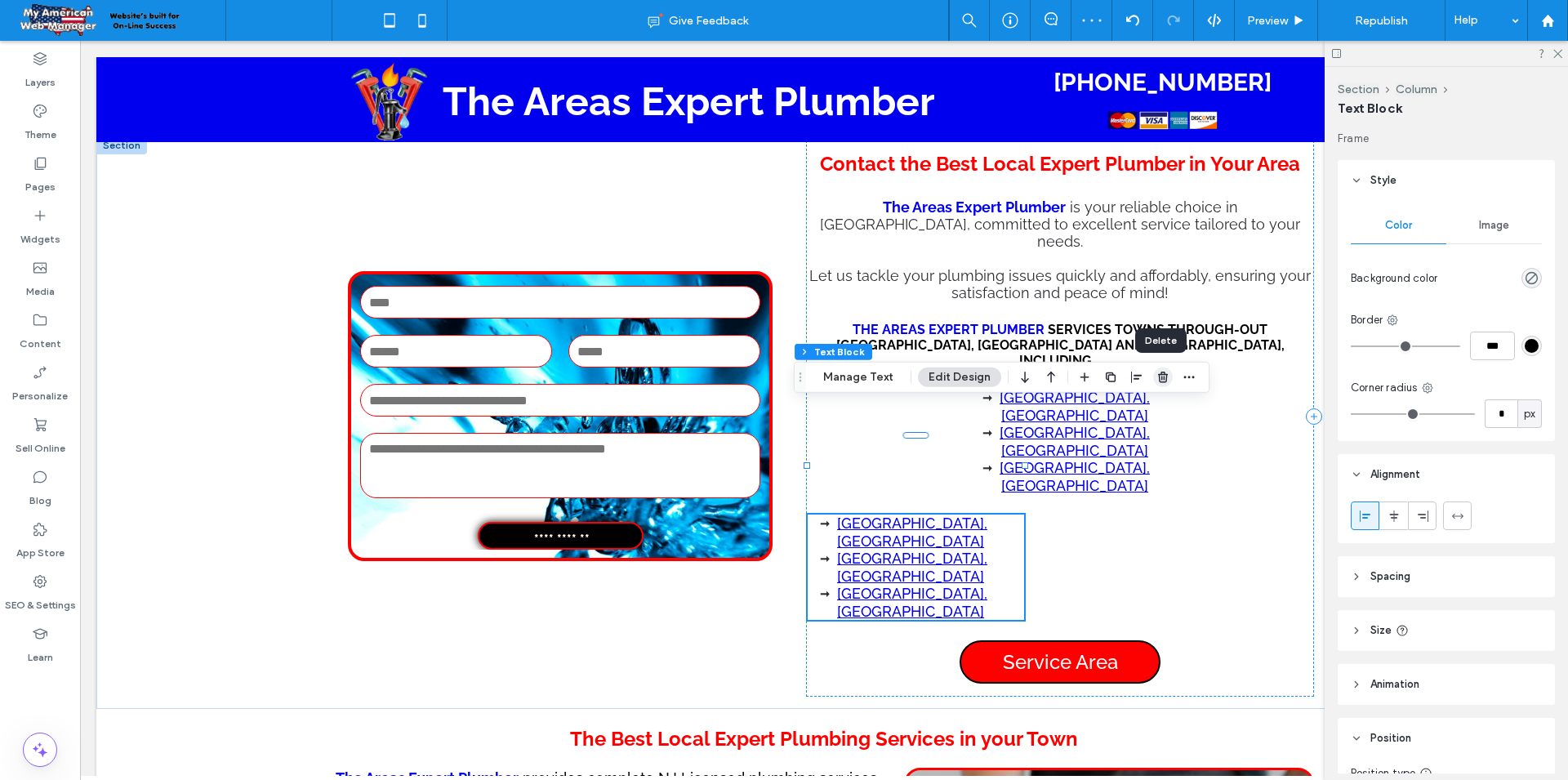
click at [1158, 374] on use "button" at bounding box center [1163, 377] width 10 height 11
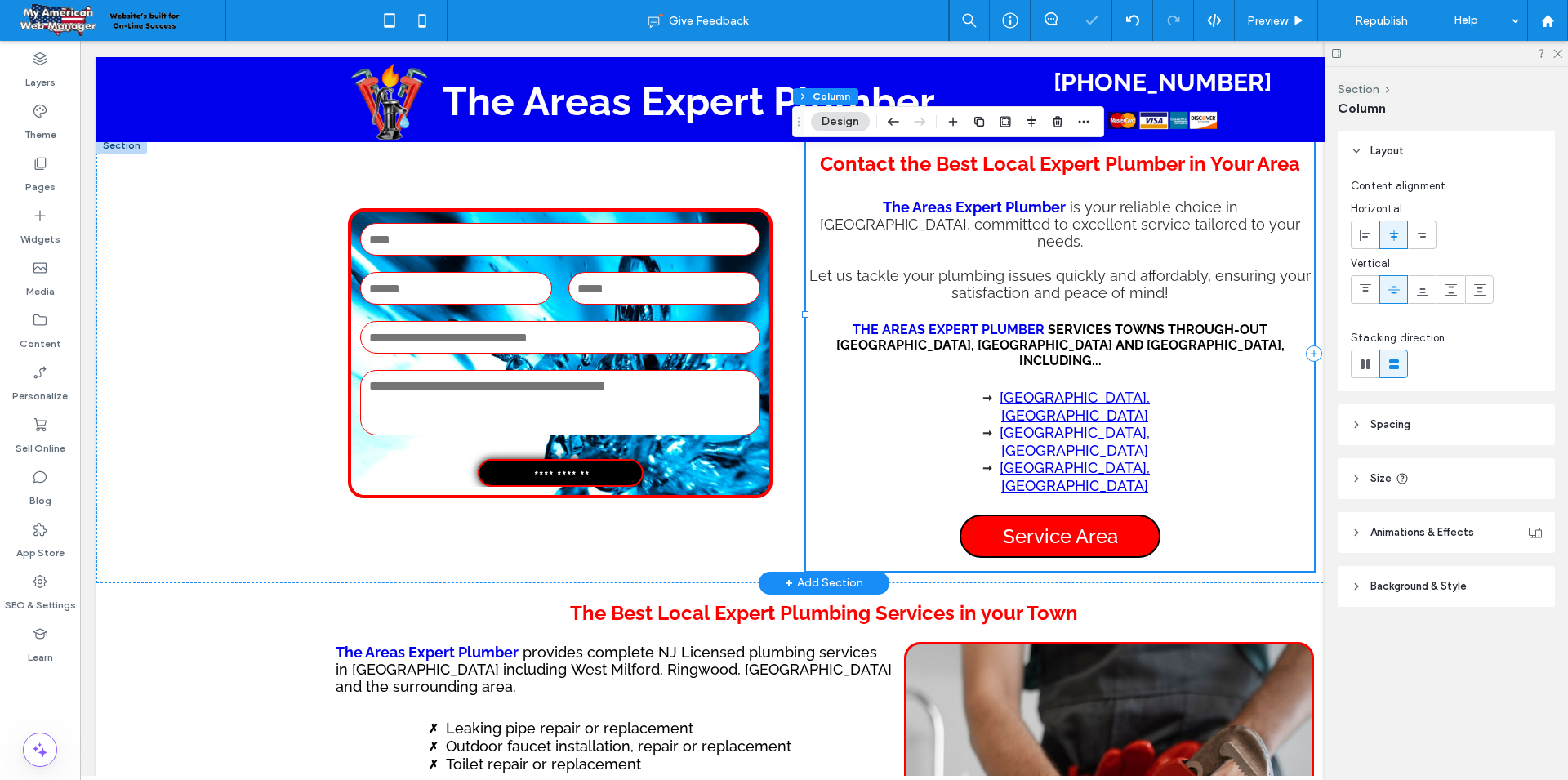
click at [1156, 375] on div "Contact the Best Local Expert Plumber in Your Area The Areas Expert Plumber is …" at bounding box center [1060, 353] width 508 height 434
click at [1076, 459] on li "[GEOGRAPHIC_DATA], [GEOGRAPHIC_DATA]" at bounding box center [1075, 476] width 187 height 35
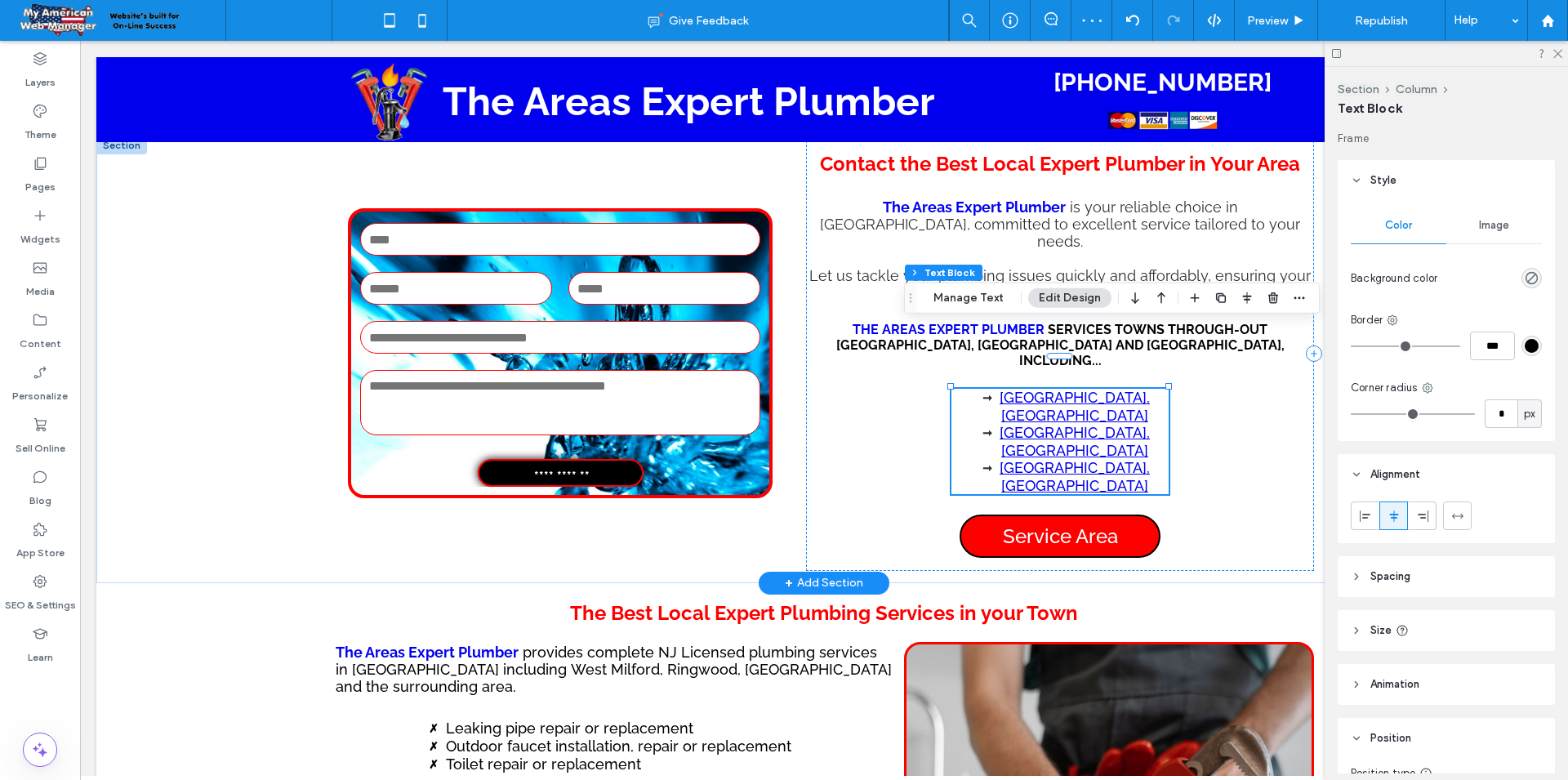
click at [1030, 424] on link "[GEOGRAPHIC_DATA], [GEOGRAPHIC_DATA]" at bounding box center [1075, 442] width 150 height 35
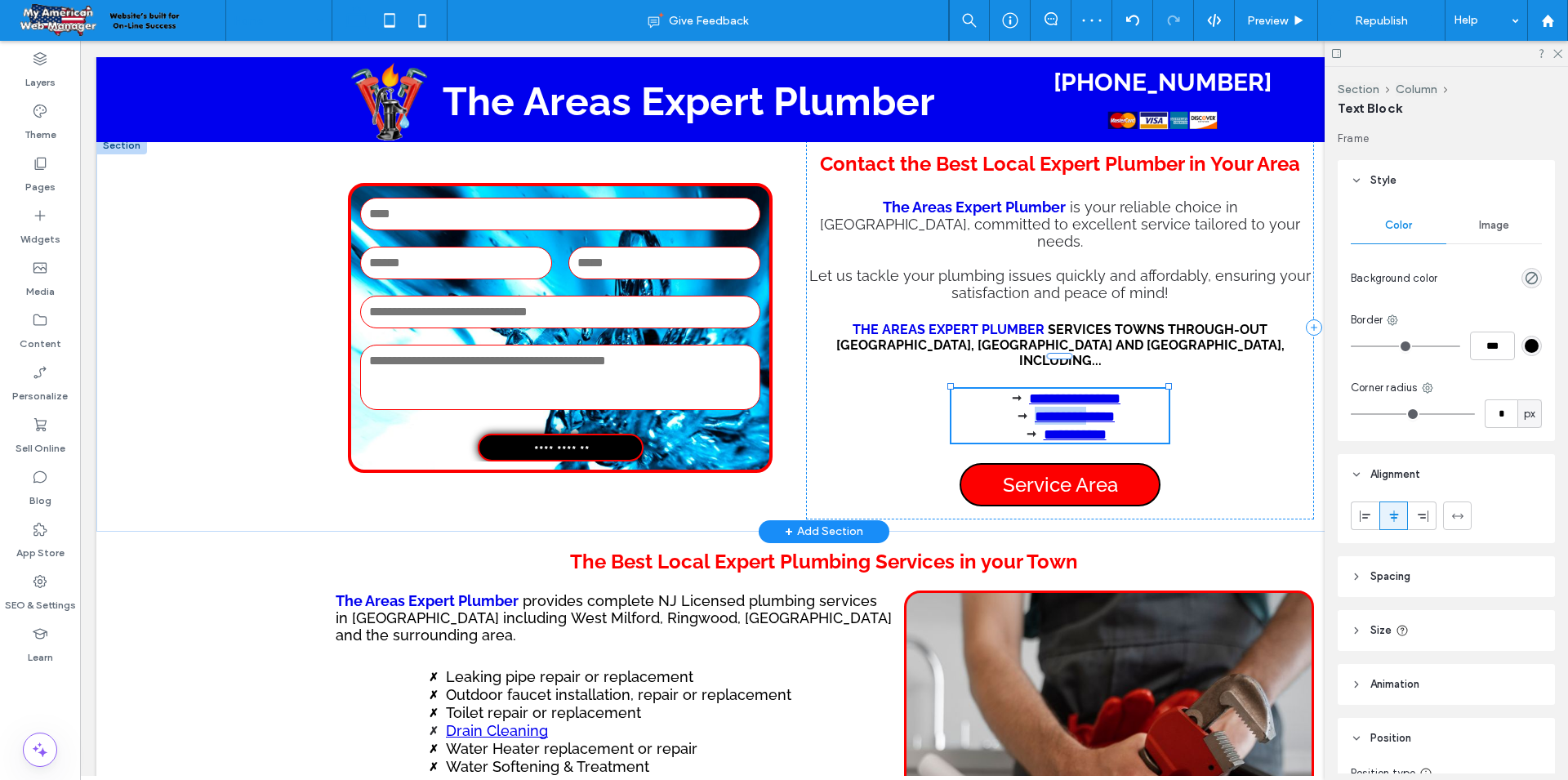
click at [1035, 409] on link "**********" at bounding box center [1075, 416] width 80 height 14
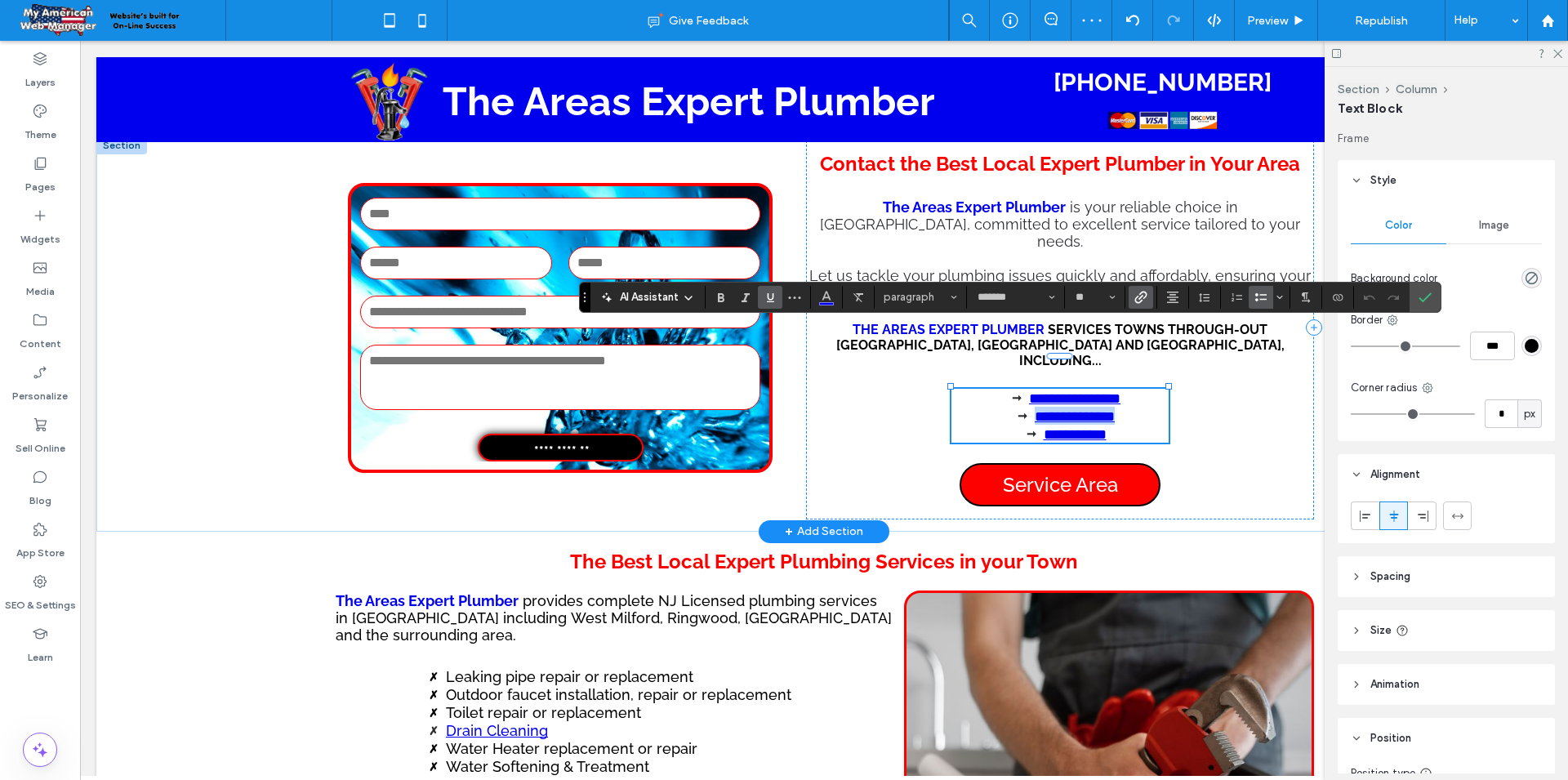
click at [1035, 409] on link "**********" at bounding box center [1075, 416] width 80 height 14
drag, startPoint x: 1011, startPoint y: 339, endPoint x: 1132, endPoint y: 377, distance: 126.8
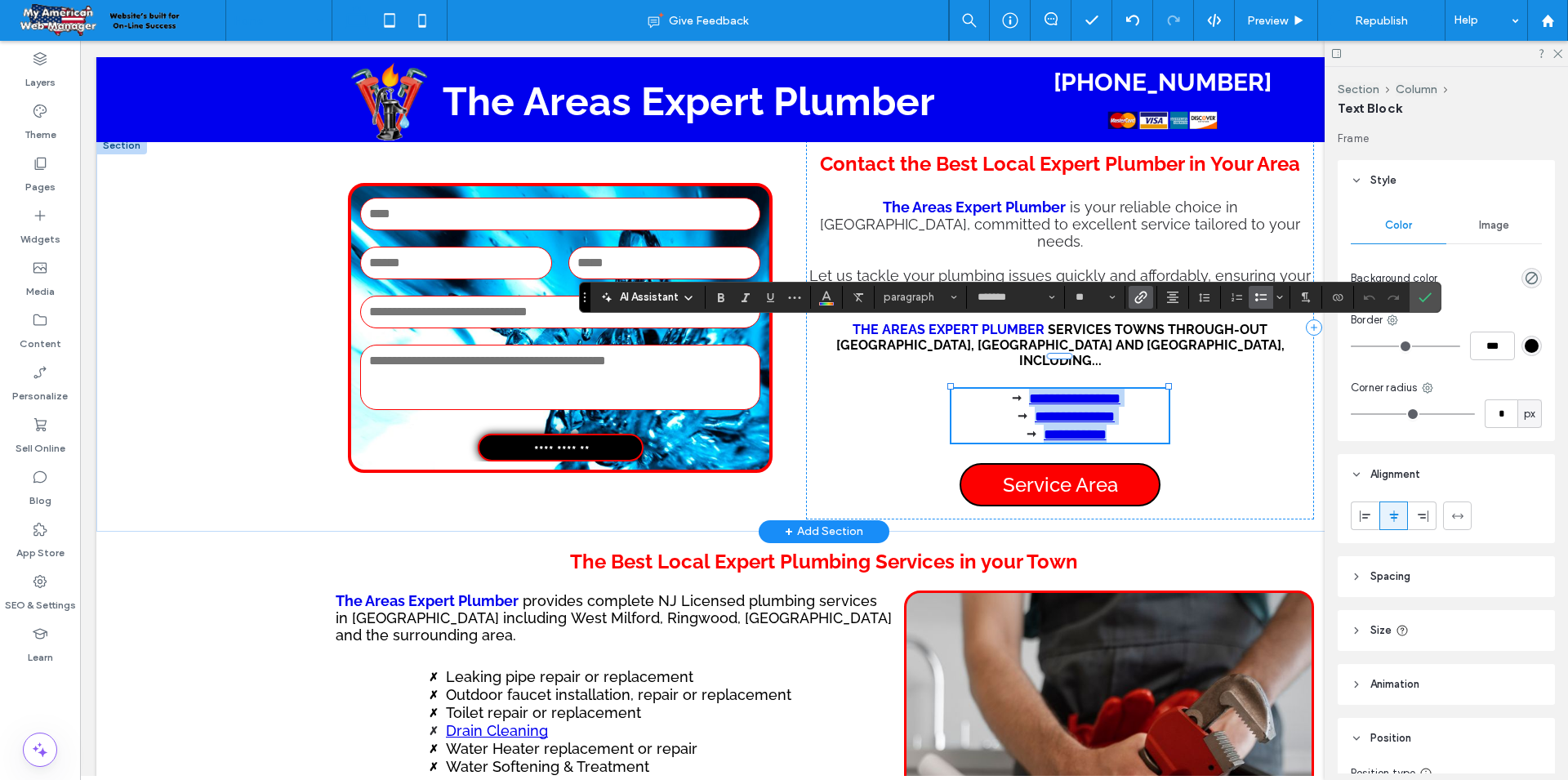
click at [1132, 389] on ul "**********" at bounding box center [1059, 416] width 217 height 54
click at [1169, 304] on span "Alignment" at bounding box center [1172, 297] width 13 height 21
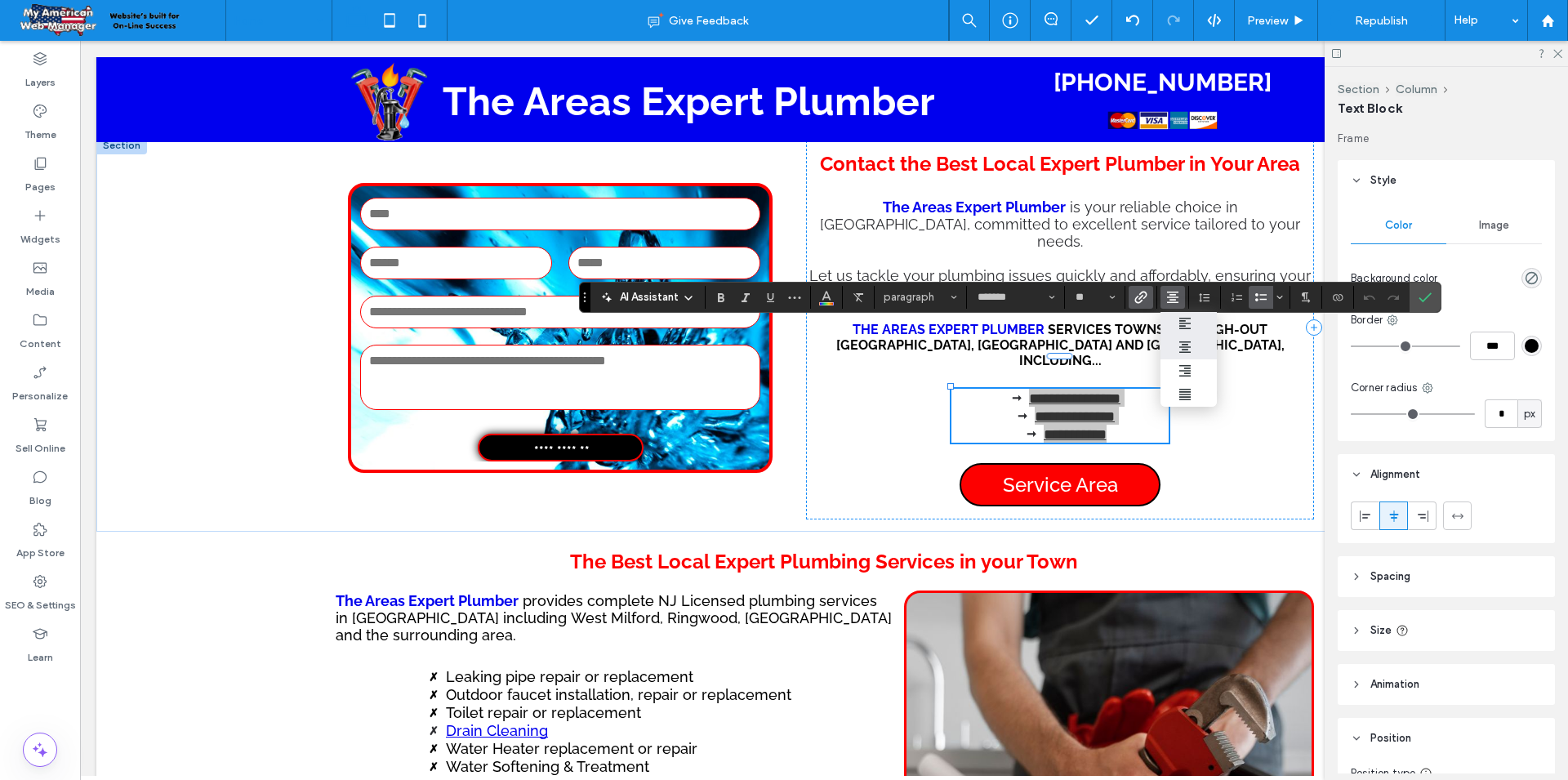
click at [1167, 324] on icon "ui.textEditor.alignment.left" at bounding box center [1170, 324] width 8 height 6
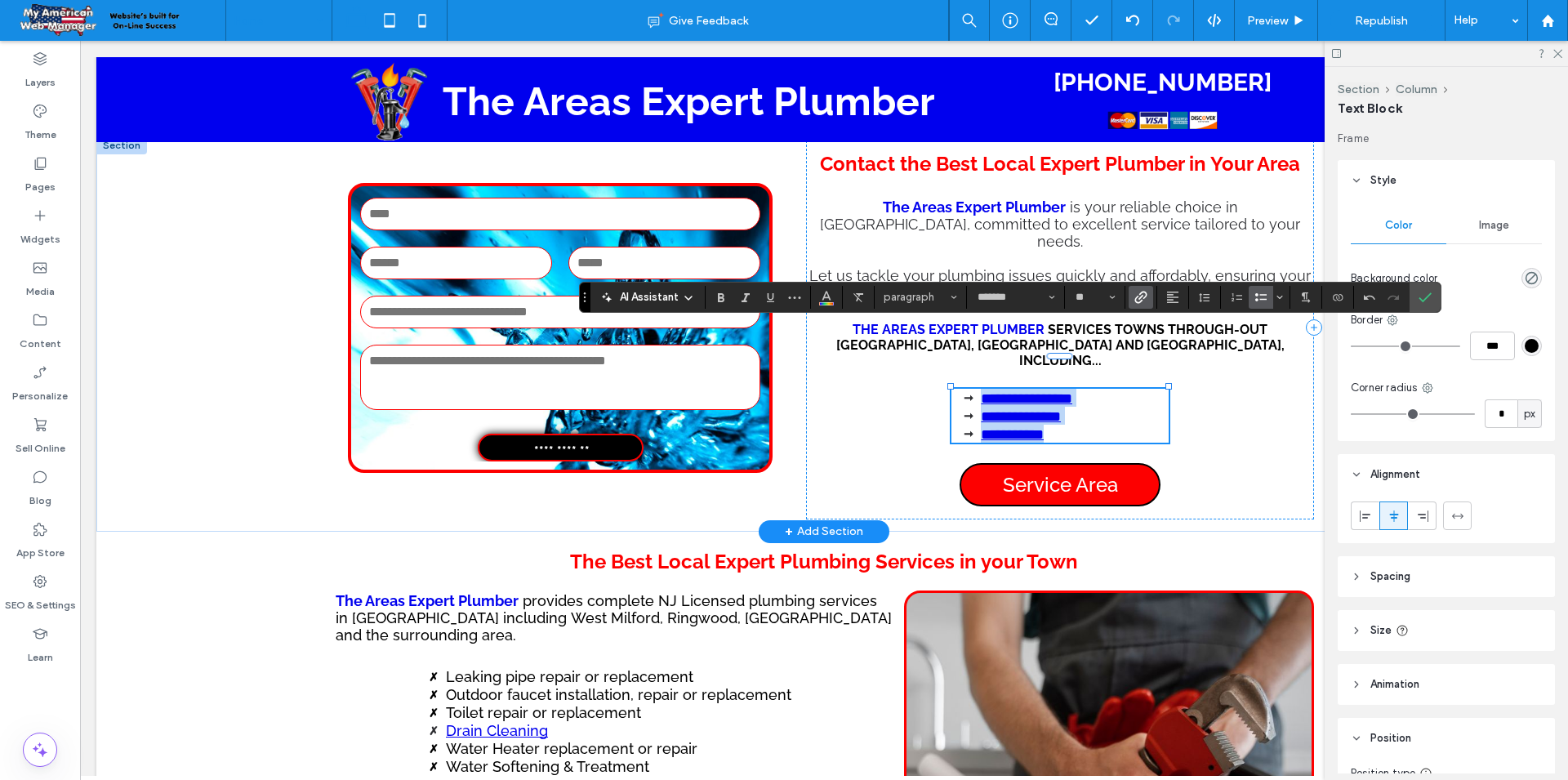
click at [1138, 406] on li "**********" at bounding box center [1075, 415] width 187 height 18
click at [1219, 366] on div "**********" at bounding box center [1060, 328] width 508 height 383
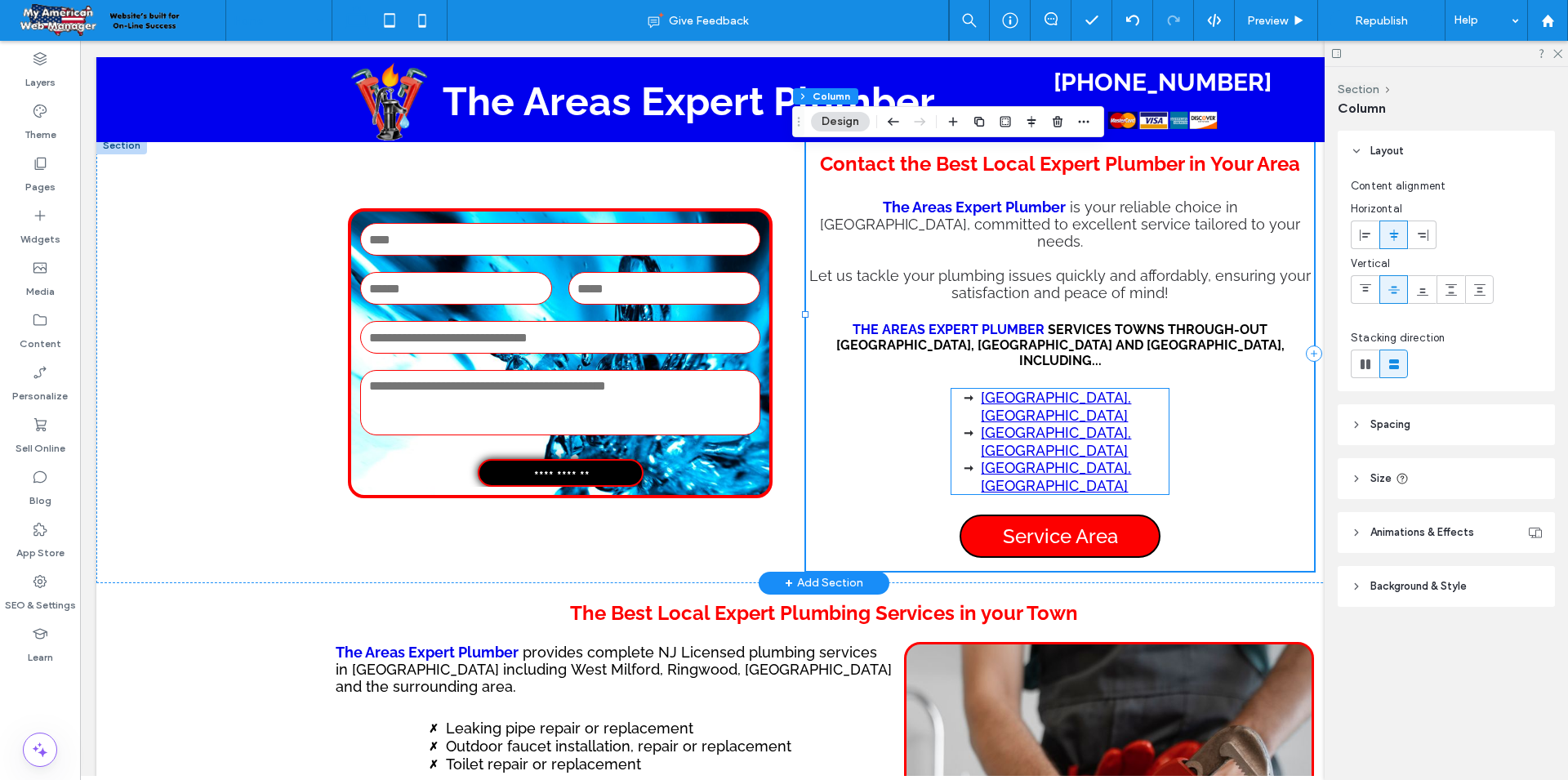
click at [1077, 424] on li "[GEOGRAPHIC_DATA], [GEOGRAPHIC_DATA]" at bounding box center [1075, 442] width 187 height 35
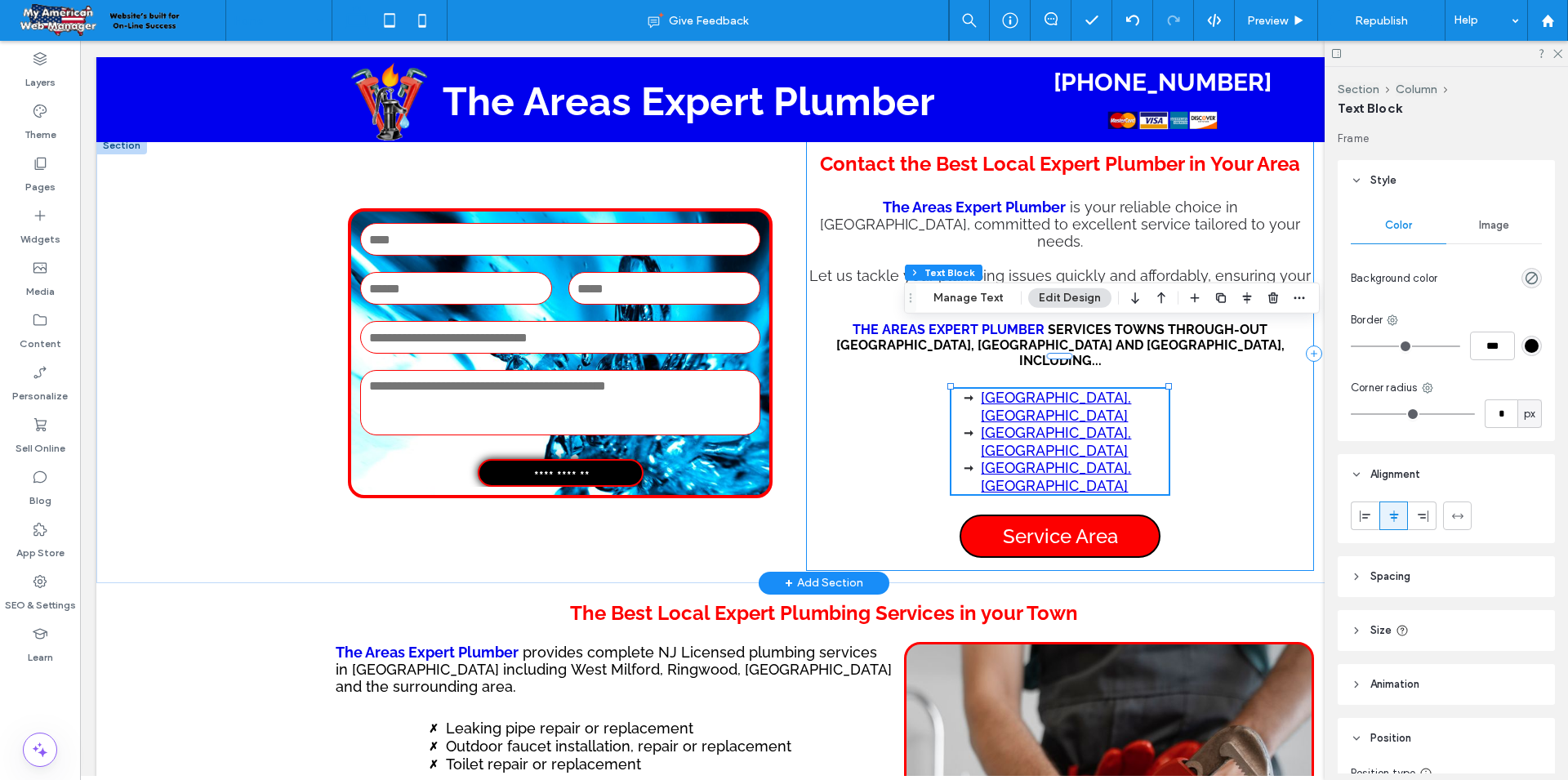
click at [1241, 318] on div "Contact the Best Local Expert Plumber in Your Area The Areas Expert Plumber is …" at bounding box center [1060, 353] width 508 height 434
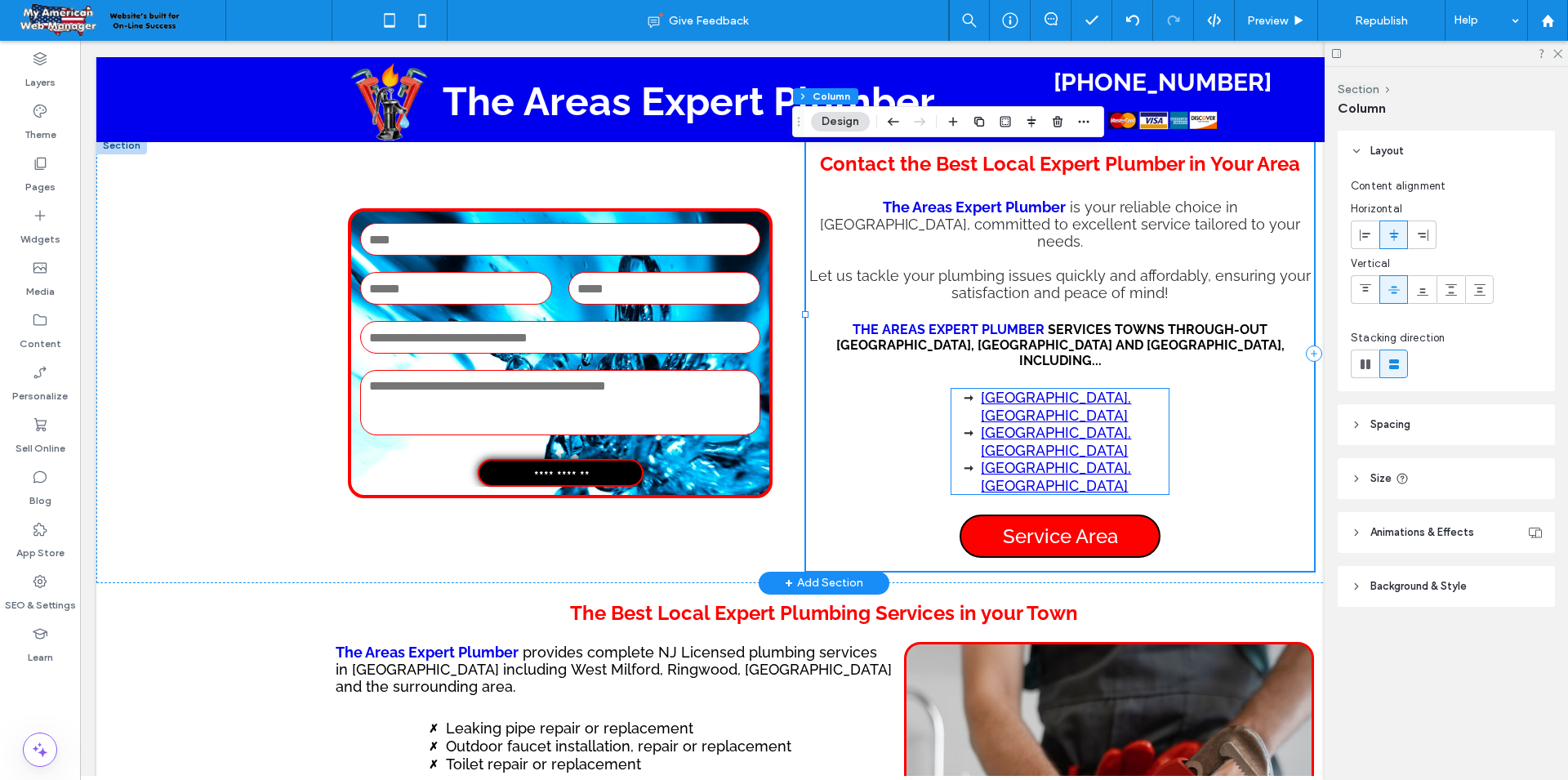
click at [1055, 424] on link "[GEOGRAPHIC_DATA], [GEOGRAPHIC_DATA]" at bounding box center [1056, 442] width 150 height 35
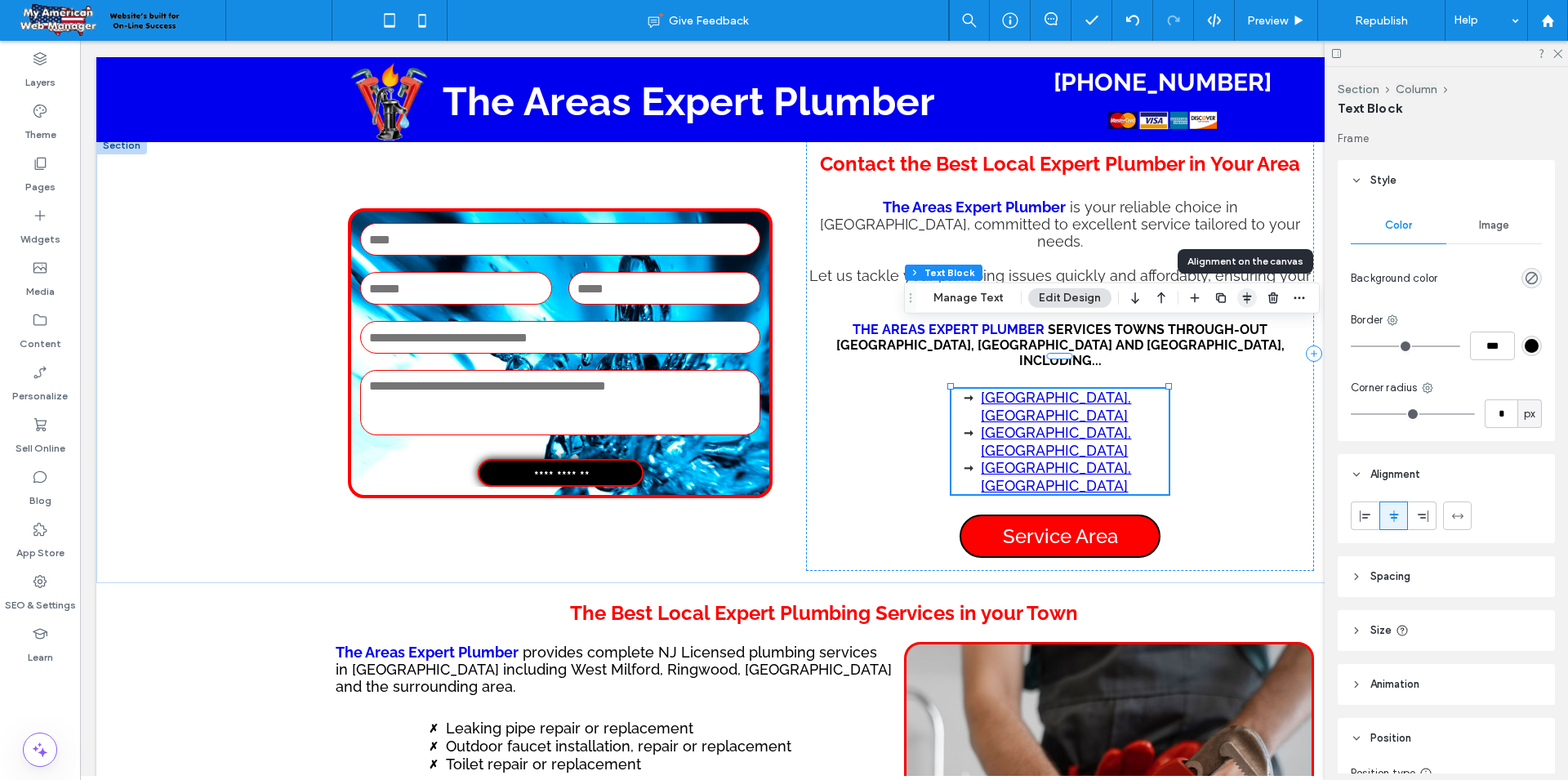
click at [1237, 304] on span "button" at bounding box center [1247, 298] width 19 height 19
click at [1224, 328] on icon "center" at bounding box center [1230, 329] width 13 height 13
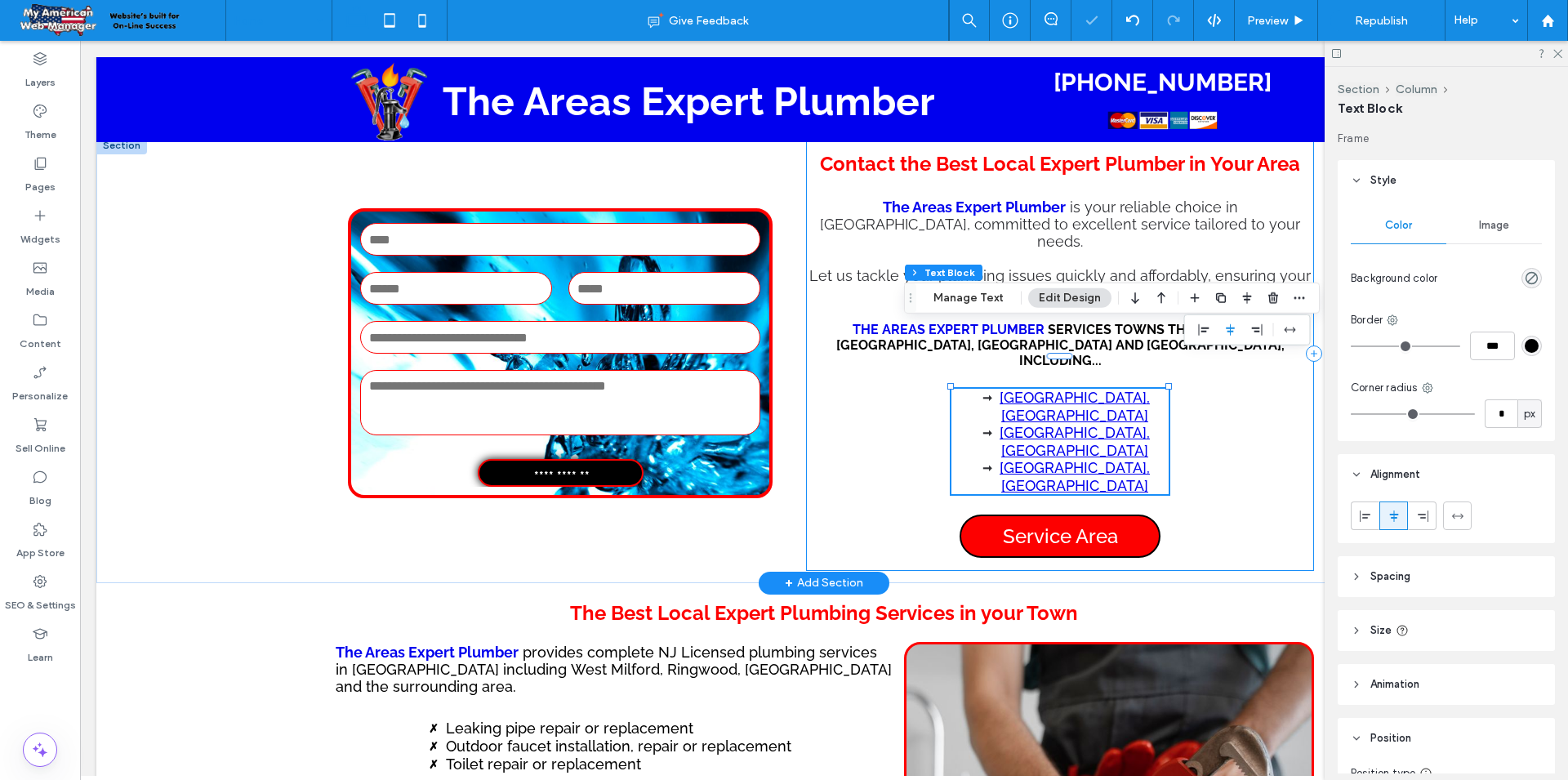
click at [1209, 391] on div "Contact the Best Local Expert Plumber in Your Area The Areas Expert Plumber is …" at bounding box center [1060, 353] width 508 height 434
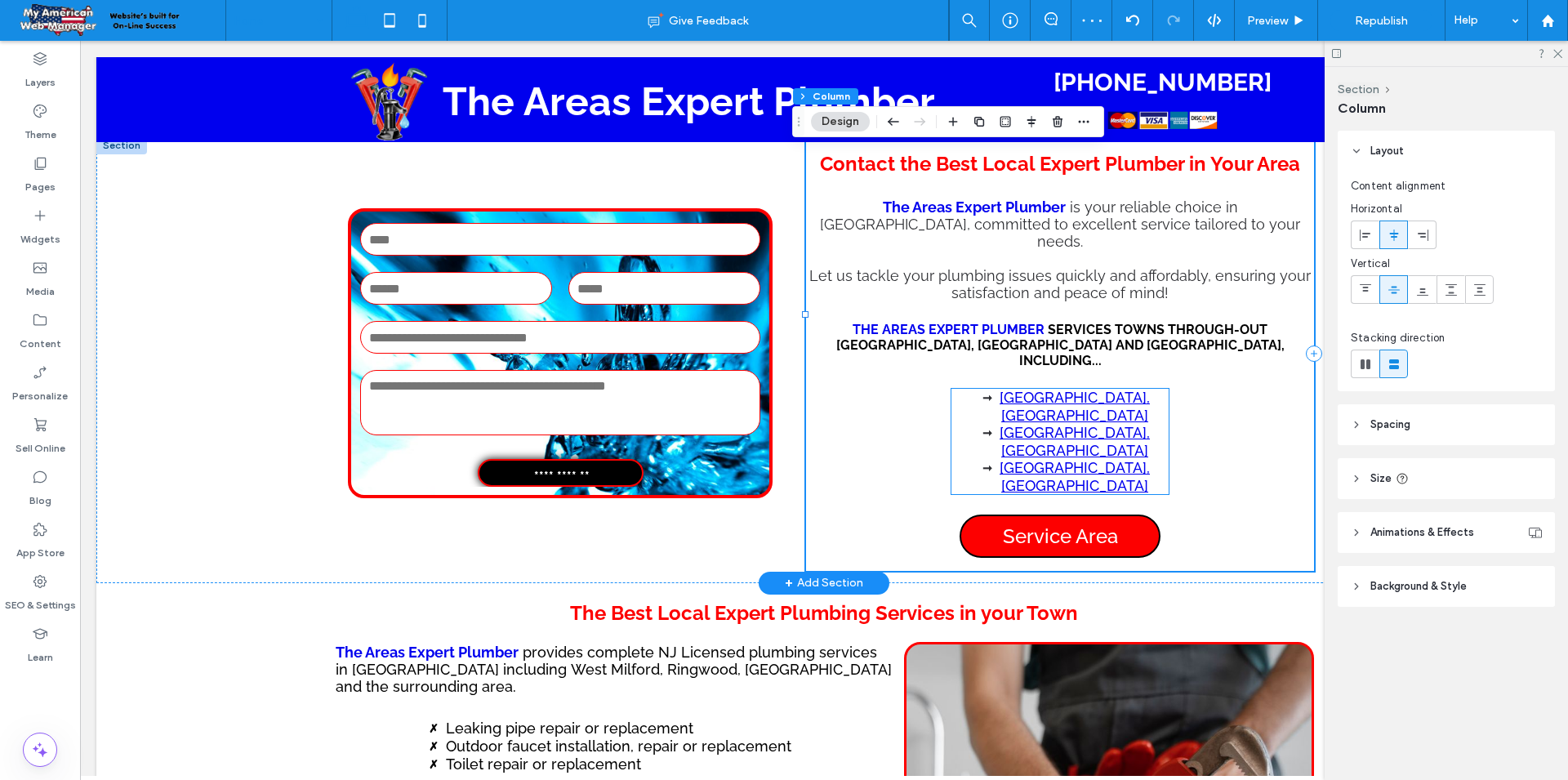
click at [1078, 424] on link "[GEOGRAPHIC_DATA], [GEOGRAPHIC_DATA]" at bounding box center [1075, 442] width 150 height 35
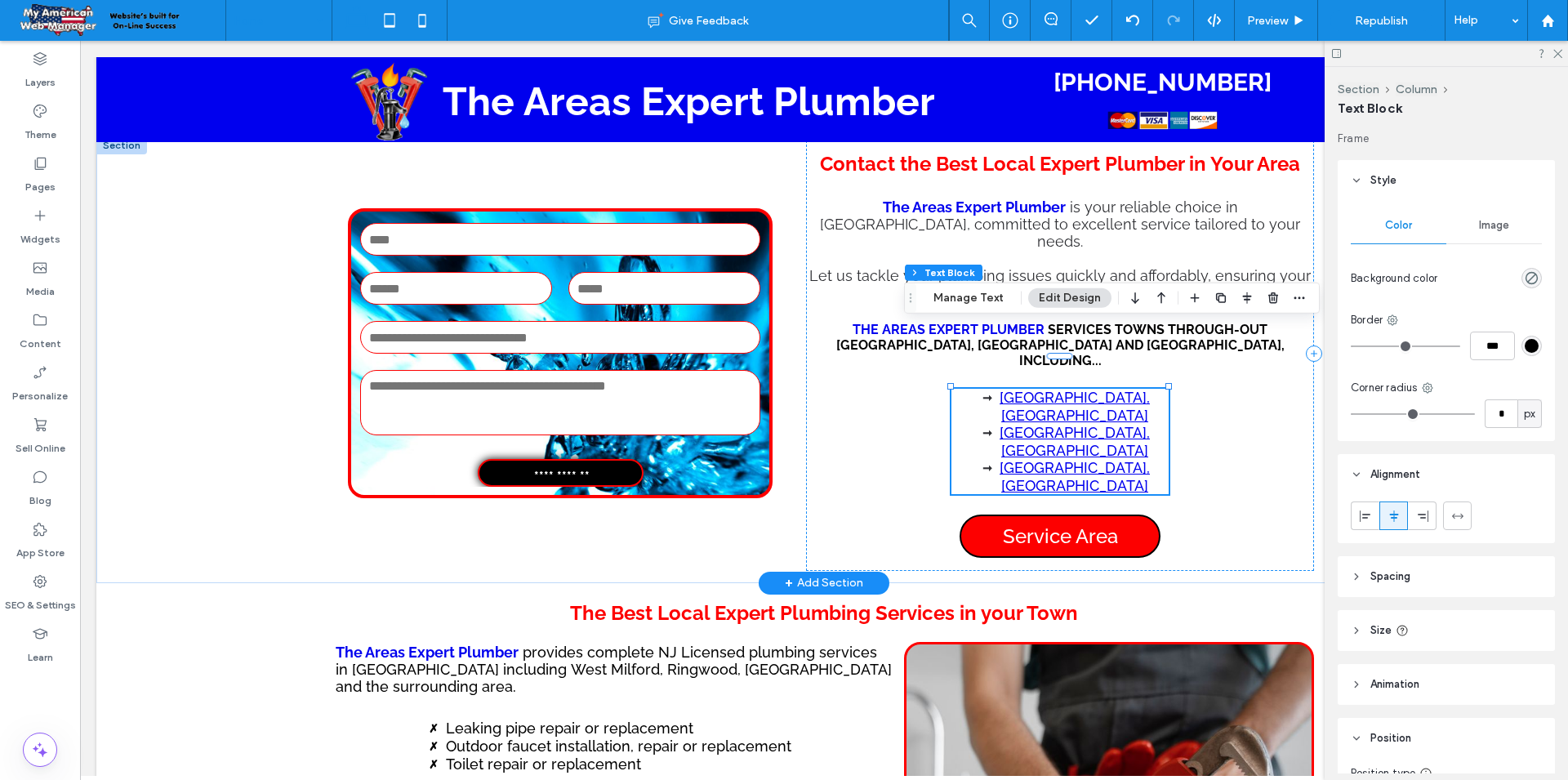
click at [991, 389] on li "[GEOGRAPHIC_DATA], [GEOGRAPHIC_DATA]" at bounding box center [1075, 406] width 187 height 35
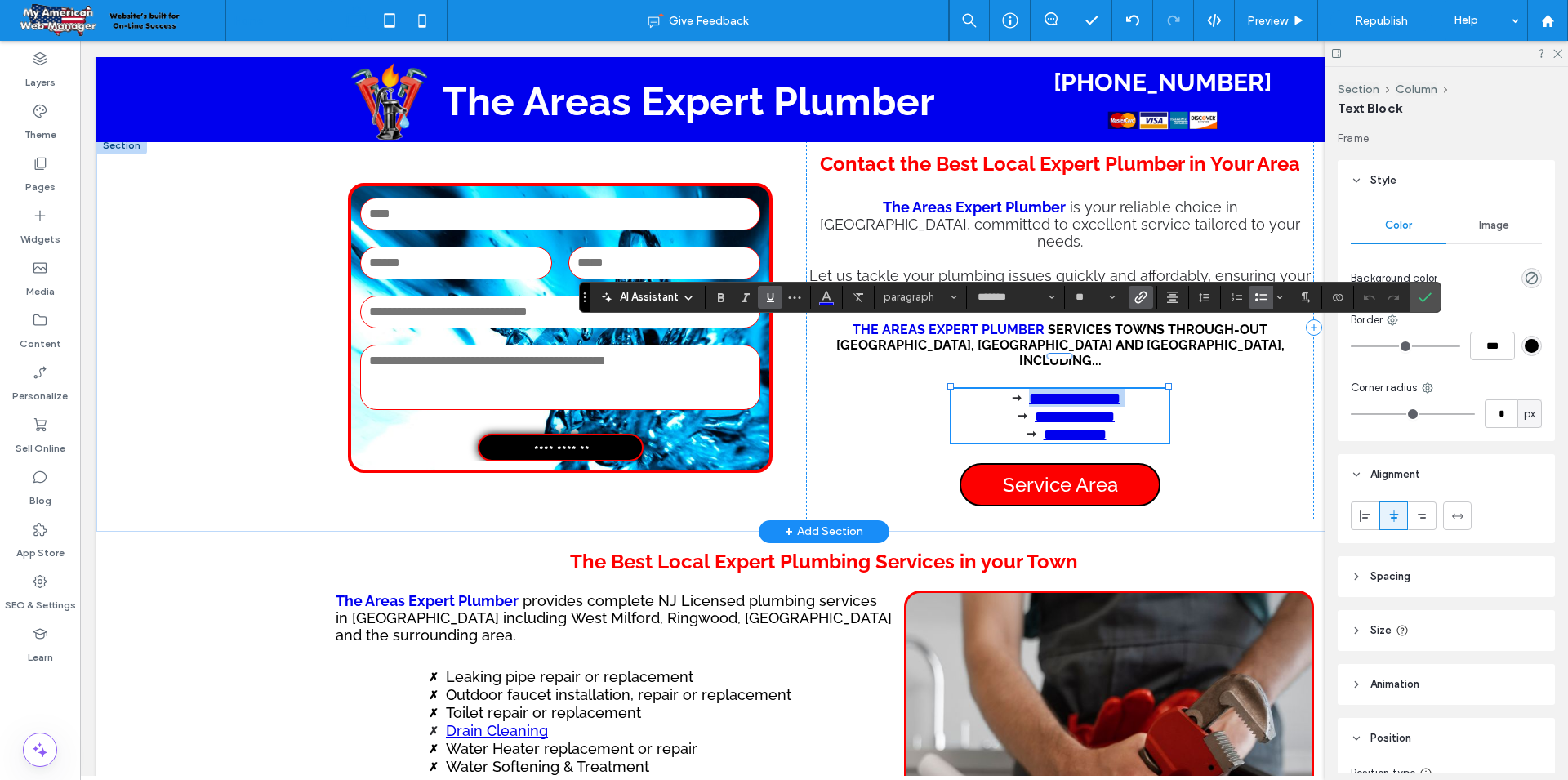
click at [991, 389] on li "**********" at bounding box center [1075, 397] width 187 height 18
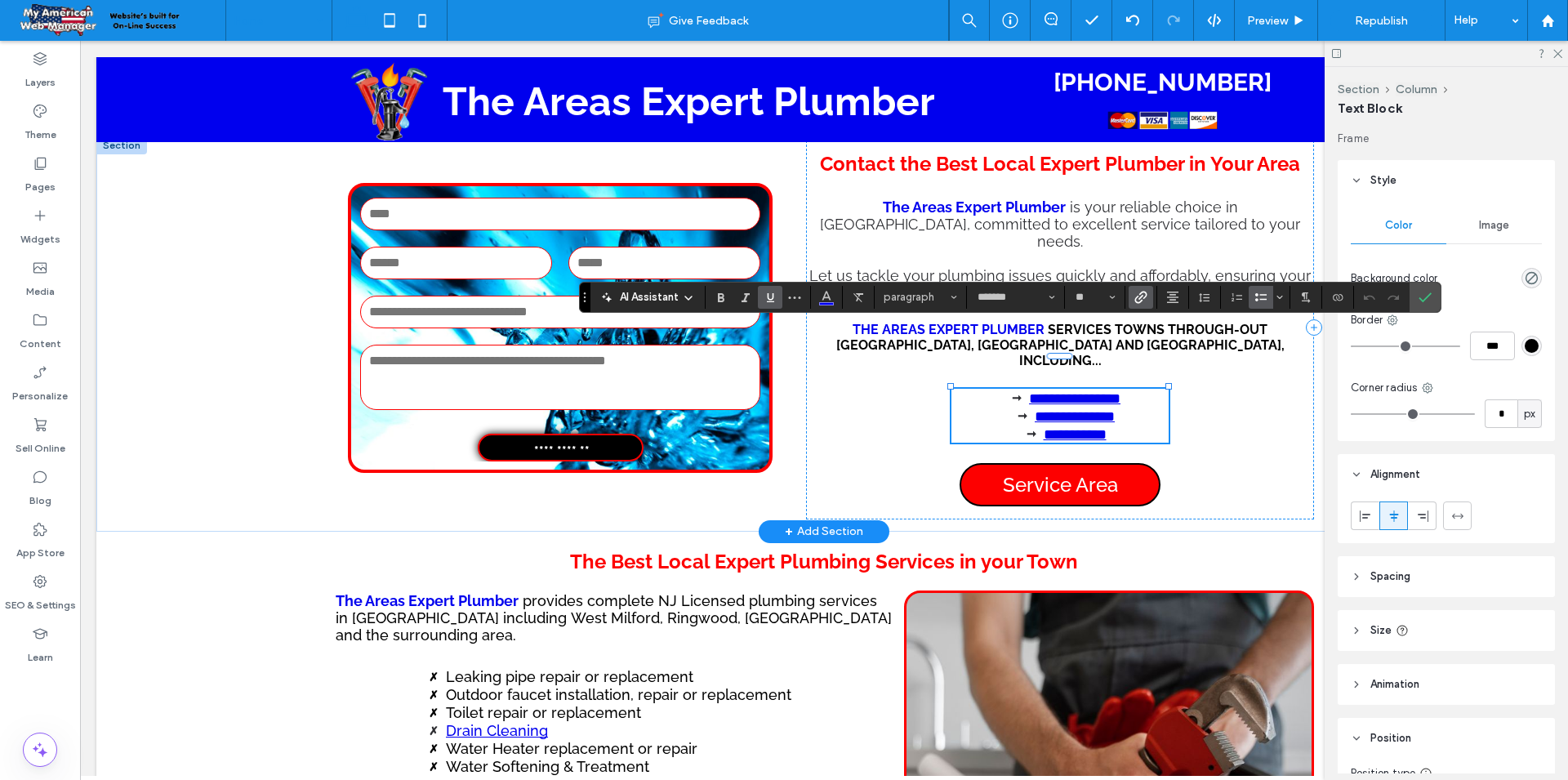
click at [1029, 391] on link "**********" at bounding box center [1075, 398] width 91 height 14
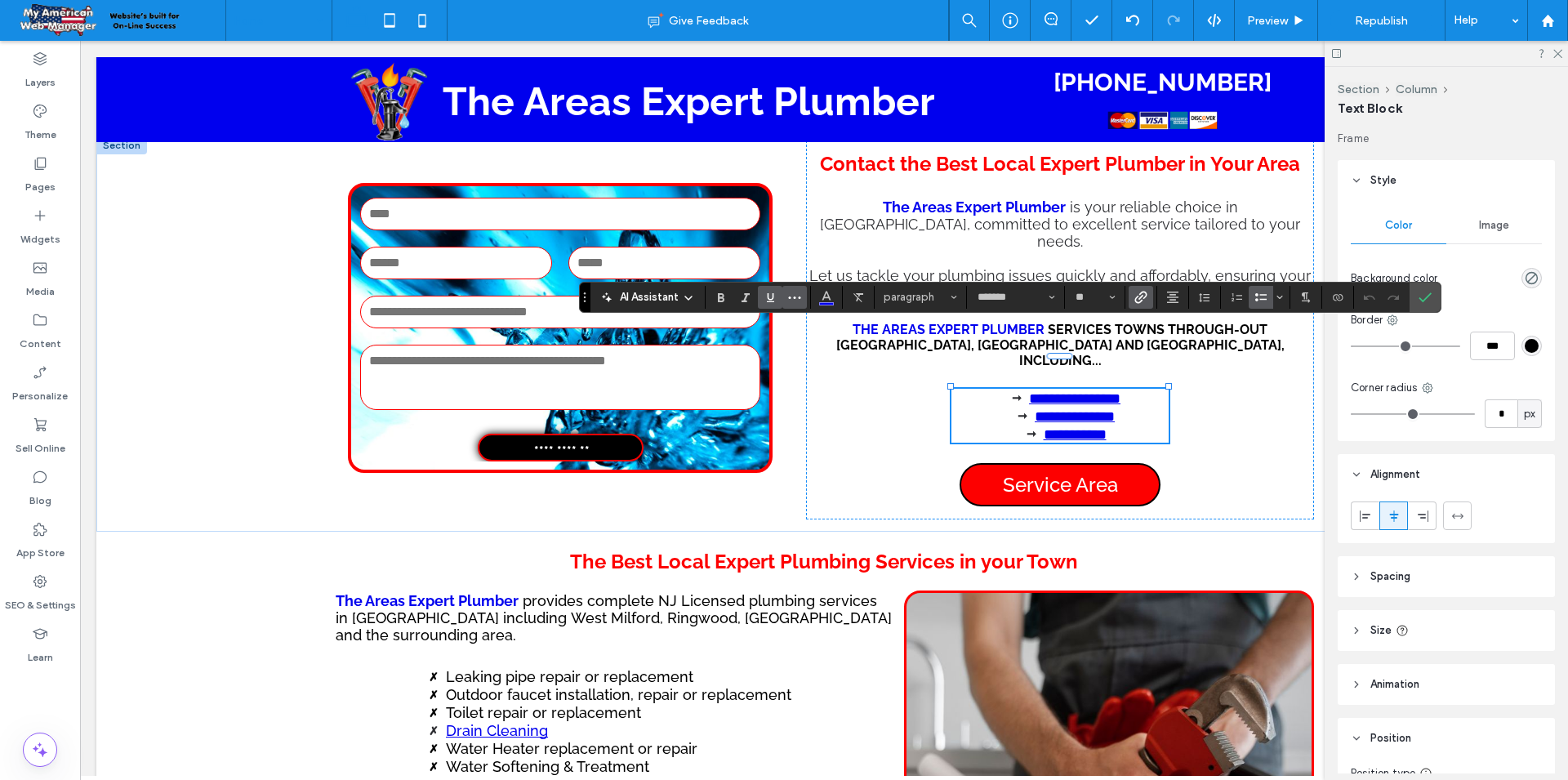
click at [798, 302] on icon "More" at bounding box center [794, 297] width 13 height 13
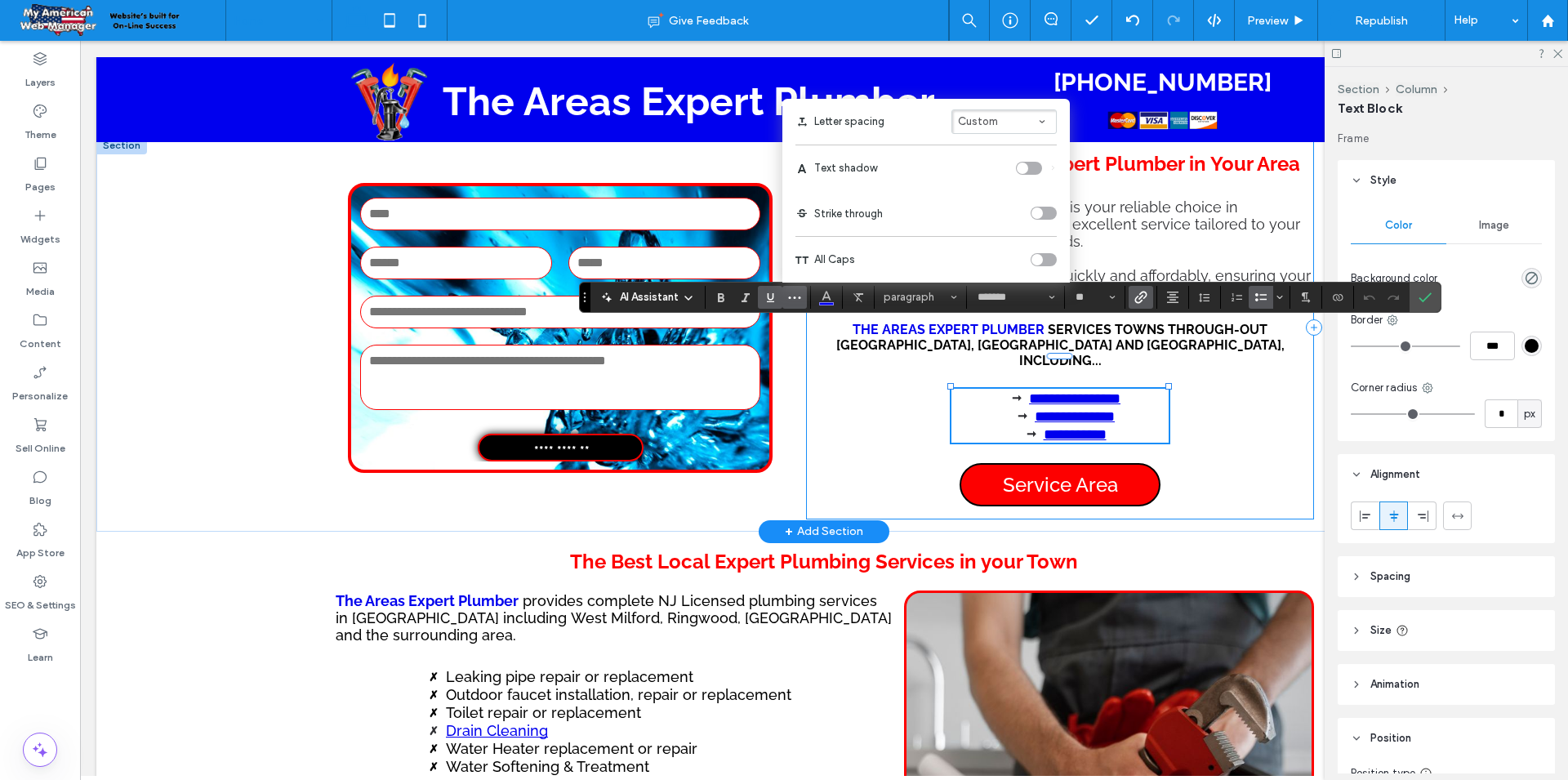
click at [824, 381] on div "**********" at bounding box center [1060, 328] width 508 height 383
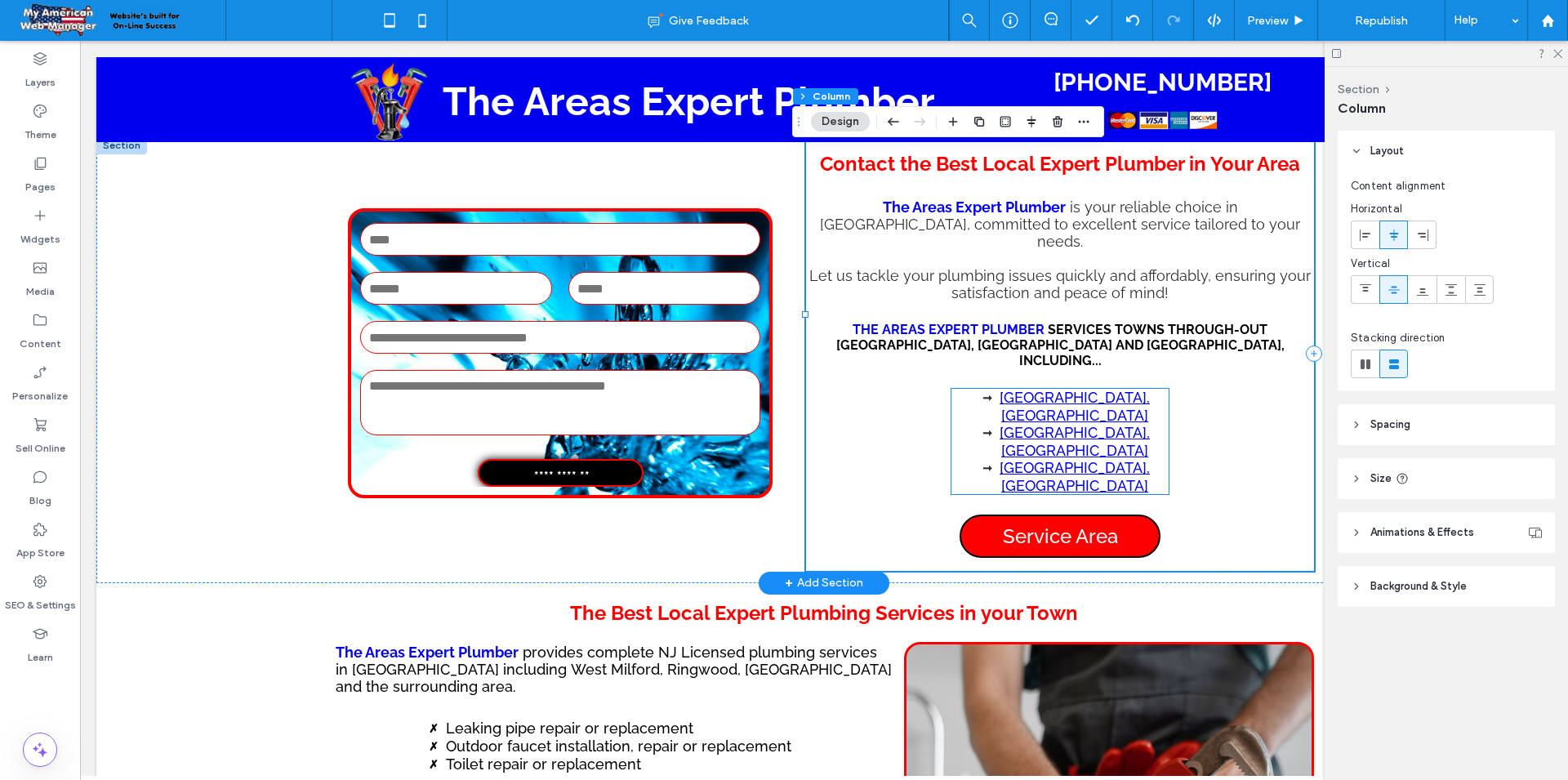
click at [1018, 389] on link "[GEOGRAPHIC_DATA], [GEOGRAPHIC_DATA]" at bounding box center [1075, 406] width 150 height 35
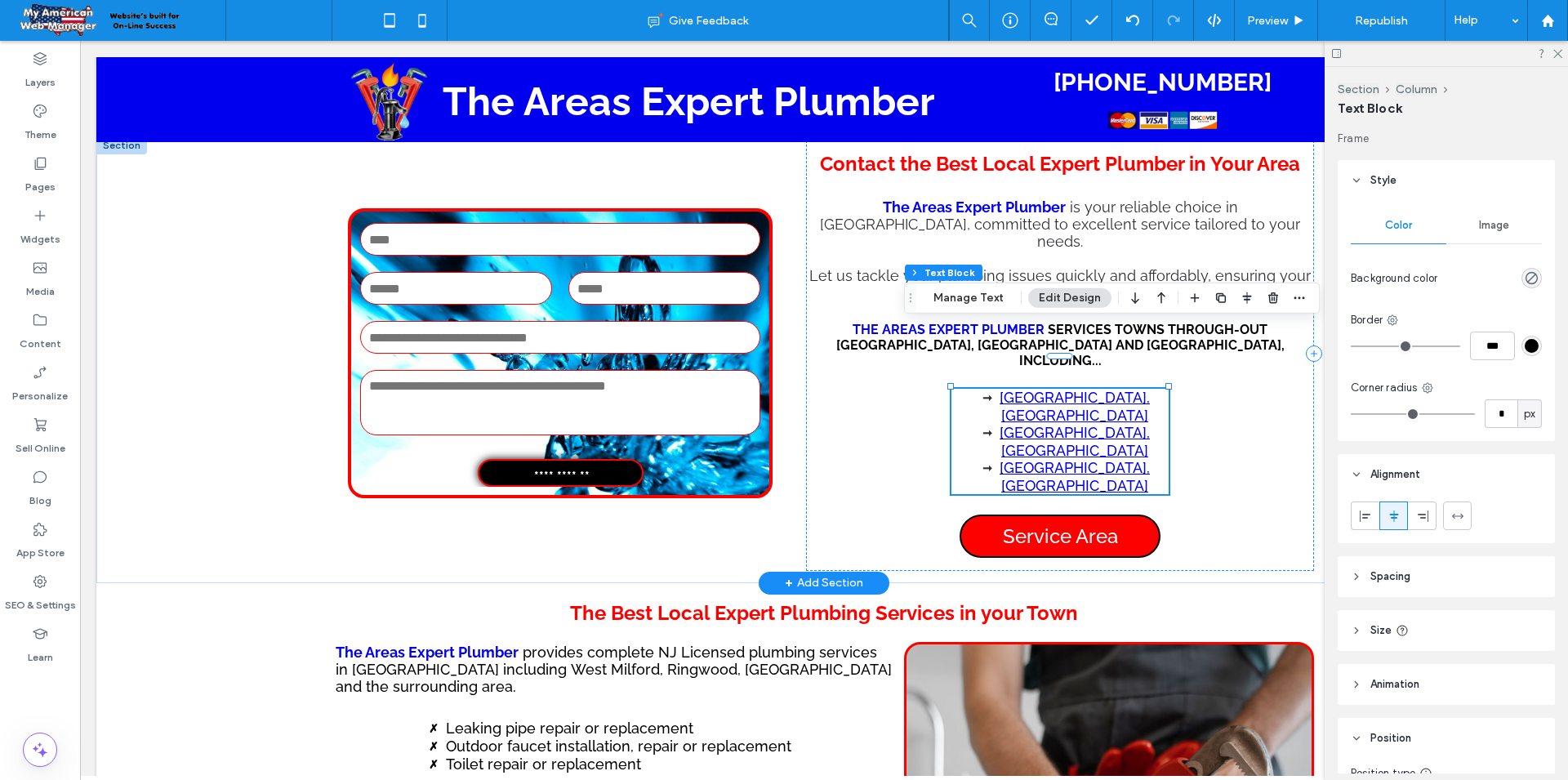
click at [1018, 389] on link "[GEOGRAPHIC_DATA], [GEOGRAPHIC_DATA]" at bounding box center [1075, 406] width 150 height 35
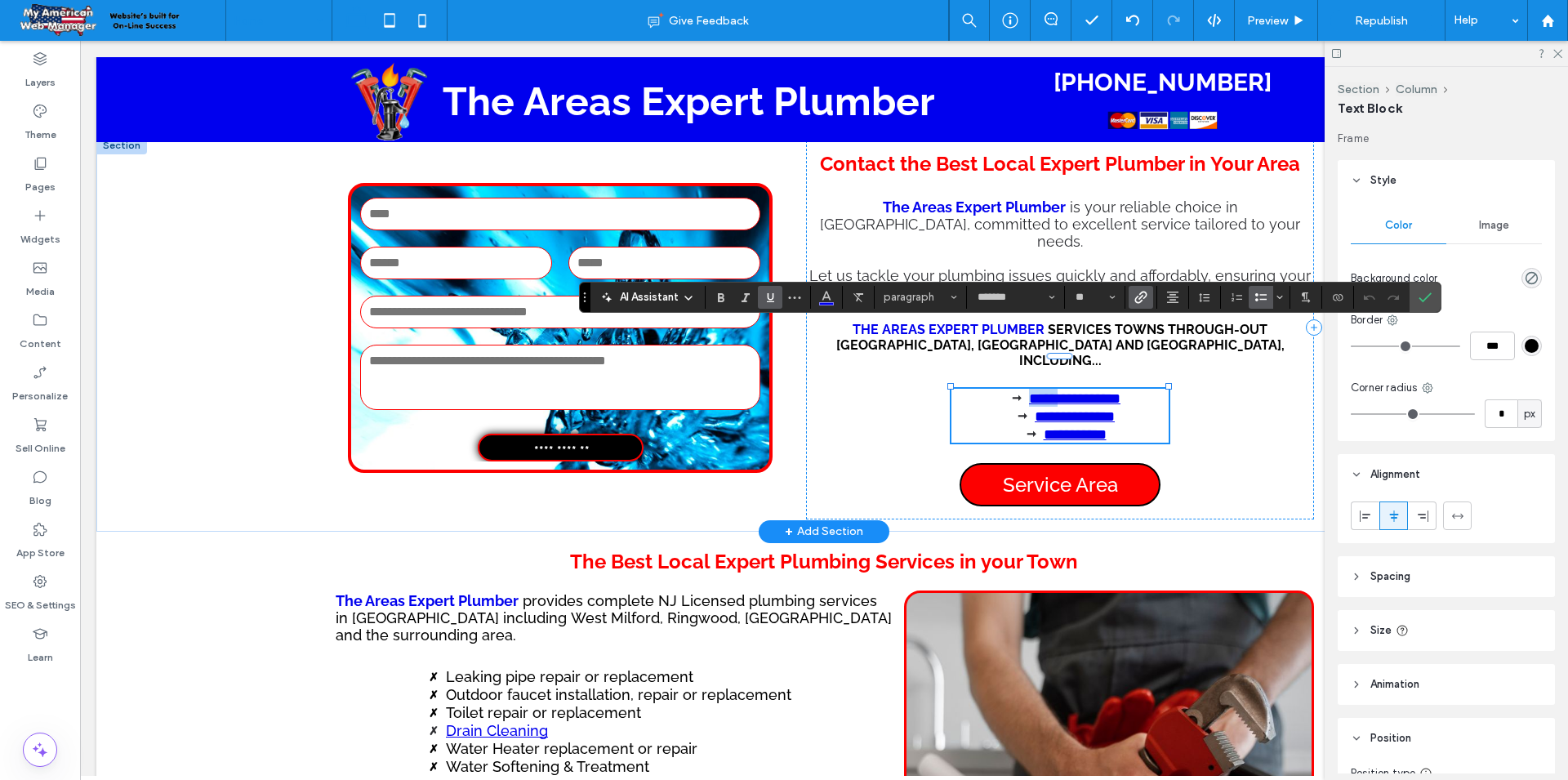
click at [1029, 391] on link "**********" at bounding box center [1075, 398] width 91 height 14
click at [1124, 389] on li "**********" at bounding box center [1075, 397] width 187 height 18
drag, startPoint x: 1124, startPoint y: 335, endPoint x: 1005, endPoint y: 336, distance: 119.0
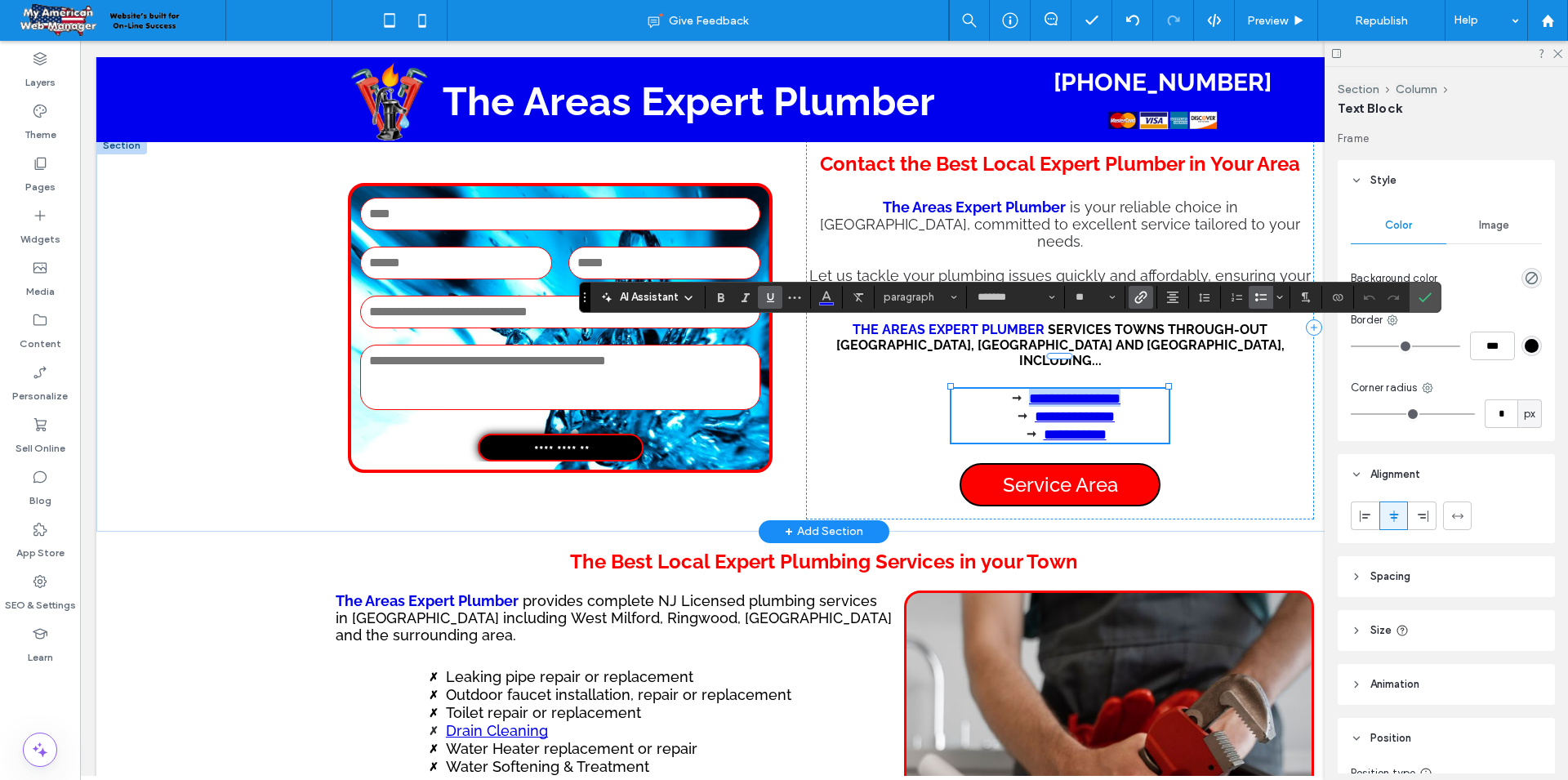
click at [1005, 389] on li "**********" at bounding box center [1075, 397] width 187 height 18
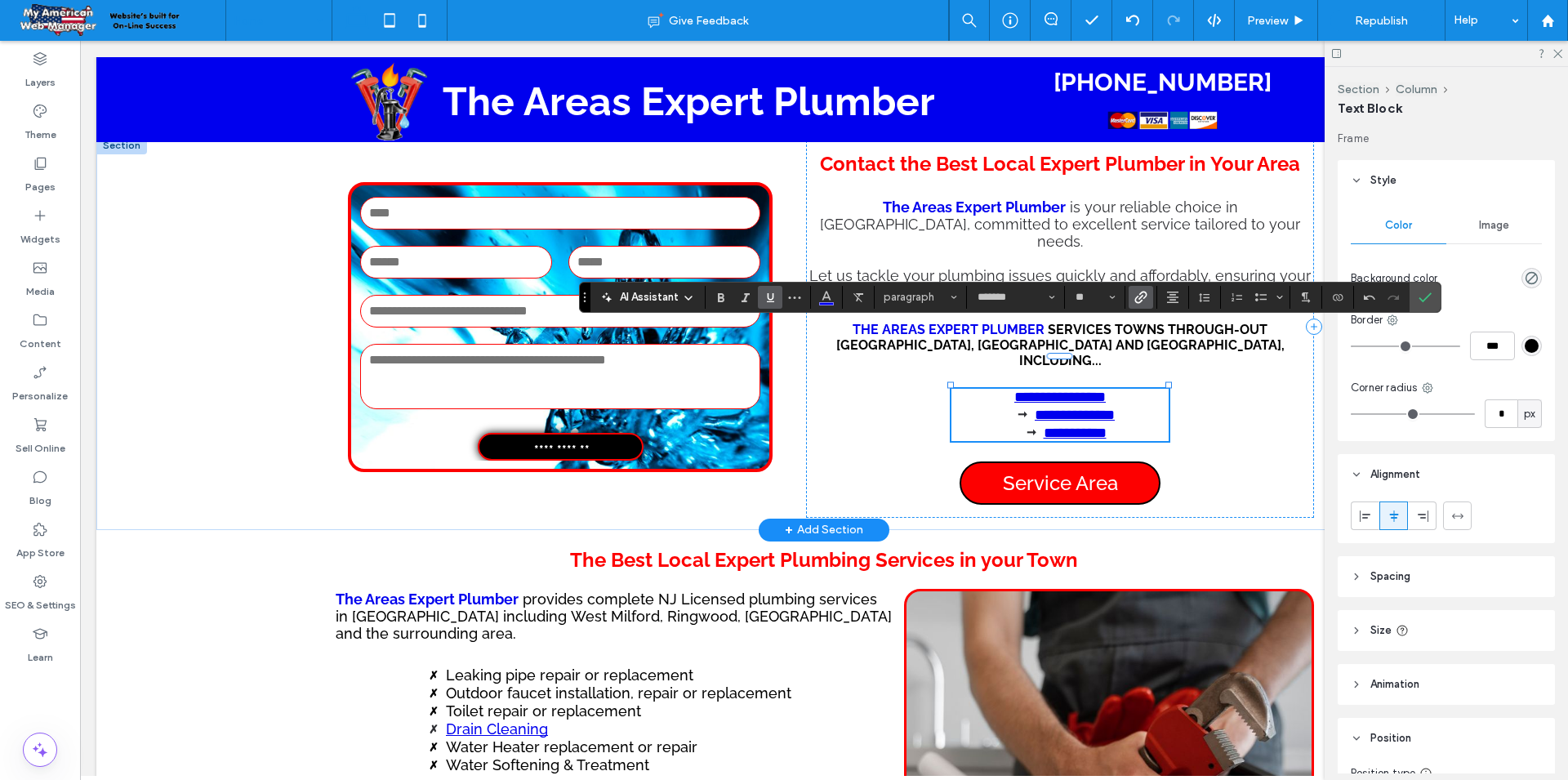
click at [1088, 407] on link "**********" at bounding box center [1075, 414] width 80 height 14
click at [1265, 292] on icon "Bulleted List" at bounding box center [1260, 297] width 13 height 13
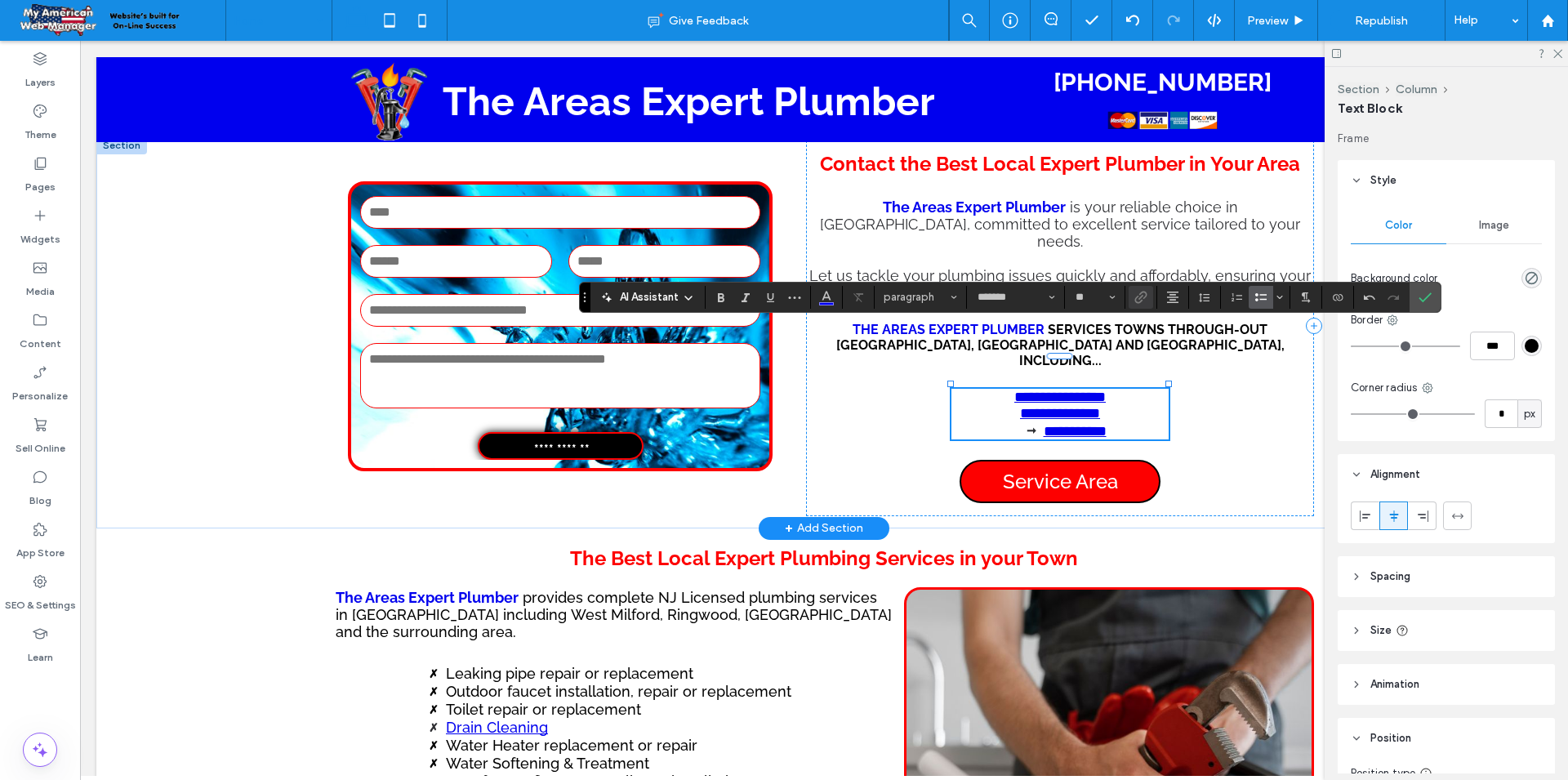
click at [1043, 424] on link "**********" at bounding box center [1075, 431] width 63 height 14
click at [1258, 296] on icon "Bulleted List" at bounding box center [1260, 297] width 13 height 13
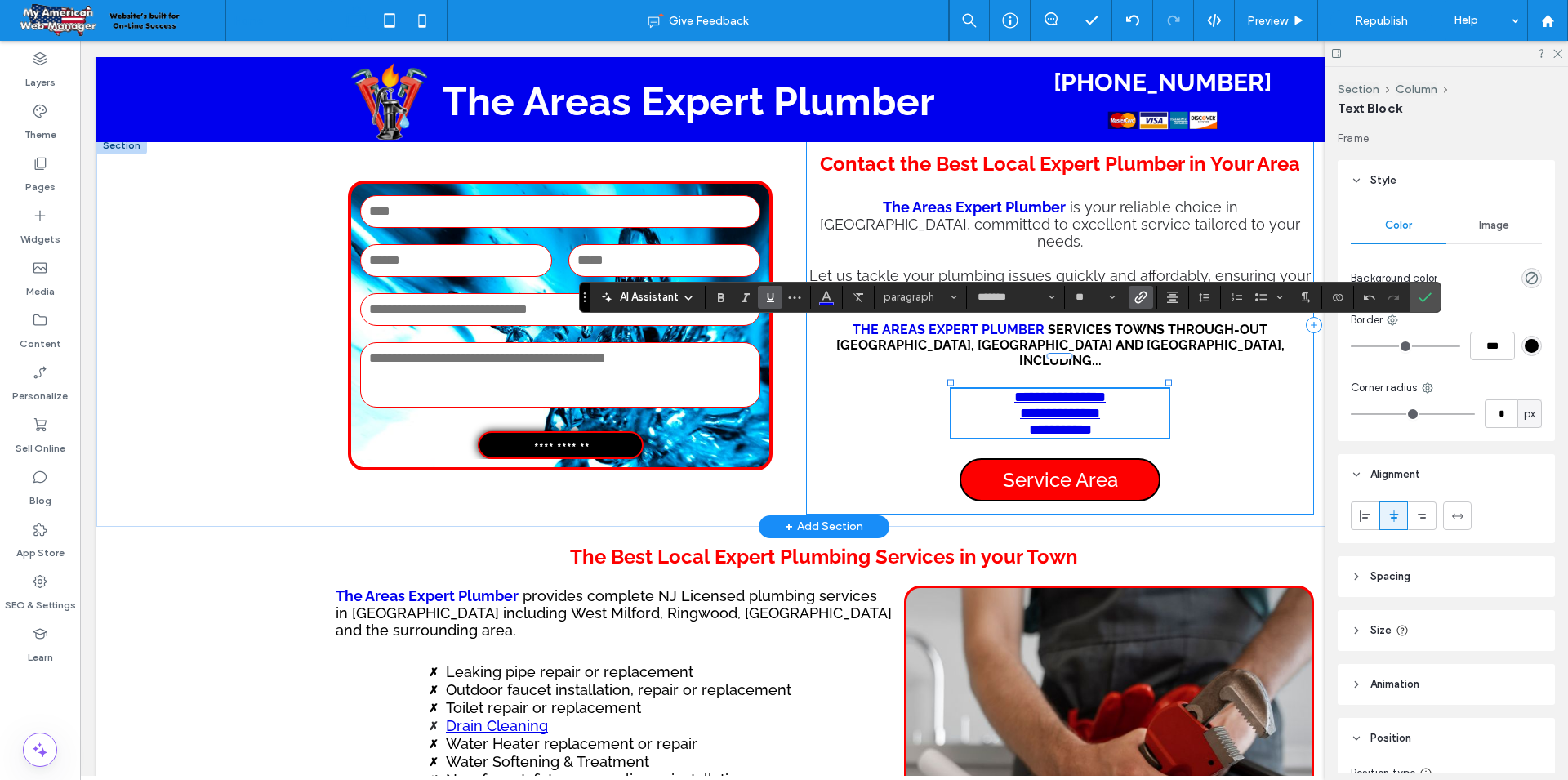
click at [1271, 371] on div "**********" at bounding box center [1060, 325] width 508 height 378
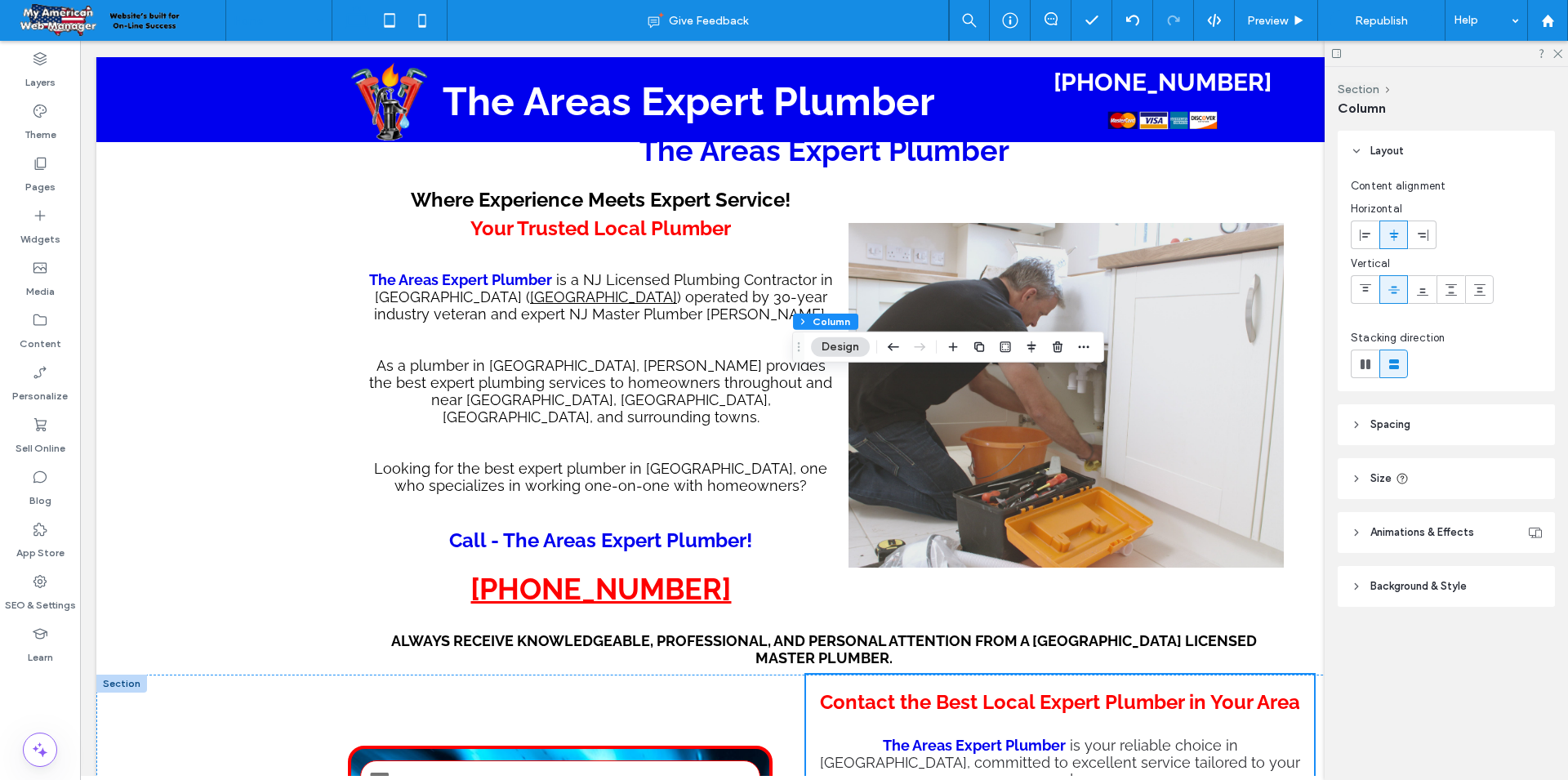
scroll to position [0, 0]
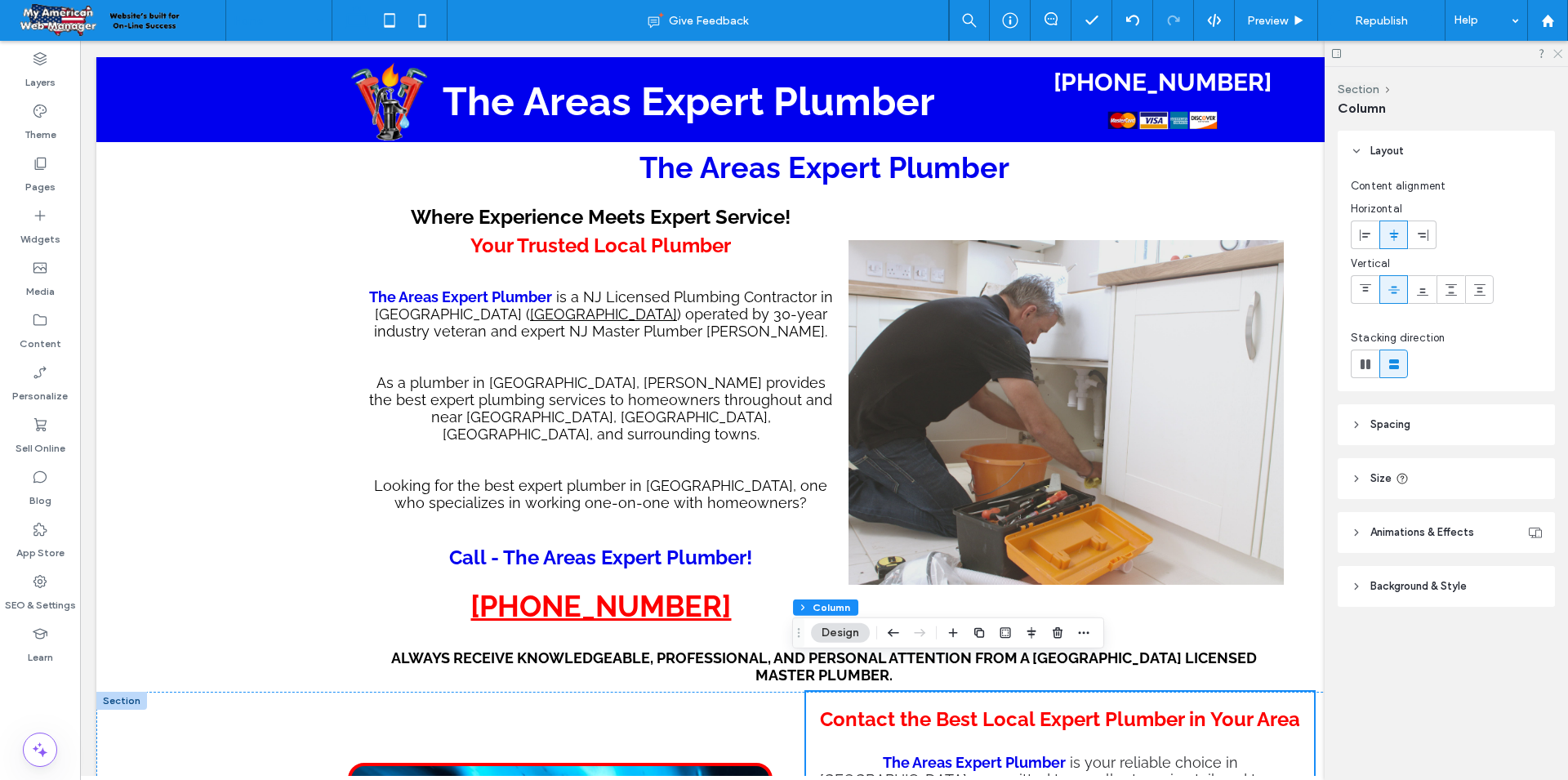
click at [1560, 57] on icon at bounding box center [1557, 52] width 11 height 11
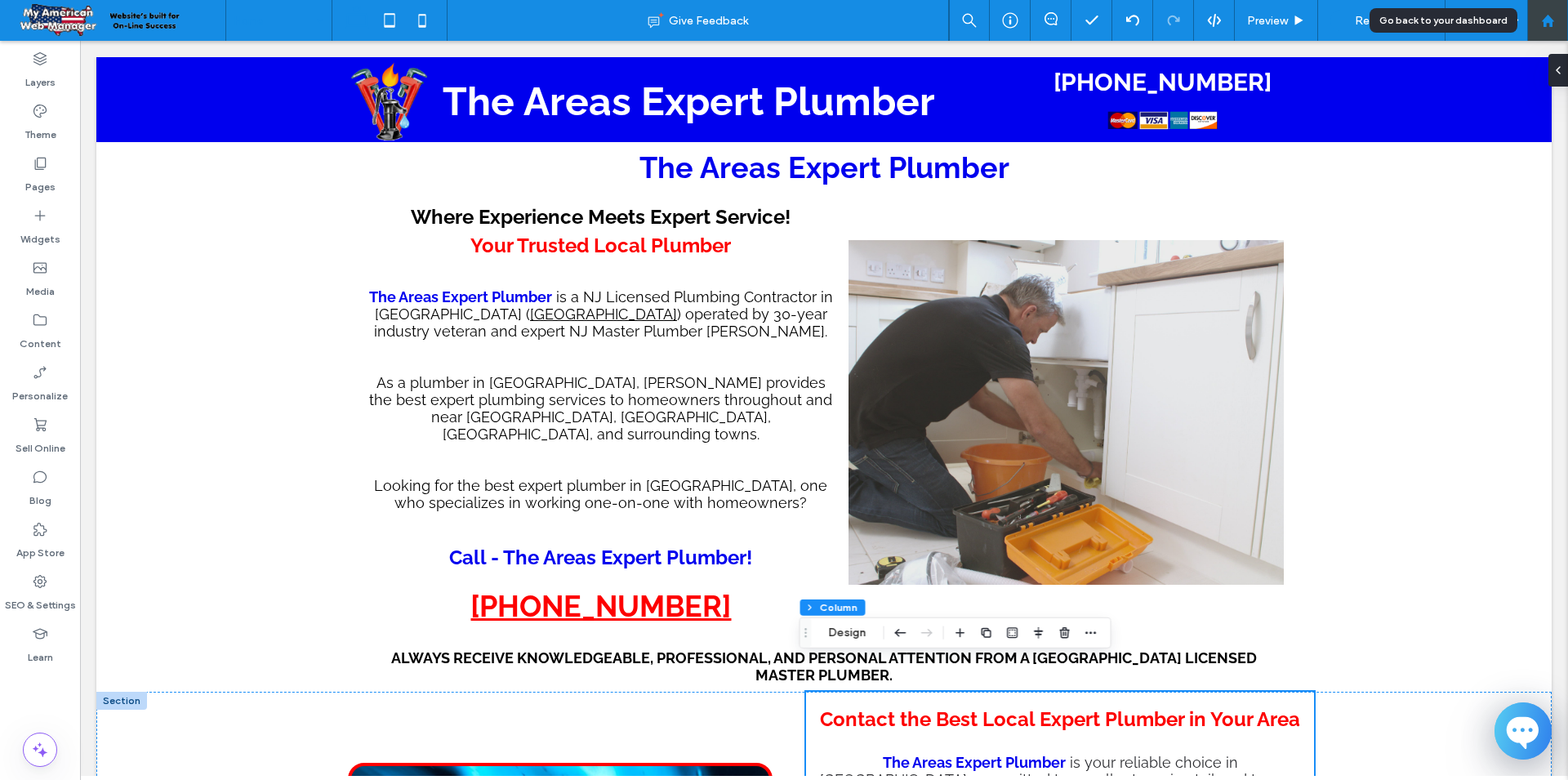
click at [1538, 24] on div at bounding box center [1548, 20] width 39 height 13
